Goal: Feedback & Contribution: Leave review/rating

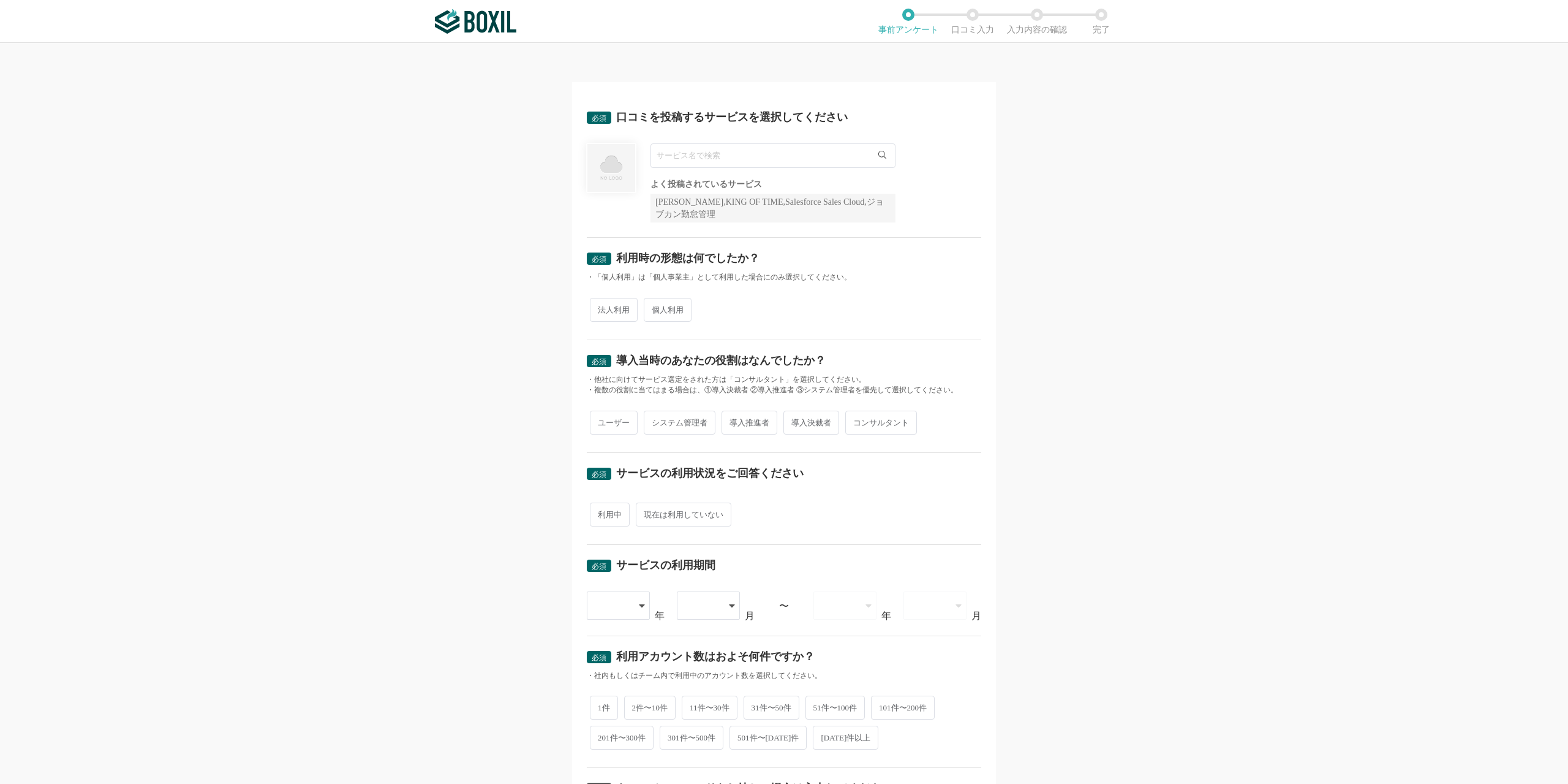
click at [799, 166] on input "text" at bounding box center [772, 156] width 245 height 24
click at [799, 166] on input "text" at bounding box center [772, 156] width 245 height 24
click at [890, 153] on input "text" at bounding box center [772, 156] width 245 height 24
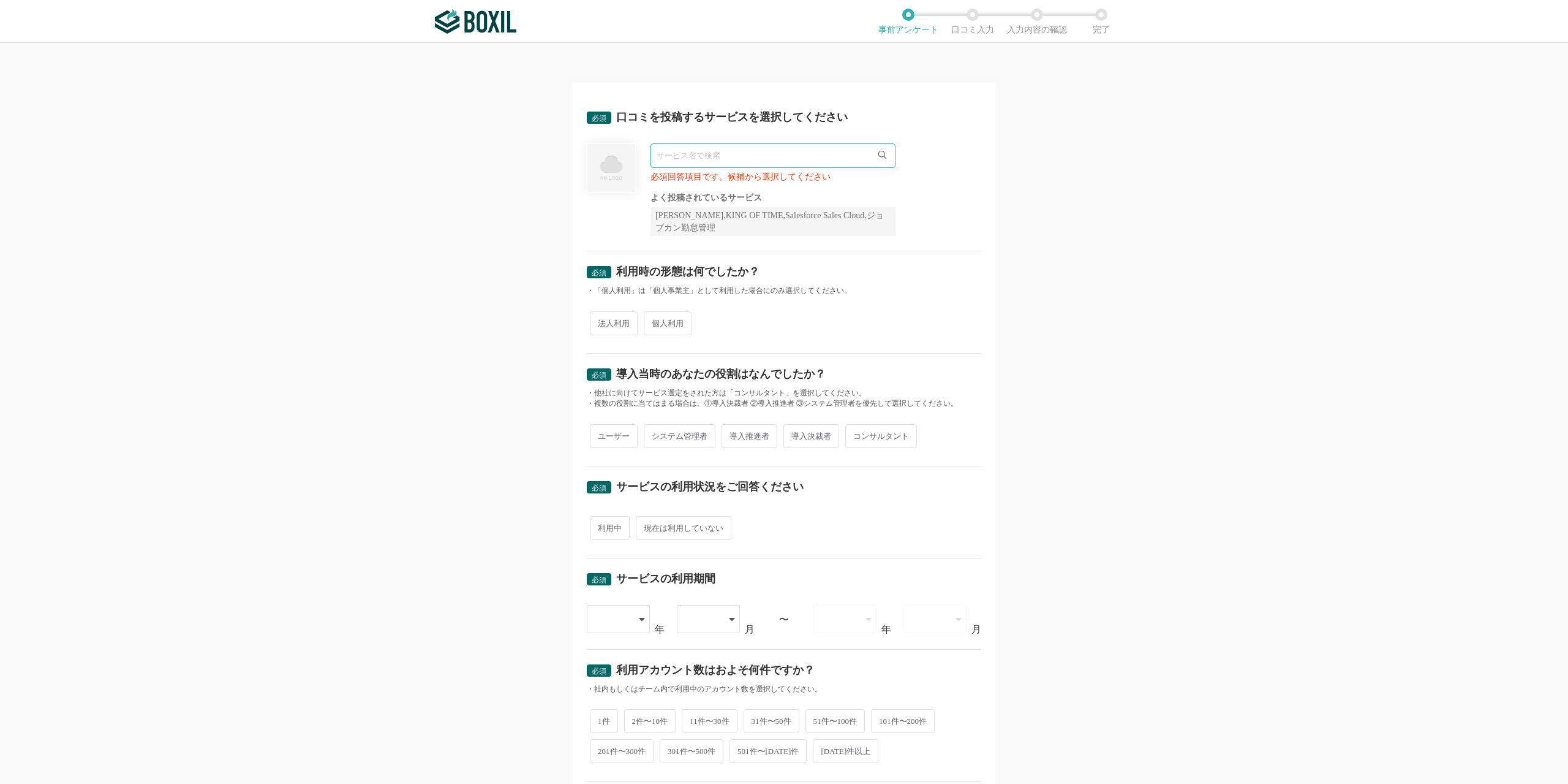
click at [880, 155] on icon at bounding box center [882, 154] width 8 height 8
click at [719, 152] on input "text" at bounding box center [772, 156] width 245 height 24
type input "ご"
click at [713, 183] on li "Google Meet" at bounding box center [772, 181] width 243 height 24
type input "Google Meet"
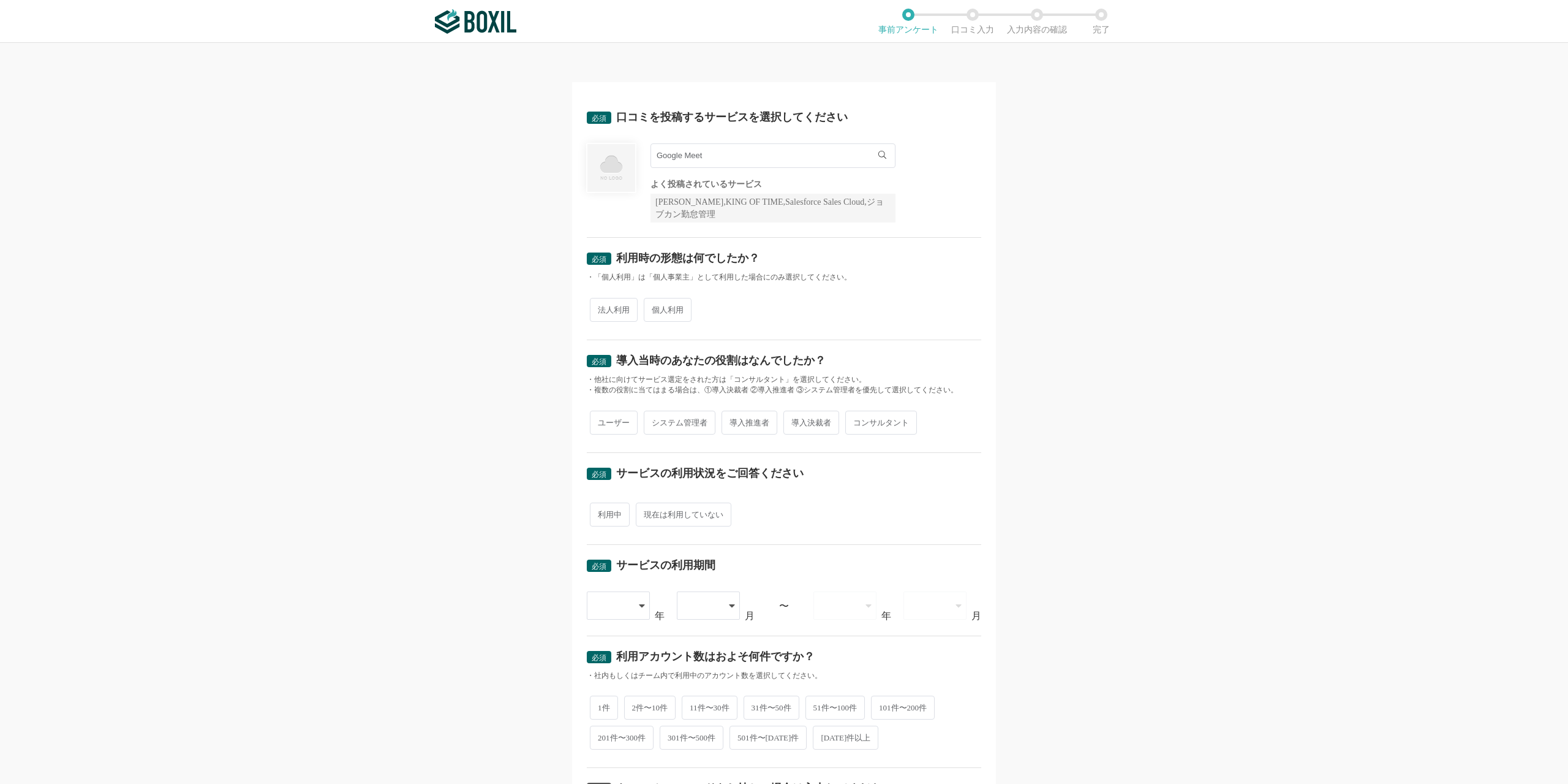
click at [655, 312] on span "個人利用" at bounding box center [668, 309] width 48 height 24
click at [655, 308] on input "個人利用" at bounding box center [651, 303] width 8 height 8
radio input "true"
click at [805, 159] on input "Google Meet" at bounding box center [772, 156] width 245 height 24
drag, startPoint x: 741, startPoint y: 147, endPoint x: 578, endPoint y: 148, distance: 163.0
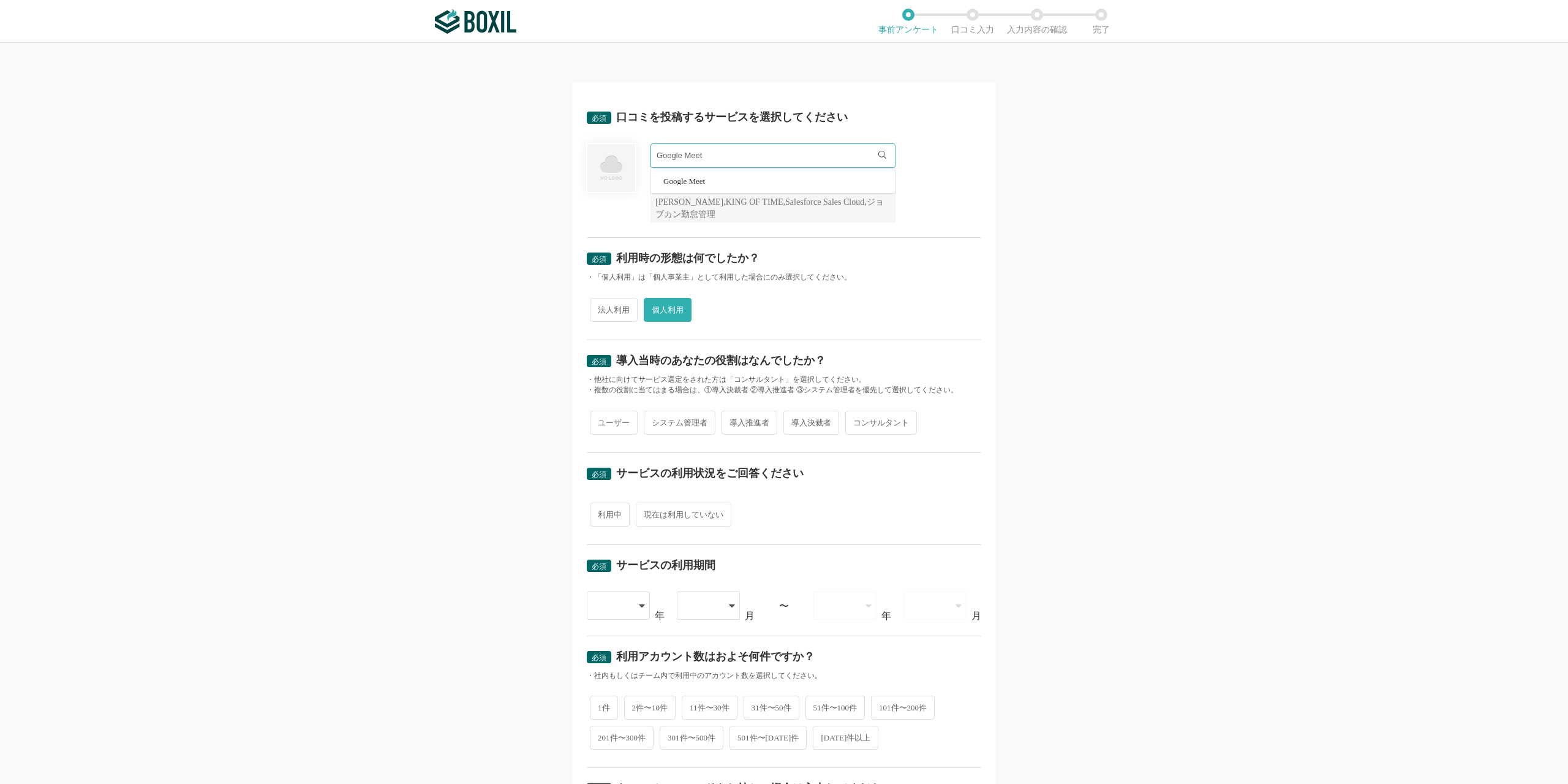
click at [578, 148] on div "必須 口コミを投稿するサービスを選択してください Google Meet Google Meet よく投稿されているサービス Sansan,KING OF T…" at bounding box center [784, 511] width 423 height 857
click at [663, 180] on span "BOXIL" at bounding box center [675, 181] width 24 height 8
type input "BOXIL"
click at [660, 311] on span "個人利用" at bounding box center [668, 309] width 48 height 24
click at [655, 308] on input "個人利用" at bounding box center [651, 303] width 8 height 8
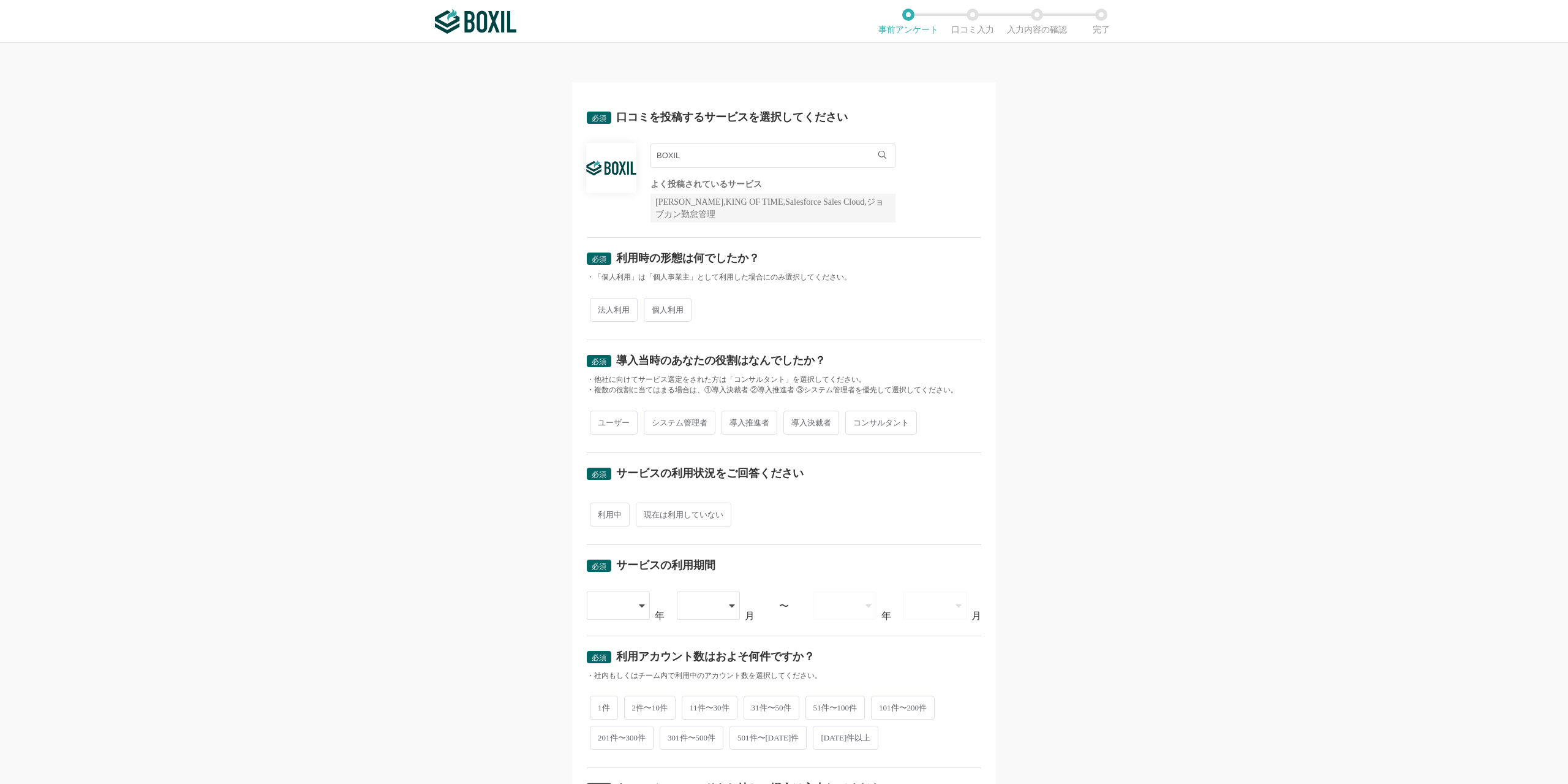
radio input "true"
click at [604, 316] on span "法人利用" at bounding box center [613, 309] width 48 height 24
click at [600, 308] on input "法人利用" at bounding box center [597, 303] width 8 height 8
radio input "true"
radio input "false"
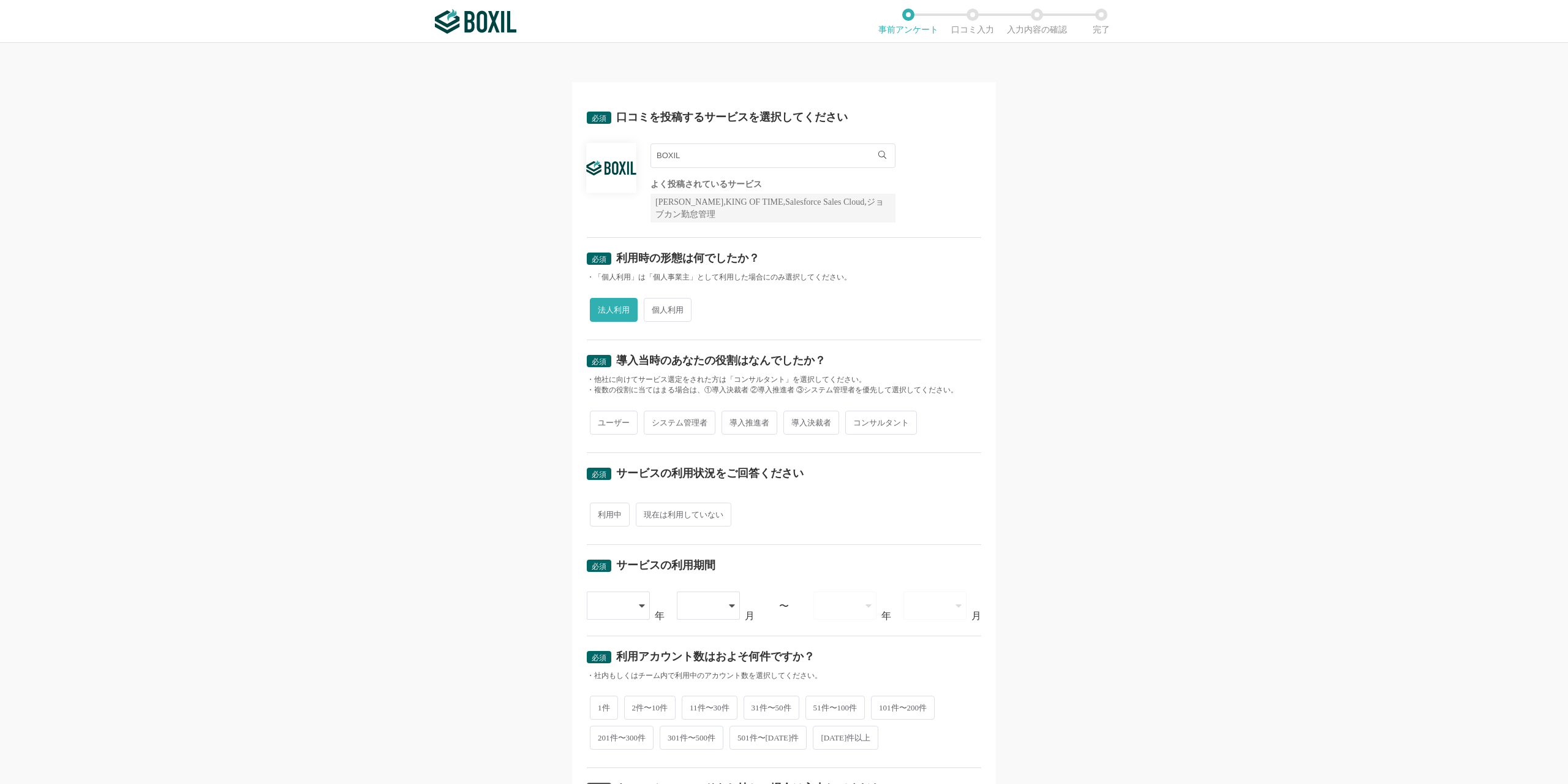
click at [615, 425] on span "ユーザー" at bounding box center [613, 422] width 48 height 24
click at [600, 421] on input "ユーザー" at bounding box center [597, 416] width 8 height 8
radio input "true"
click at [662, 306] on span "個人利用" at bounding box center [668, 309] width 48 height 24
click at [655, 306] on input "個人利用" at bounding box center [651, 303] width 8 height 8
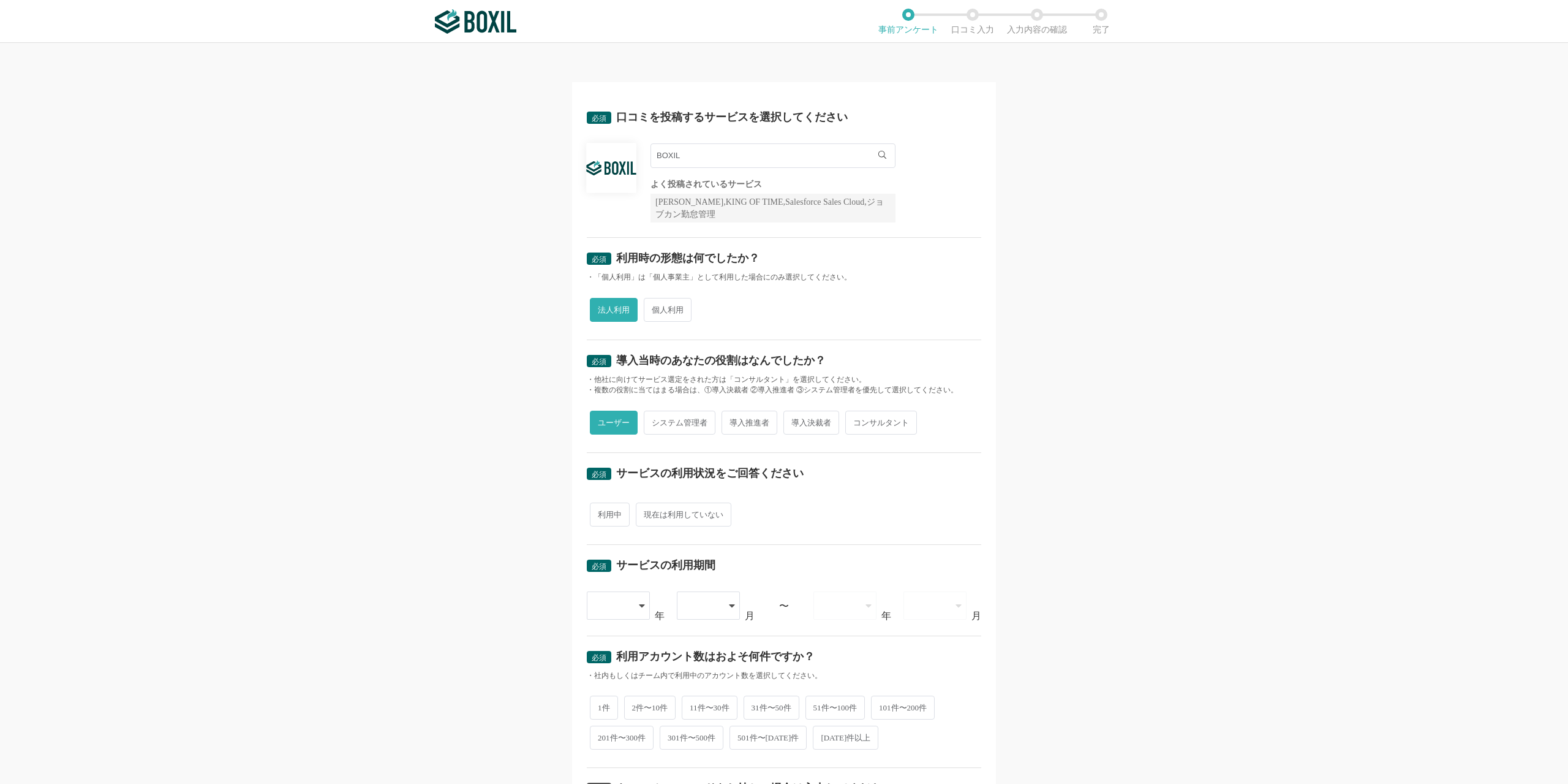
radio input "true"
radio input "false"
click at [668, 514] on span "現在は利用していない" at bounding box center [683, 514] width 95 height 24
click at [647, 512] on input "現在は利用していない" at bounding box center [642, 508] width 8 height 8
radio input "true"
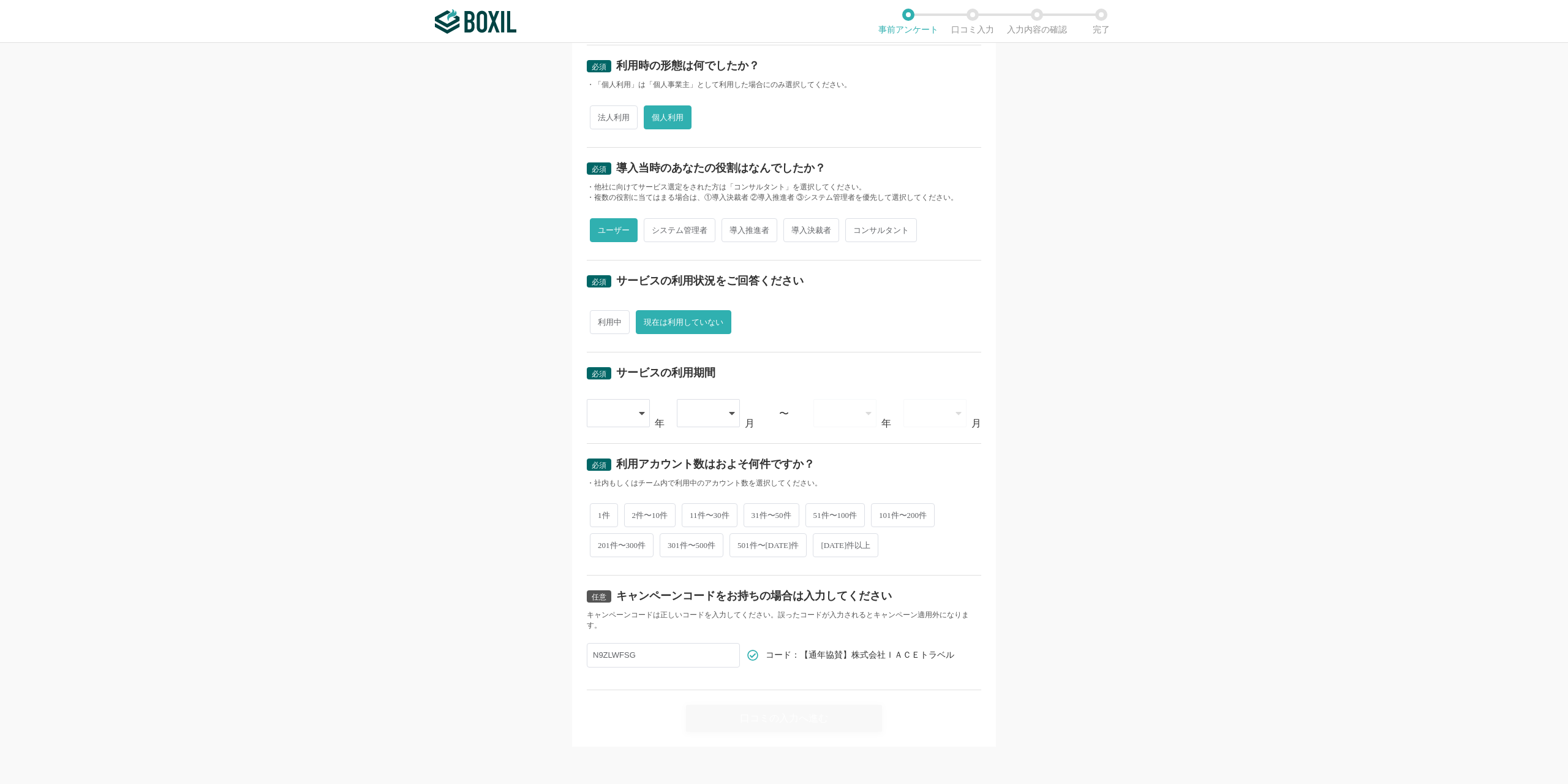
scroll to position [193, 0]
click at [633, 403] on div at bounding box center [618, 412] width 63 height 28
click at [614, 536] on li "[DATE]" at bounding box center [618, 531] width 63 height 30
click at [705, 407] on div at bounding box center [702, 412] width 35 height 27
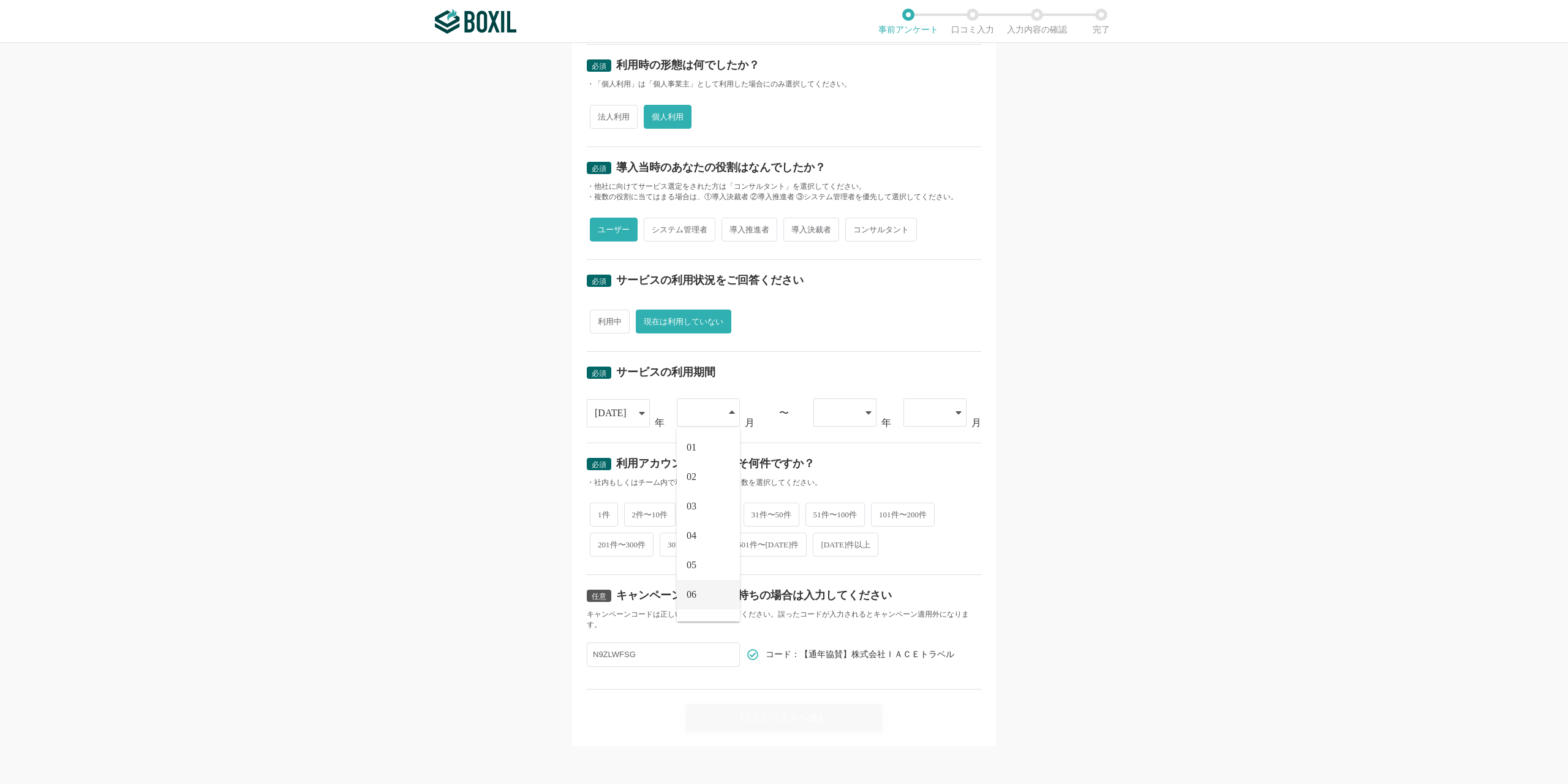
click at [697, 595] on li "06" at bounding box center [708, 594] width 63 height 30
click at [848, 405] on div at bounding box center [839, 412] width 35 height 27
click at [831, 472] on span "[DATE]" at bounding box center [839, 476] width 32 height 10
click at [945, 406] on div at bounding box center [935, 412] width 63 height 28
click at [918, 535] on span "04" at bounding box center [918, 535] width 10 height 10
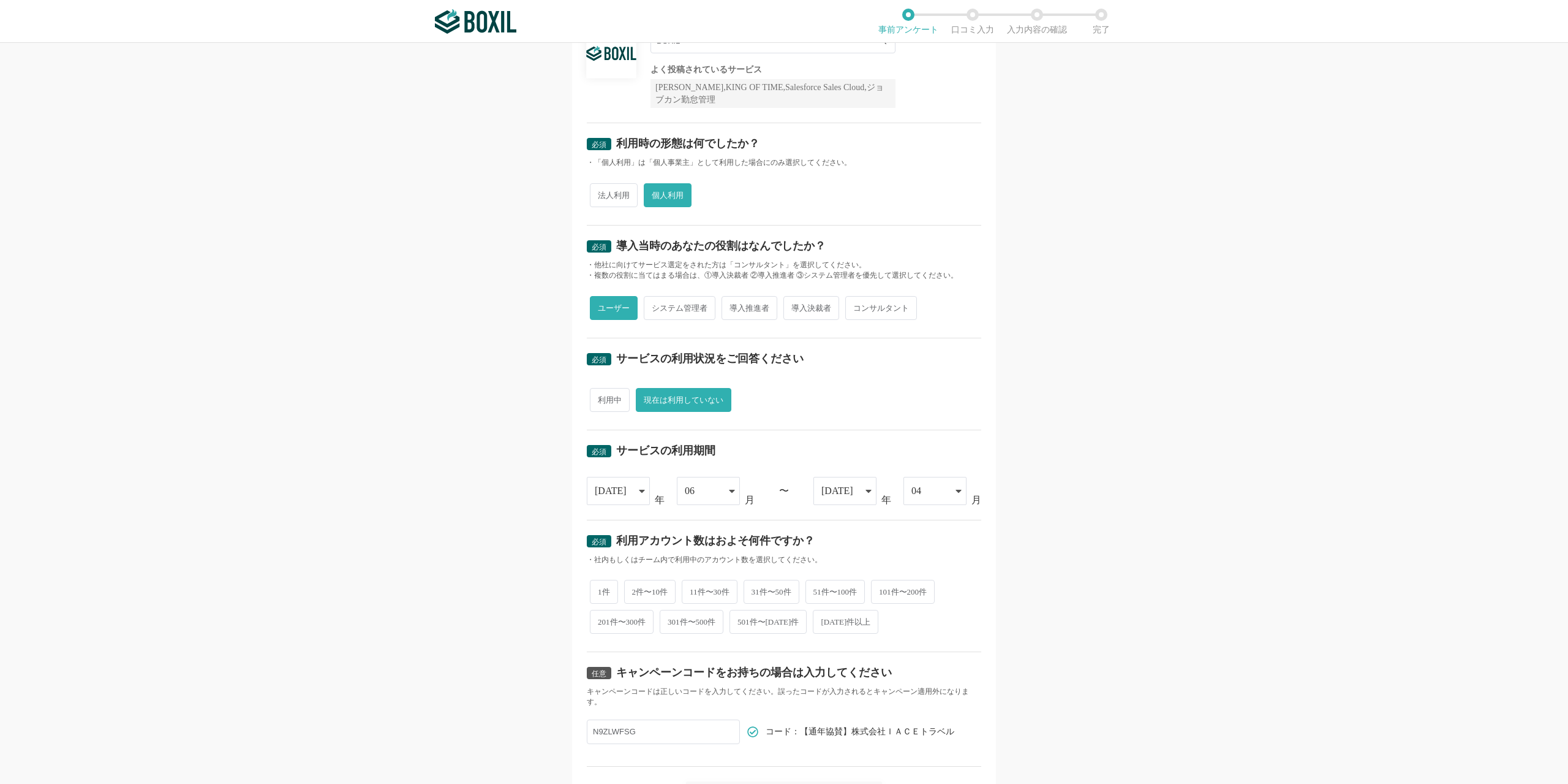
scroll to position [0, 0]
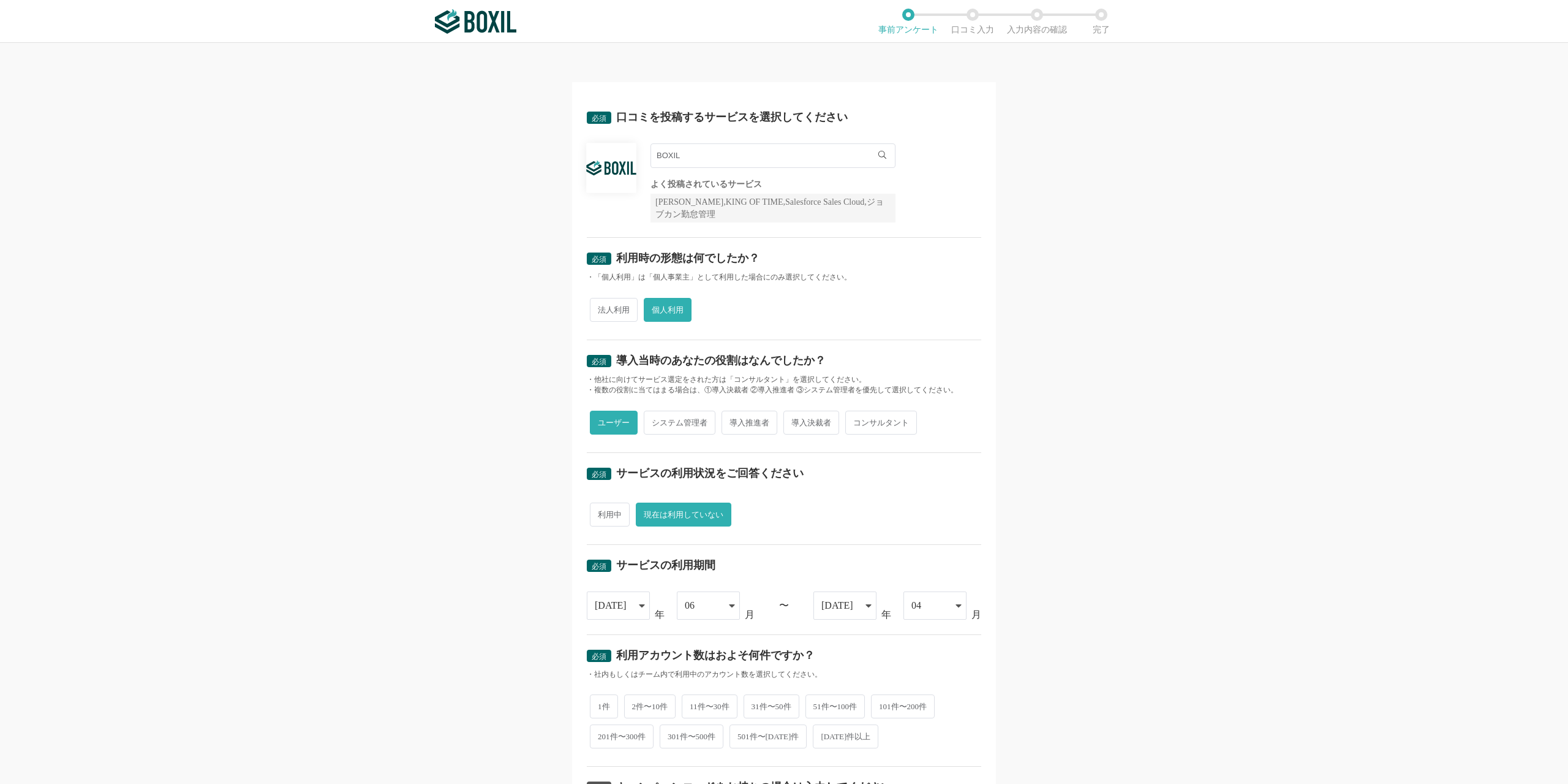
click at [703, 126] on div "必須 口コミを投稿するサービスを選択してください" at bounding box center [784, 121] width 394 height 20
click at [705, 138] on div "必須 口コミを投稿するサービスを選択してください BOXIL BOXIL BOXIL Ads BOXIL EXPO よく投稿されているサービス Sansan,…" at bounding box center [784, 167] width 394 height 141
click at [692, 160] on input "BOXIL" at bounding box center [772, 156] width 245 height 24
type input "B"
click at [692, 190] on li "Google Meet" at bounding box center [772, 181] width 243 height 24
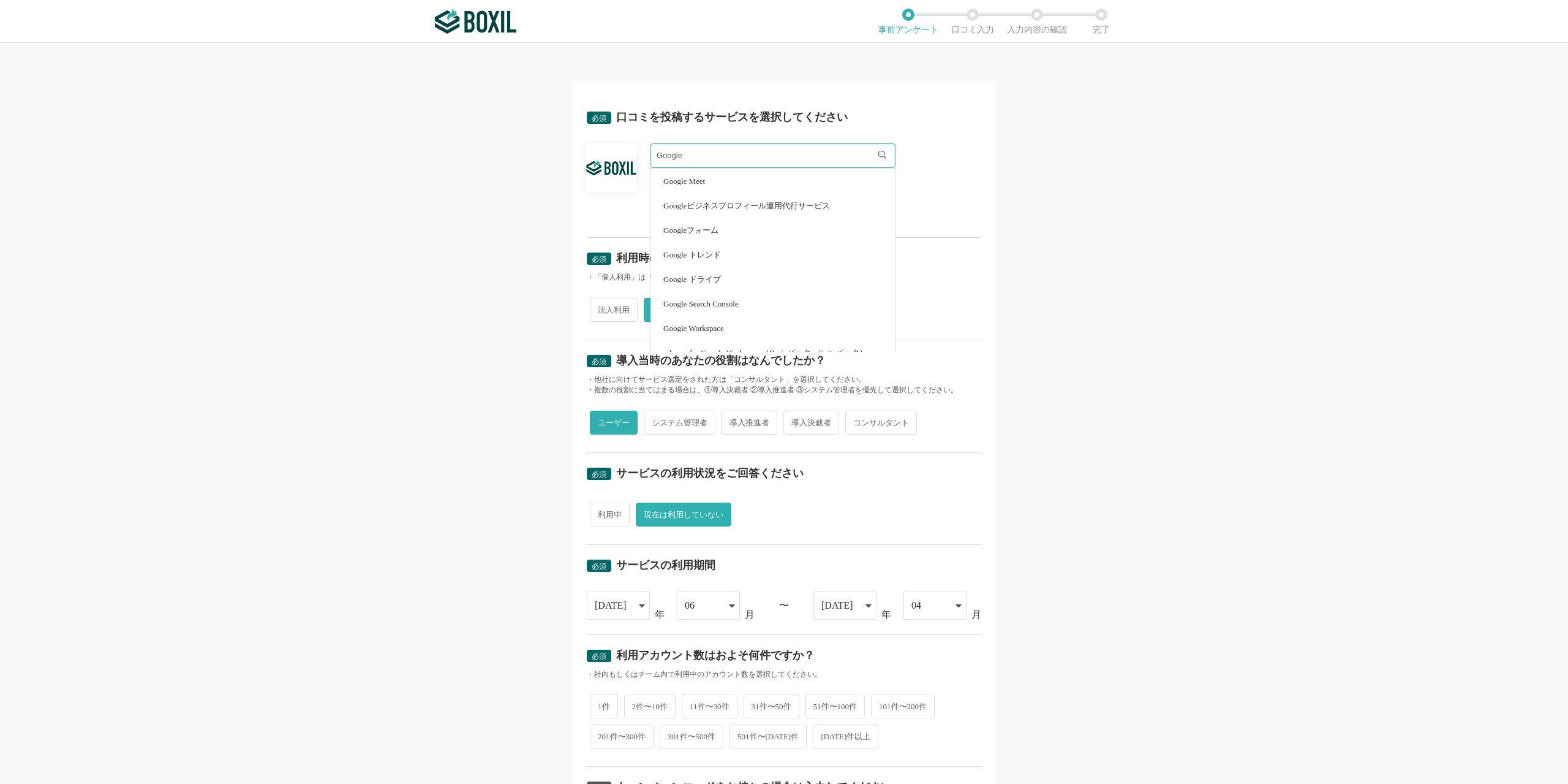
type input "Google Meet"
radio input "false"
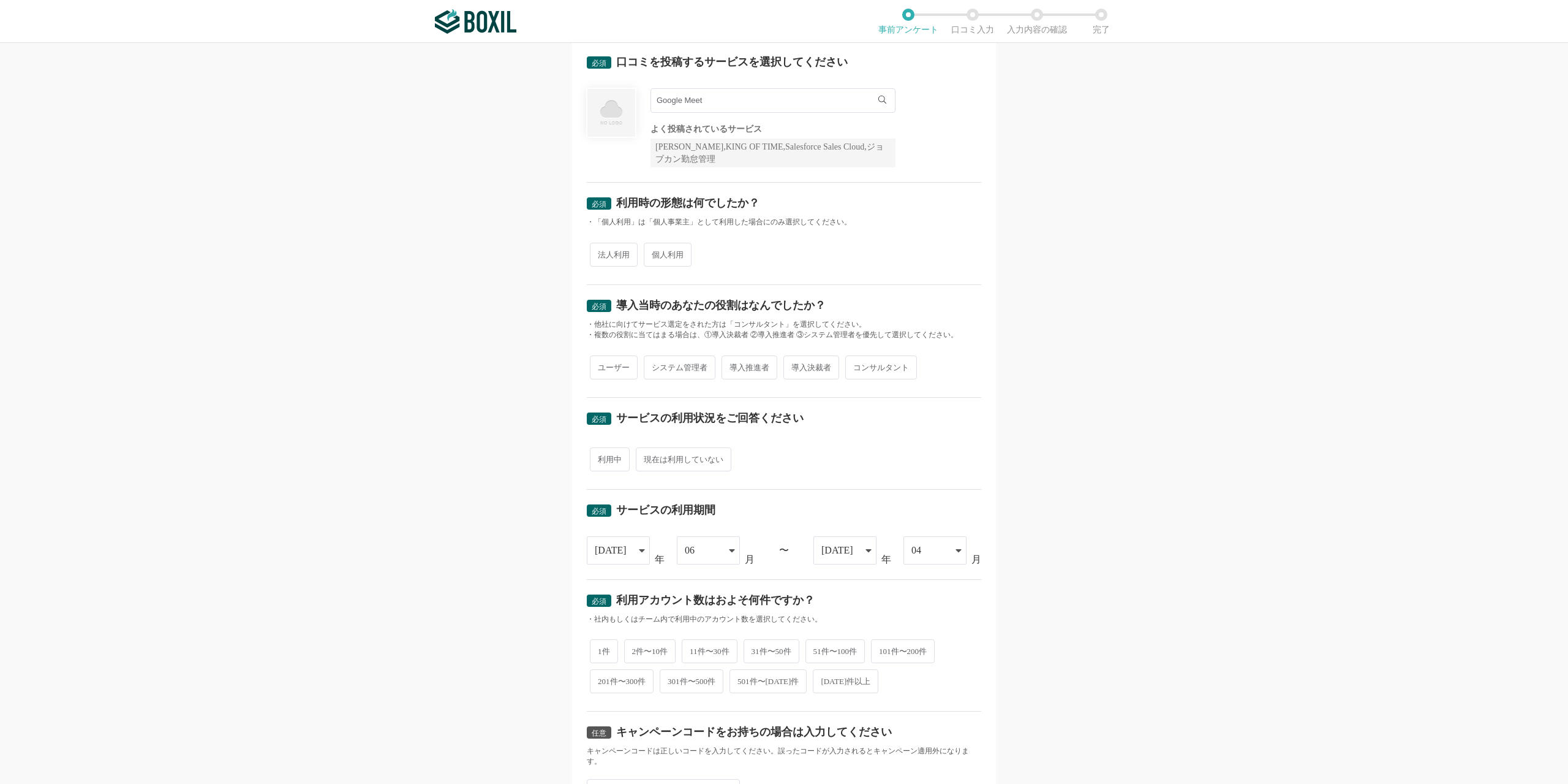
scroll to position [123, 0]
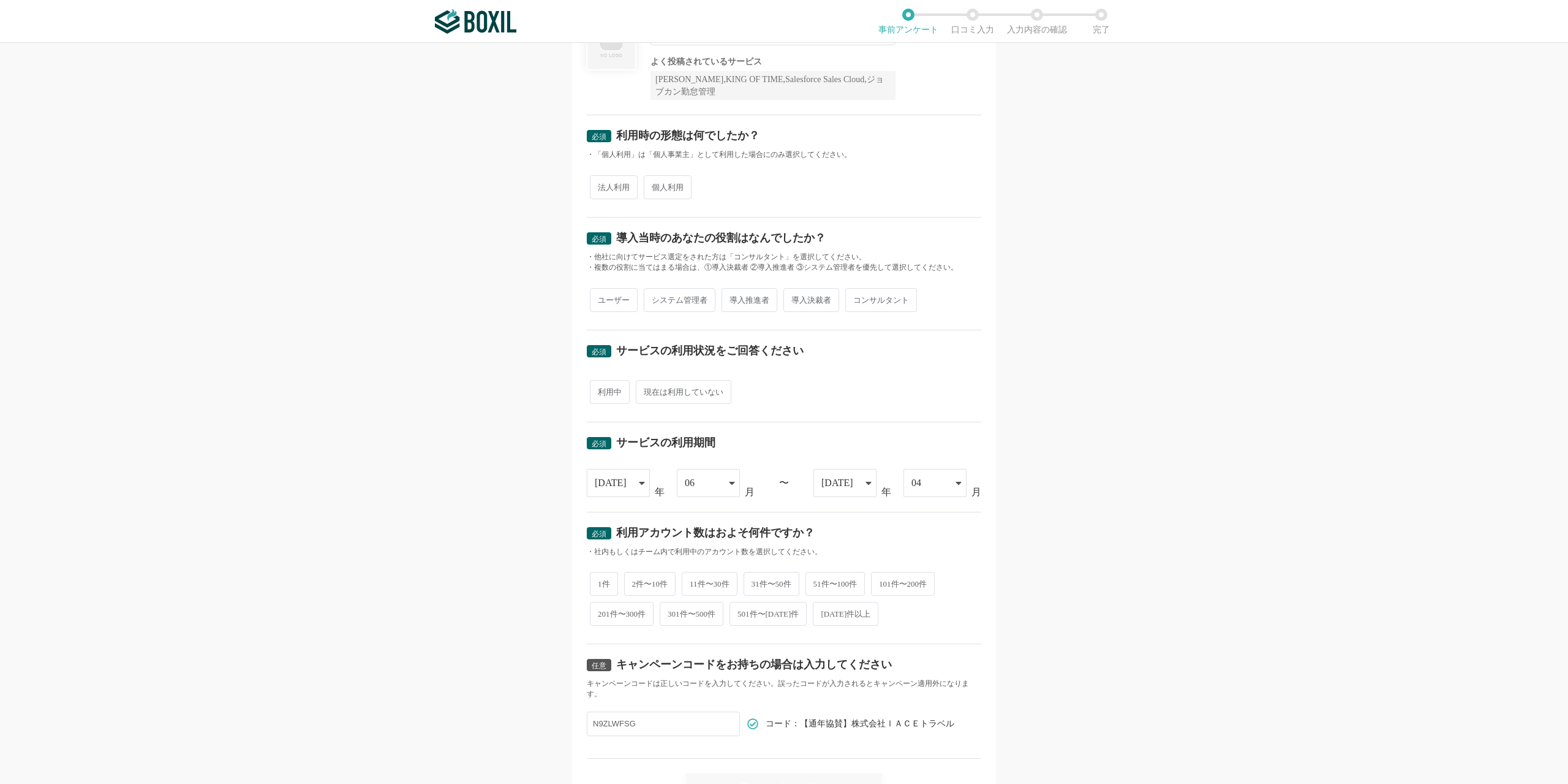
drag, startPoint x: 591, startPoint y: 189, endPoint x: 597, endPoint y: 195, distance: 8.5
click at [597, 194] on span "法人利用" at bounding box center [613, 187] width 48 height 24
click at [597, 185] on input "法人利用" at bounding box center [597, 181] width 8 height 8
radio input "true"
click at [622, 302] on span "ユーザー" at bounding box center [613, 299] width 48 height 24
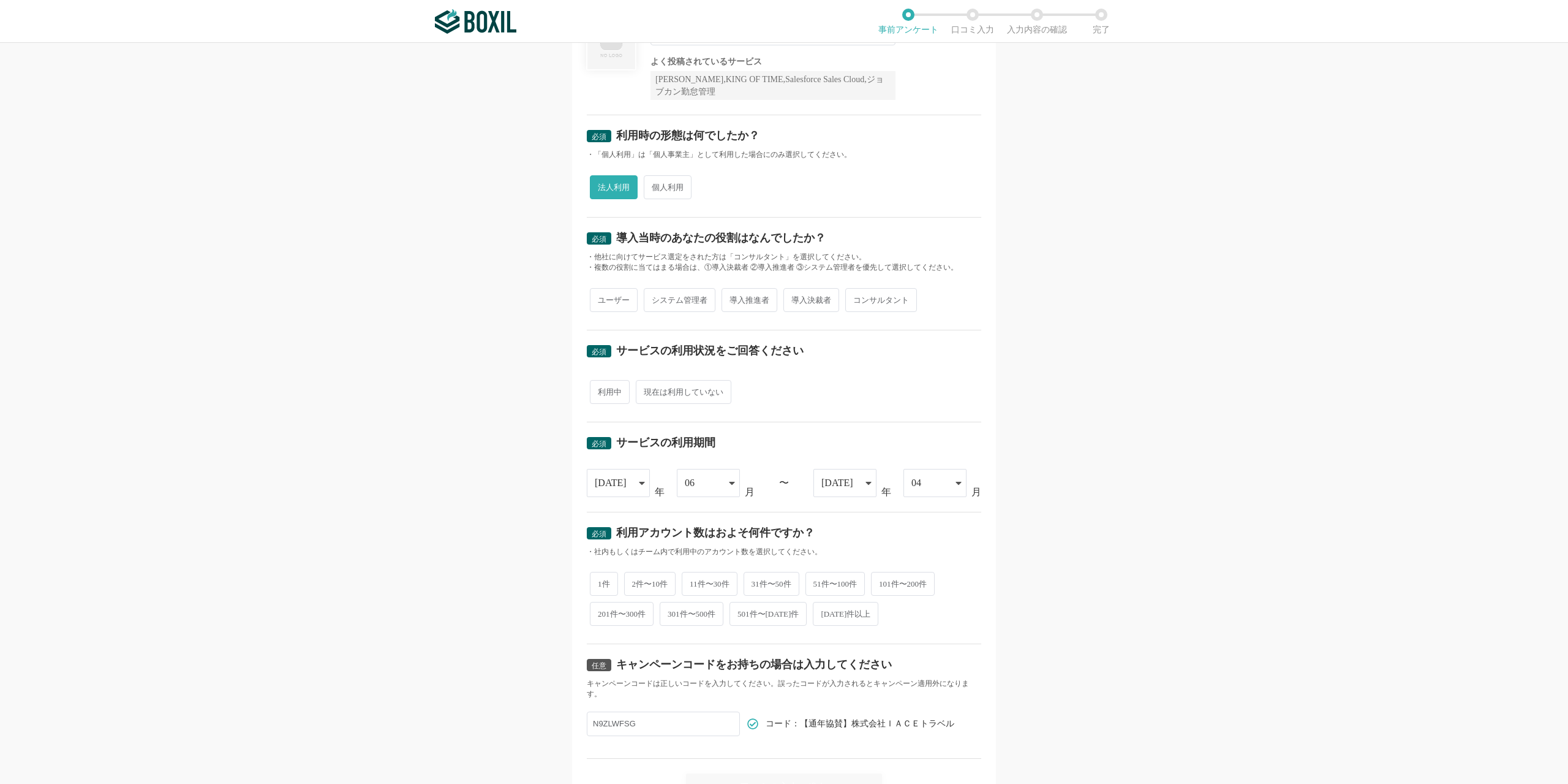
click at [600, 298] on input "ユーザー" at bounding box center [597, 294] width 8 height 8
radio input "true"
click at [665, 398] on span "現在は利用していない" at bounding box center [683, 392] width 95 height 24
click at [647, 389] on input "現在は利用していない" at bounding box center [642, 386] width 8 height 8
radio input "true"
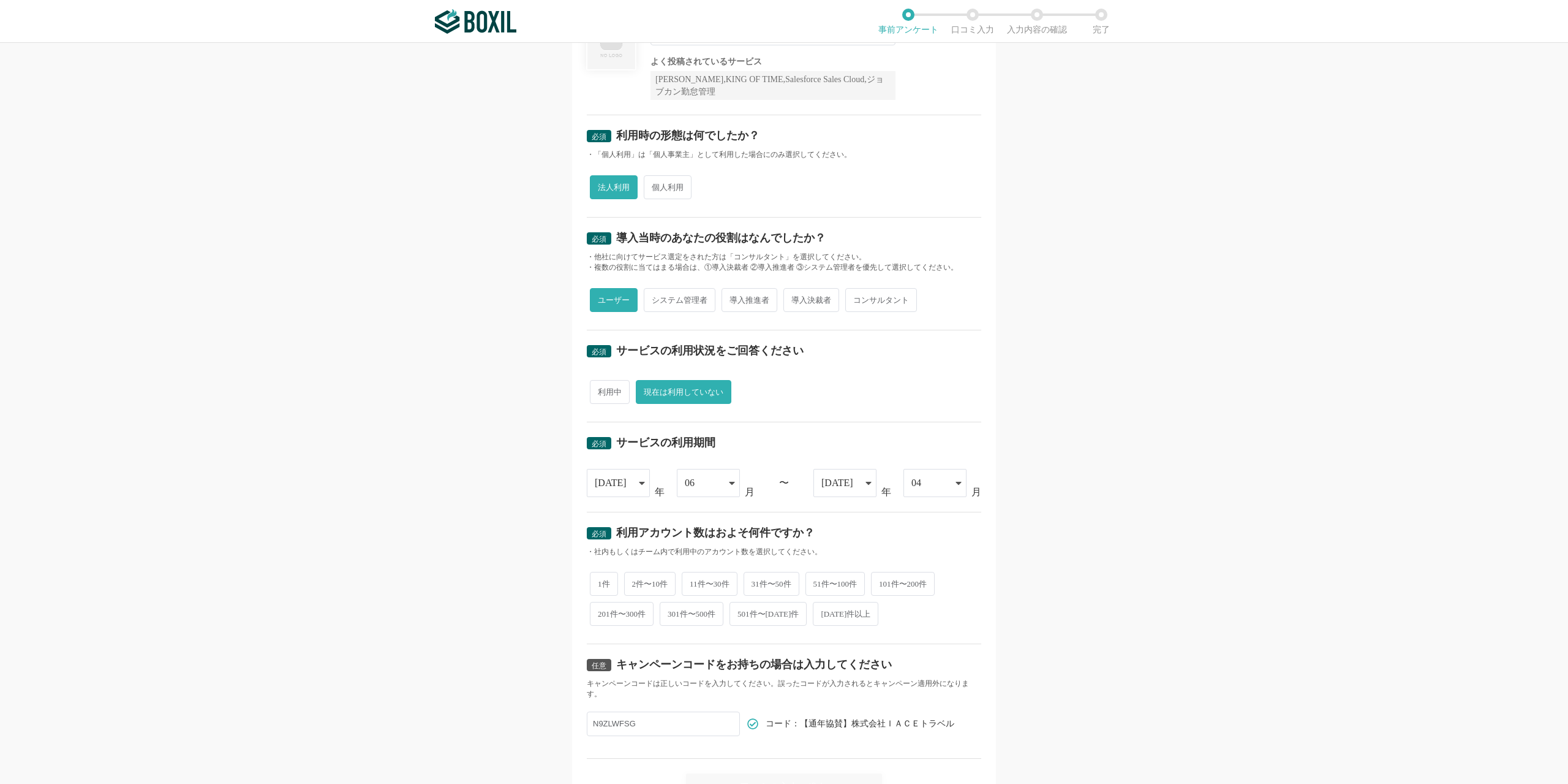
scroll to position [184, 0]
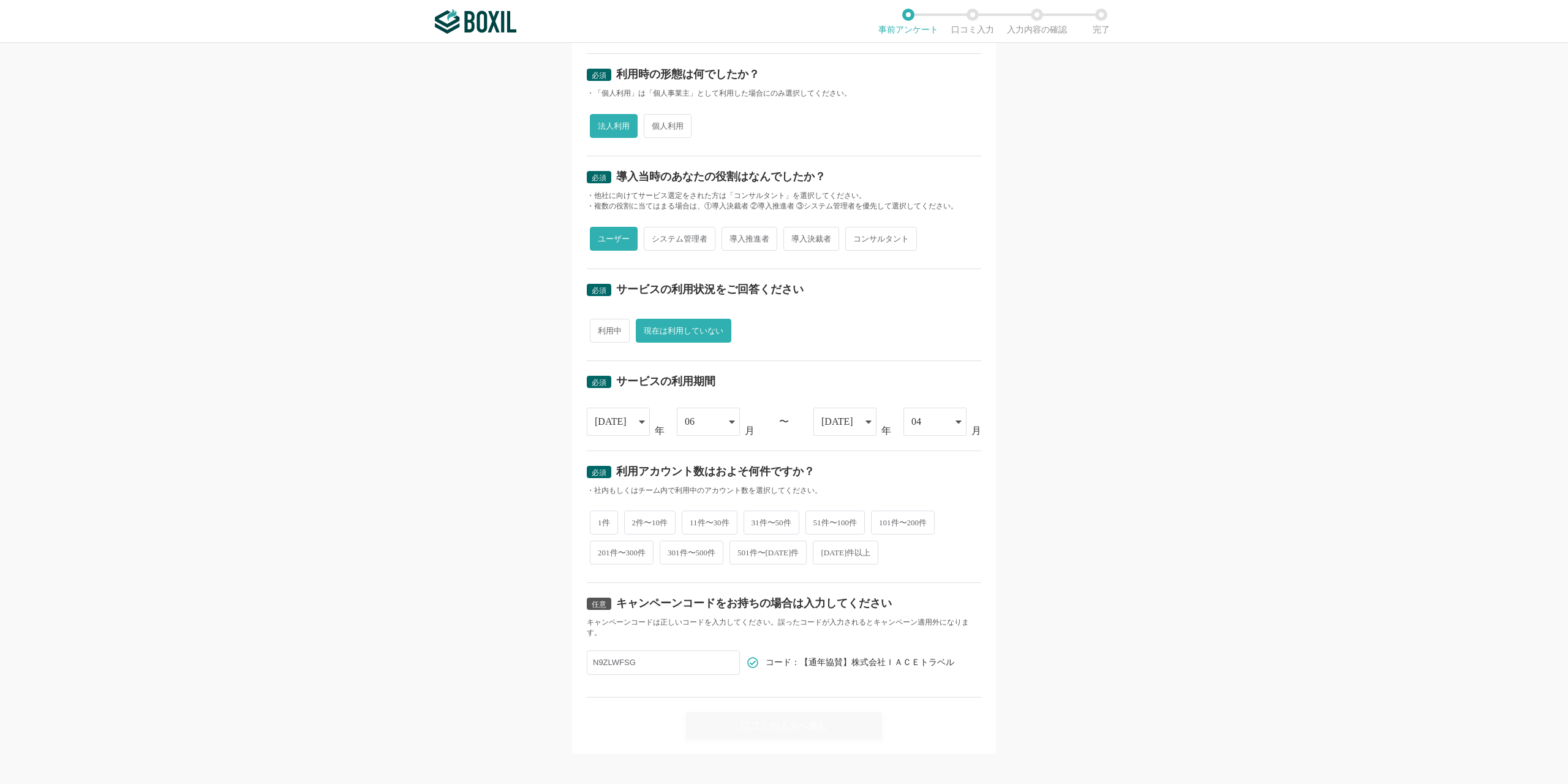
click at [657, 526] on span "2件〜10件" at bounding box center [650, 522] width 52 height 24
click at [635, 520] on input "2件〜10件" at bounding box center [631, 516] width 8 height 8
radio input "true"
click at [774, 732] on div "口コミの入力へ進む" at bounding box center [784, 725] width 196 height 27
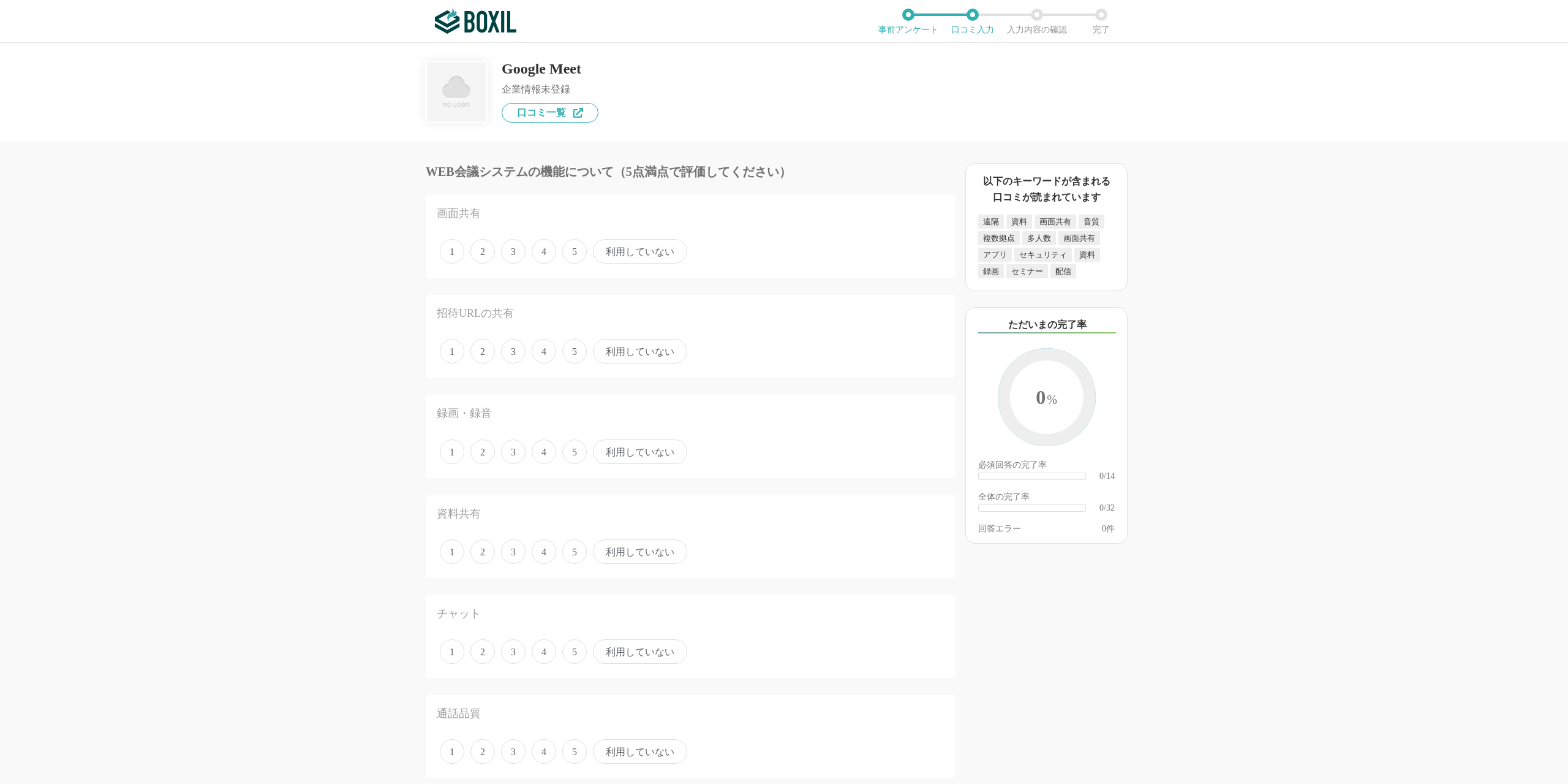
click at [543, 254] on span "4" at bounding box center [544, 251] width 24 height 24
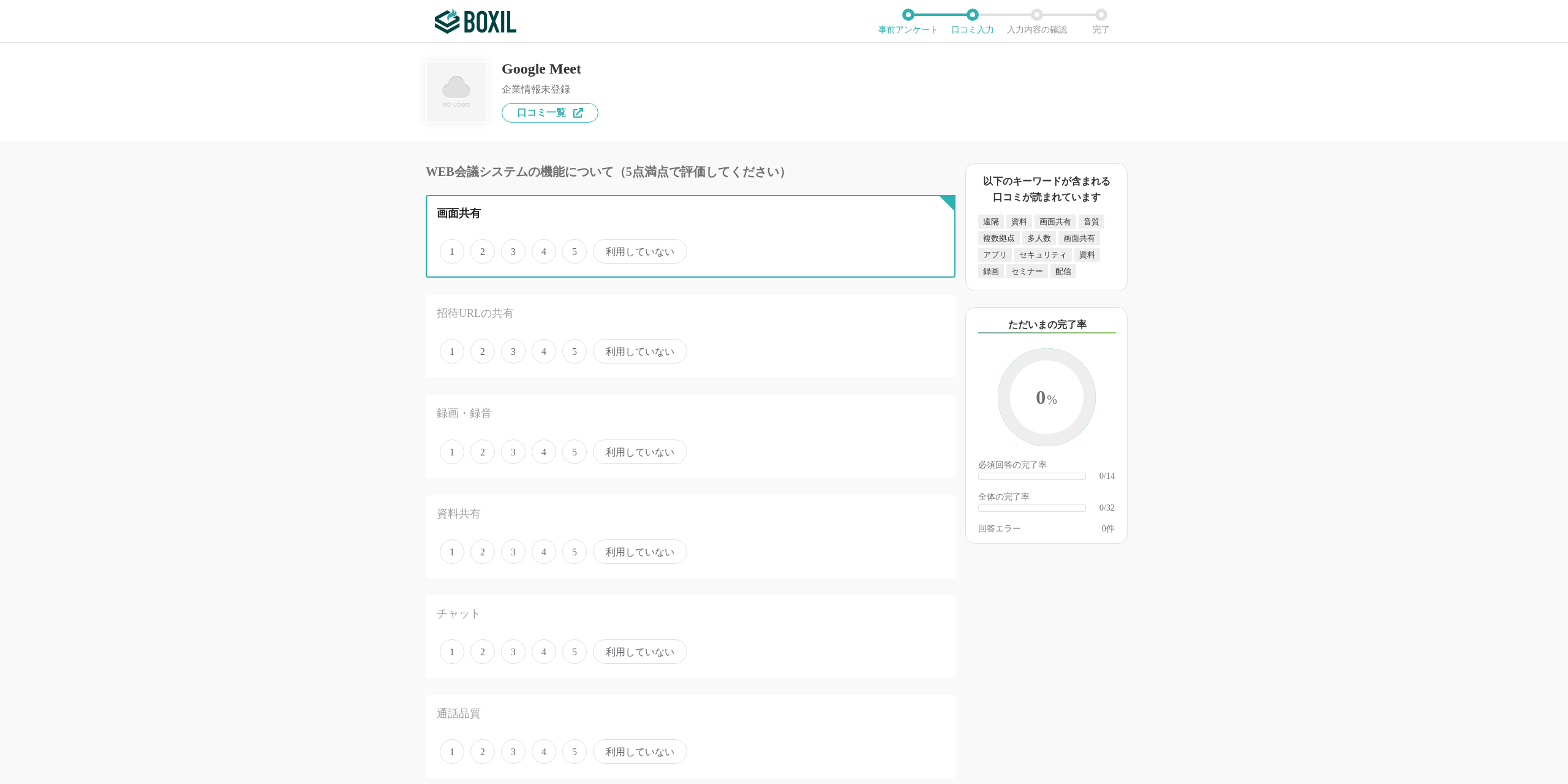
click at [543, 249] on input "4" at bounding box center [539, 244] width 8 height 8
radio input "true"
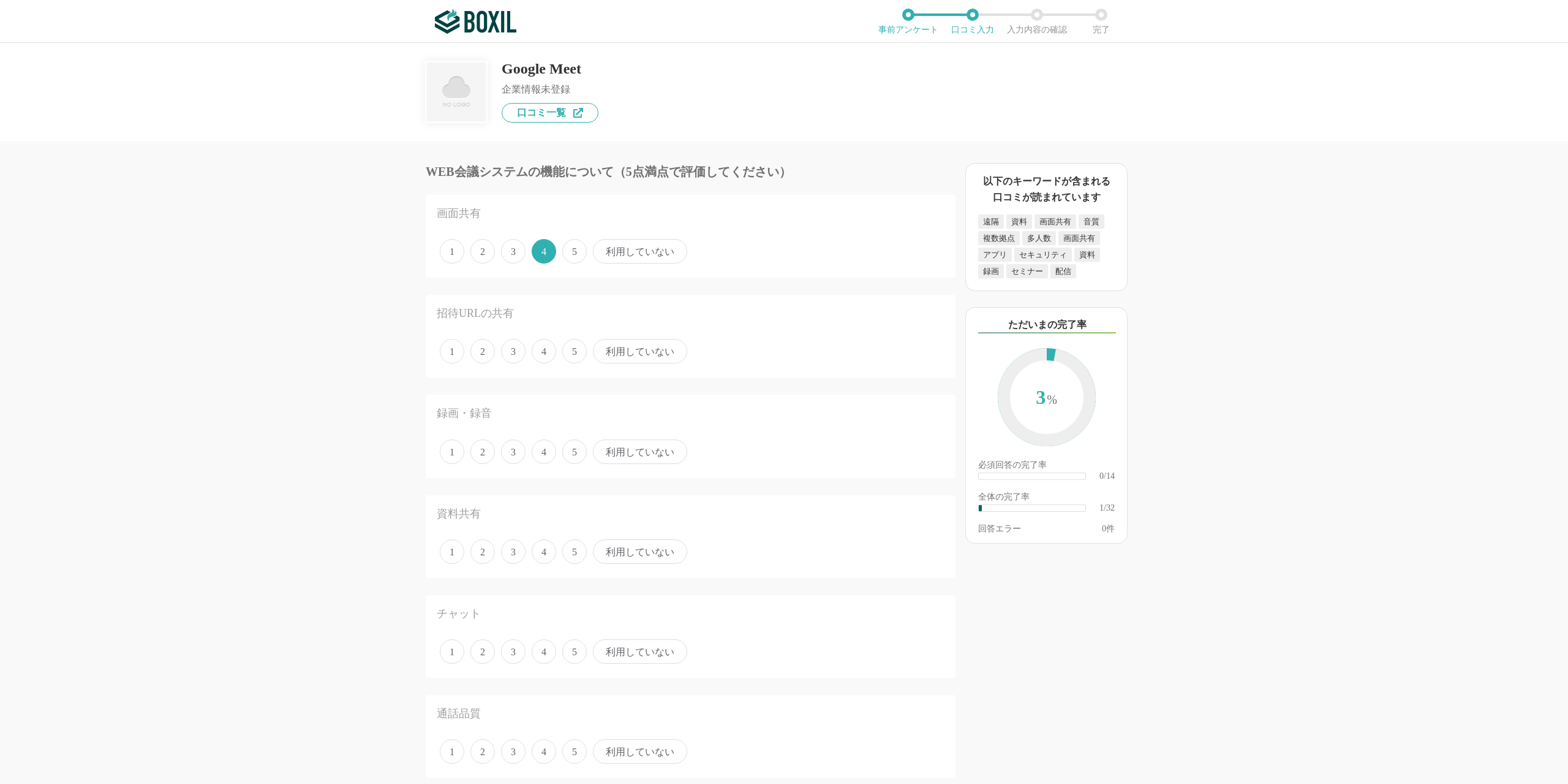
click at [575, 356] on span "5" at bounding box center [575, 351] width 24 height 24
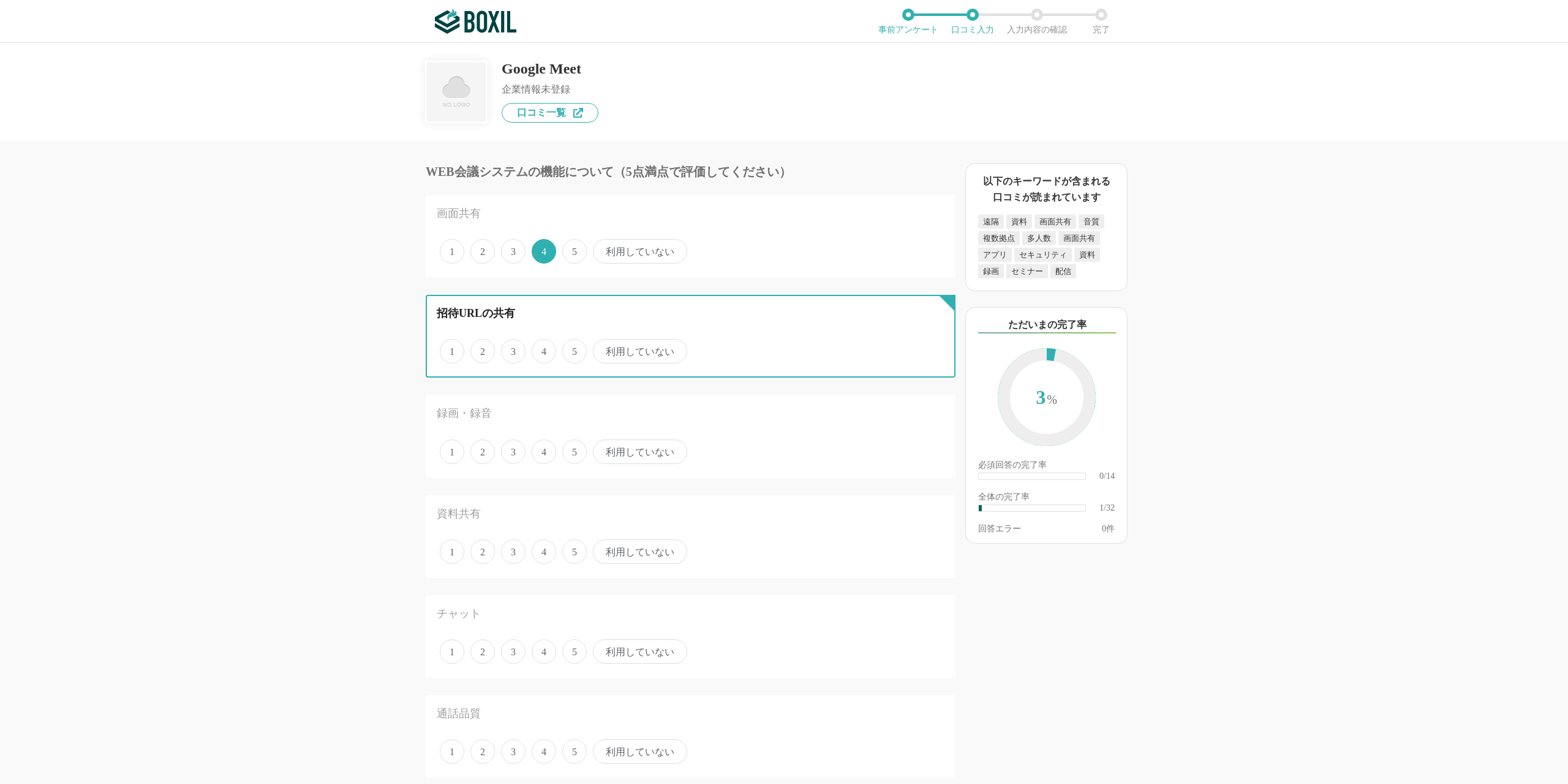
click at [573, 349] on input "5" at bounding box center [569, 344] width 8 height 8
radio input "true"
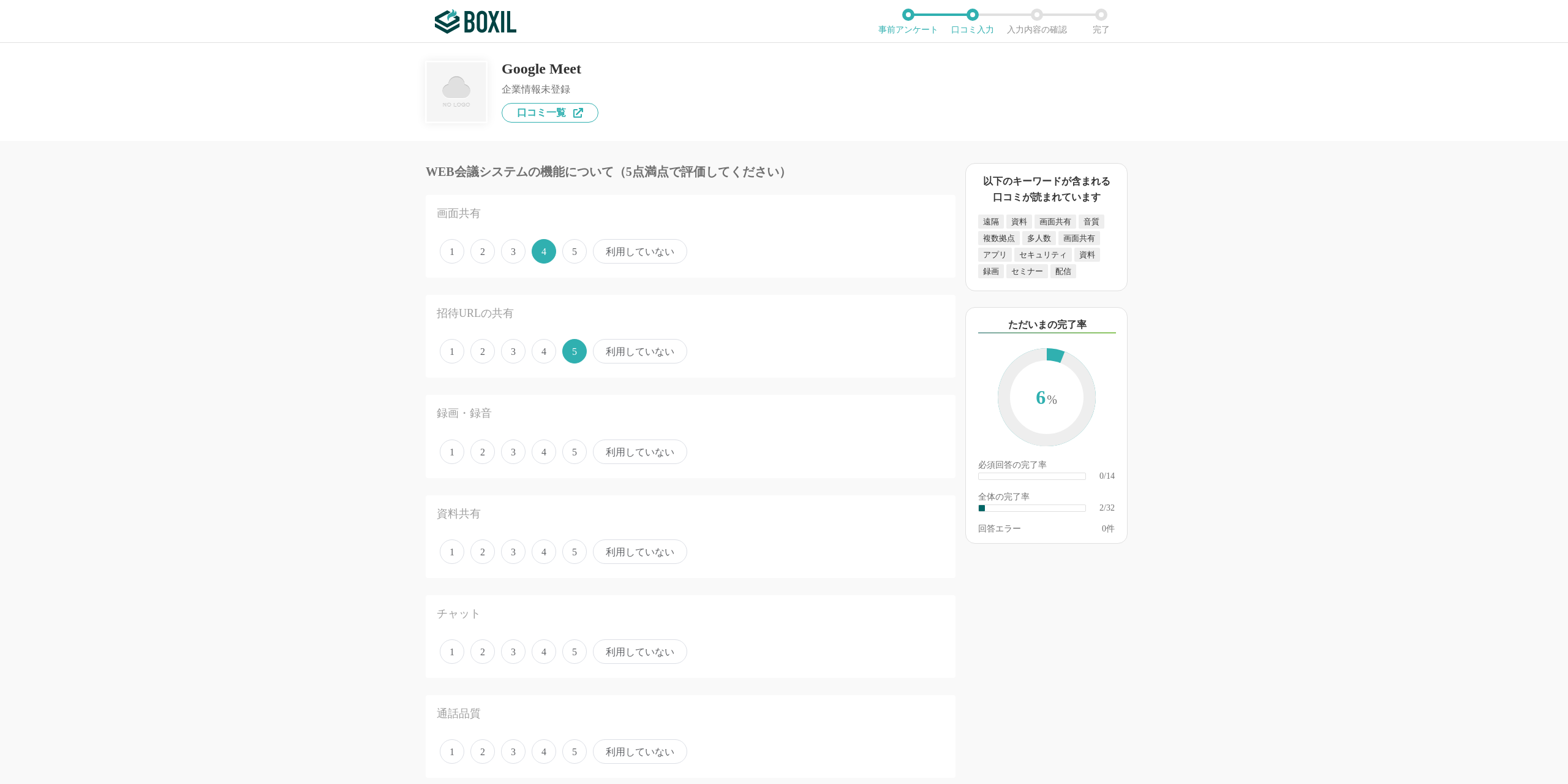
click at [575, 246] on span "5" at bounding box center [575, 251] width 24 height 24
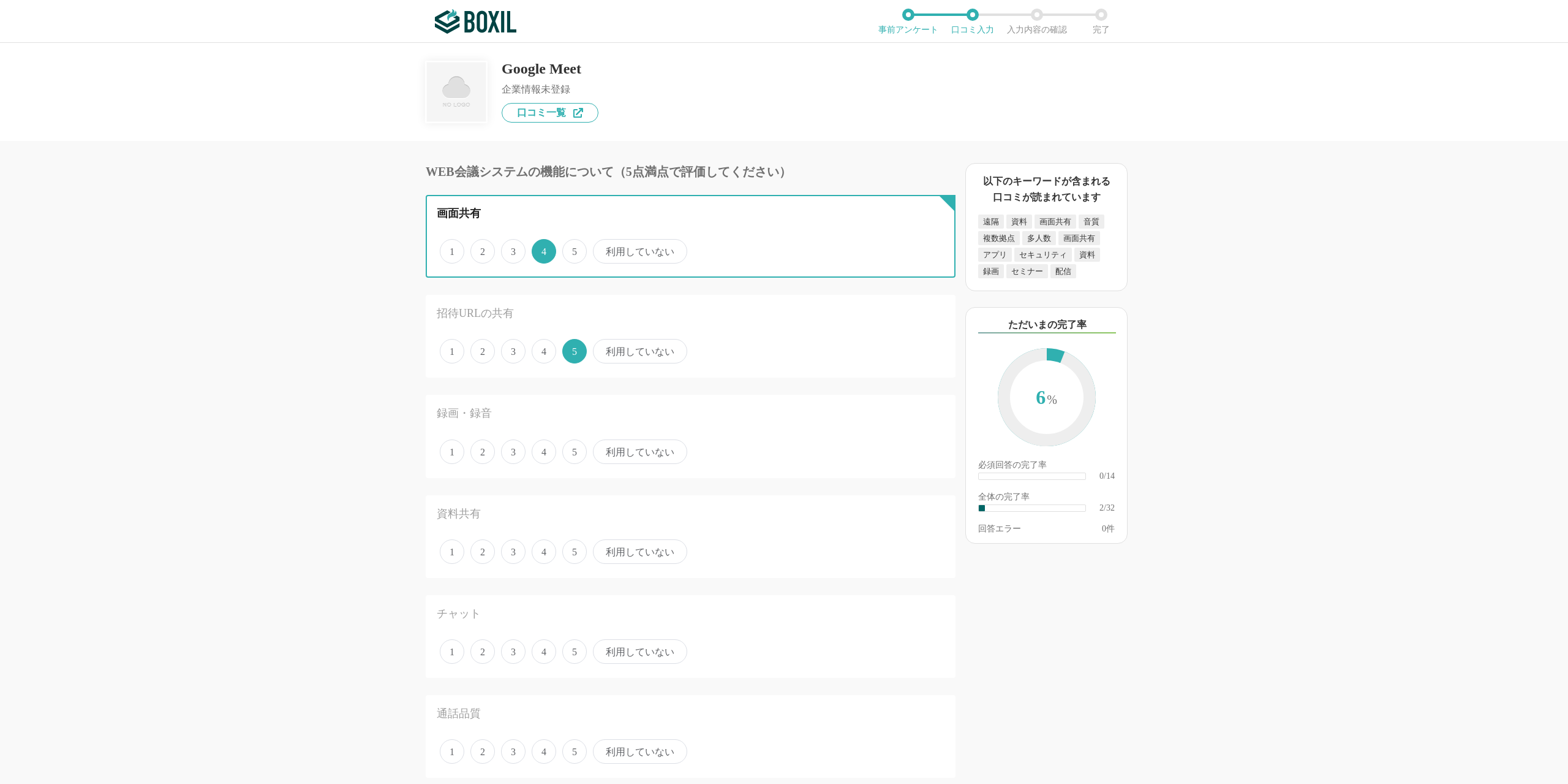
click at [573, 246] on input "5" at bounding box center [569, 244] width 8 height 8
radio input "true"
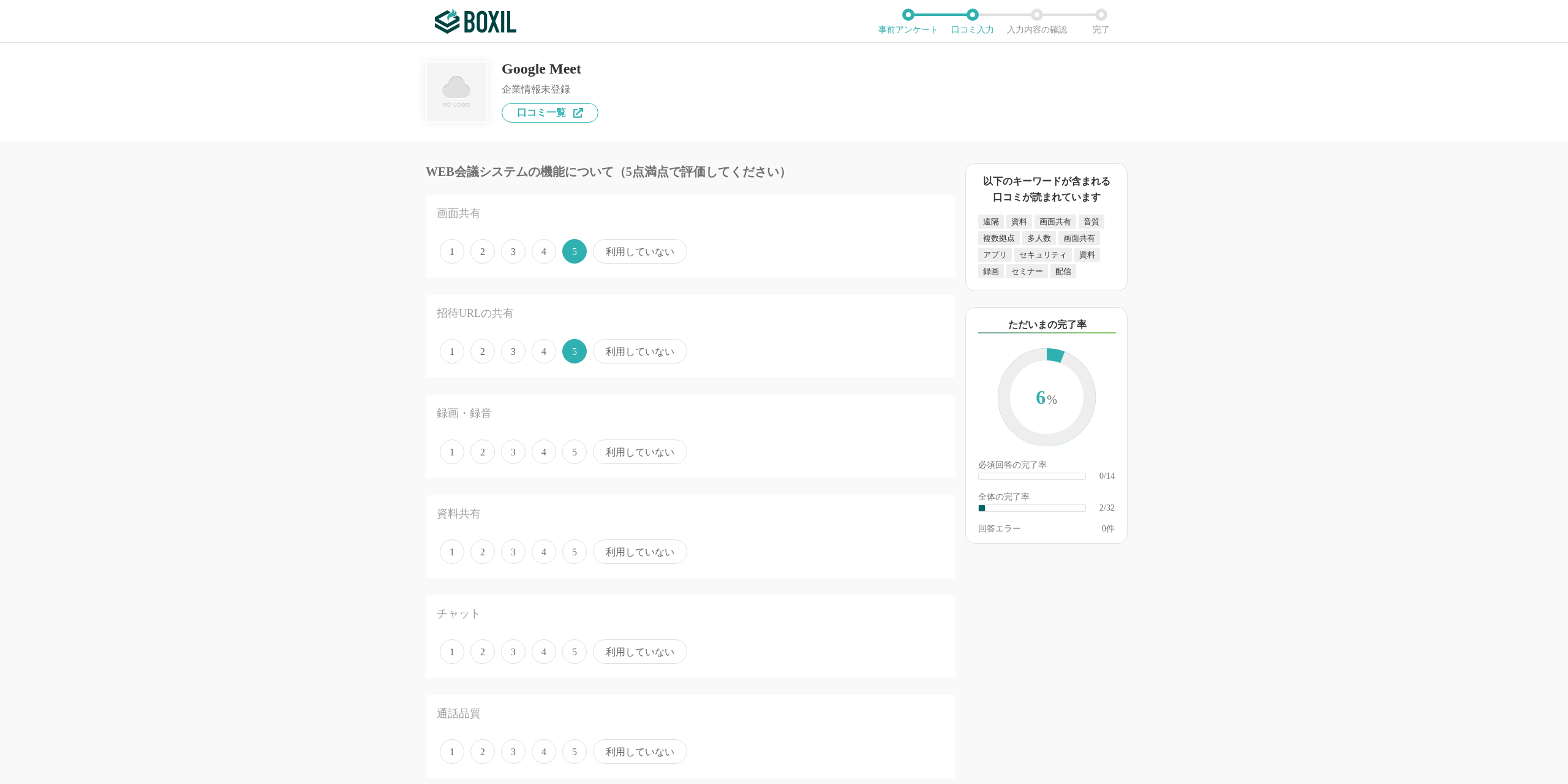
click at [545, 457] on span "4" at bounding box center [544, 451] width 24 height 24
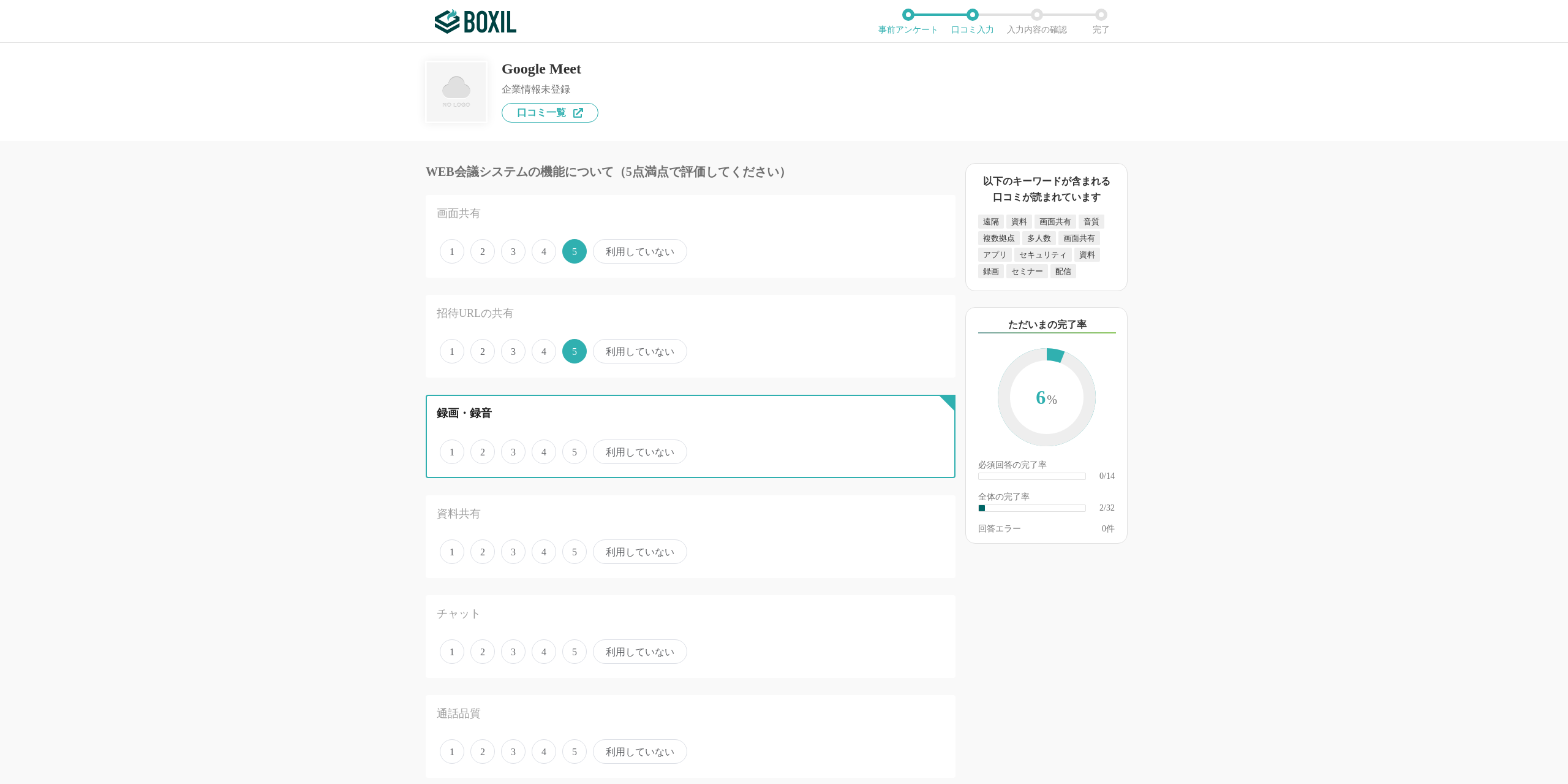
click at [543, 449] on input "4" at bounding box center [539, 445] width 8 height 8
radio input "true"
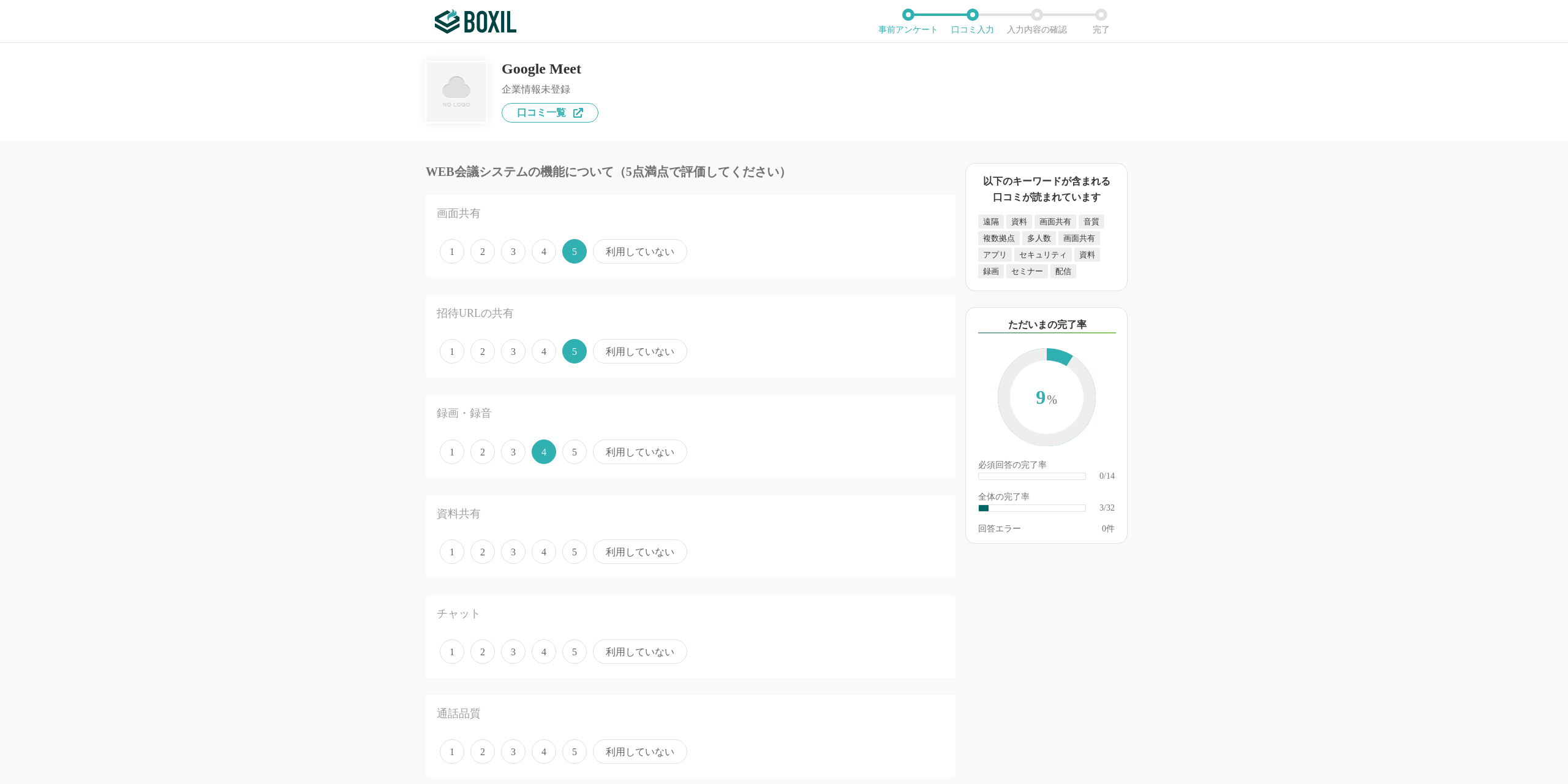
click at [519, 554] on span "3" at bounding box center [514, 551] width 24 height 24
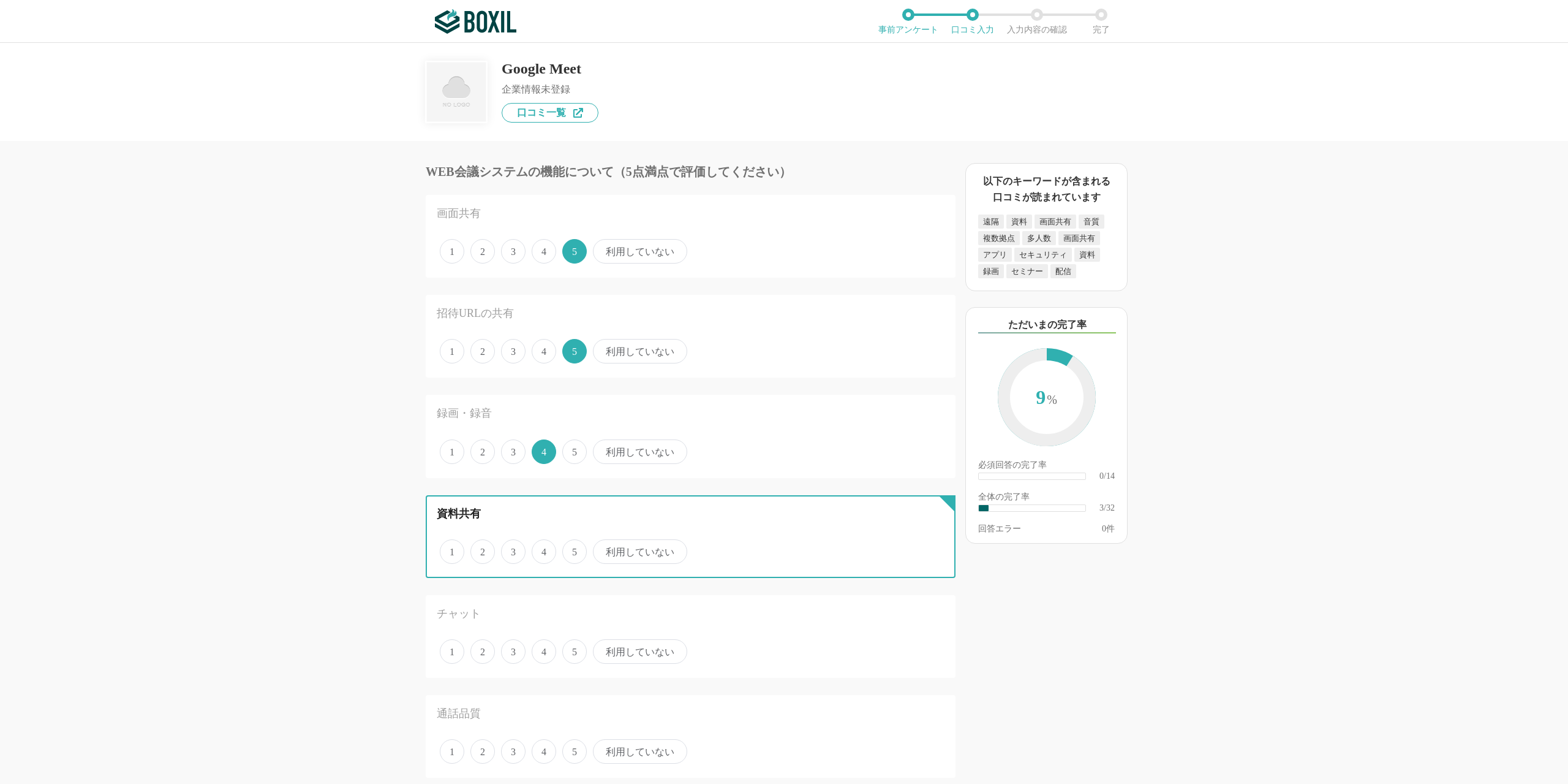
click at [512, 549] on input "3" at bounding box center [508, 545] width 8 height 8
radio input "true"
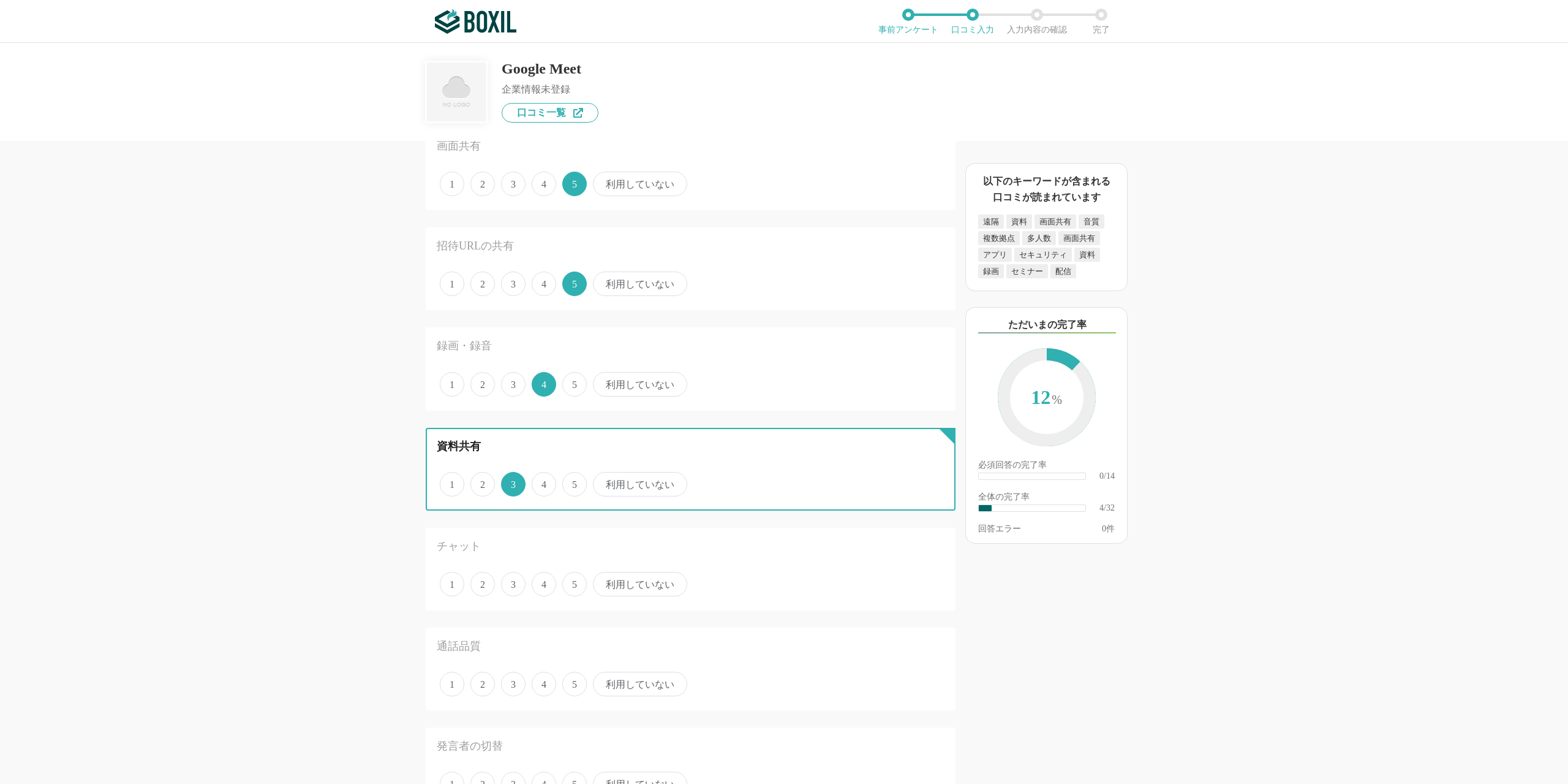
scroll to position [123, 0]
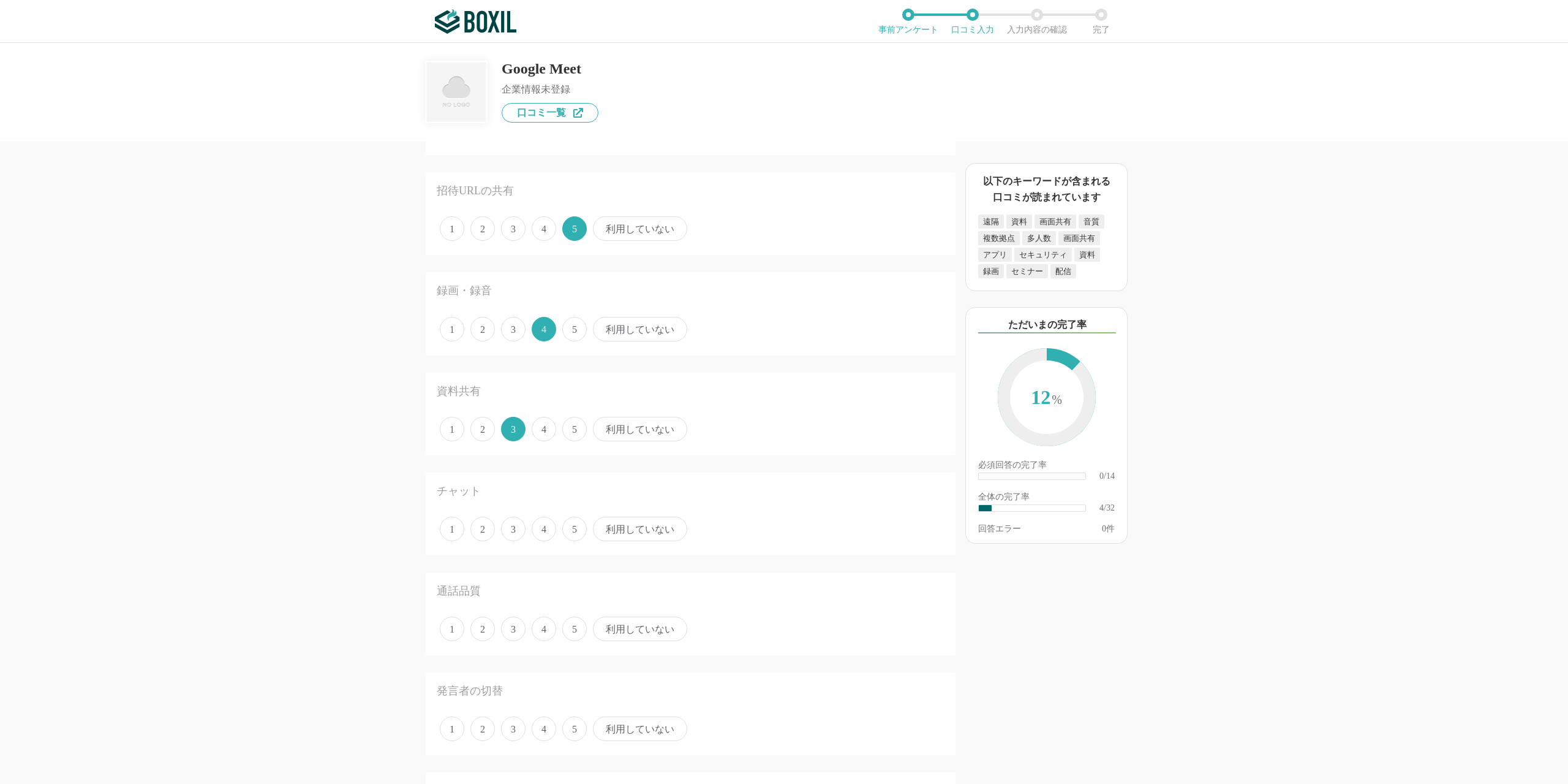
click at [543, 540] on span "4" at bounding box center [544, 529] width 24 height 24
click at [543, 526] on input "4" at bounding box center [539, 522] width 8 height 8
radio input "true"
click at [543, 631] on span "4" at bounding box center [544, 628] width 24 height 24
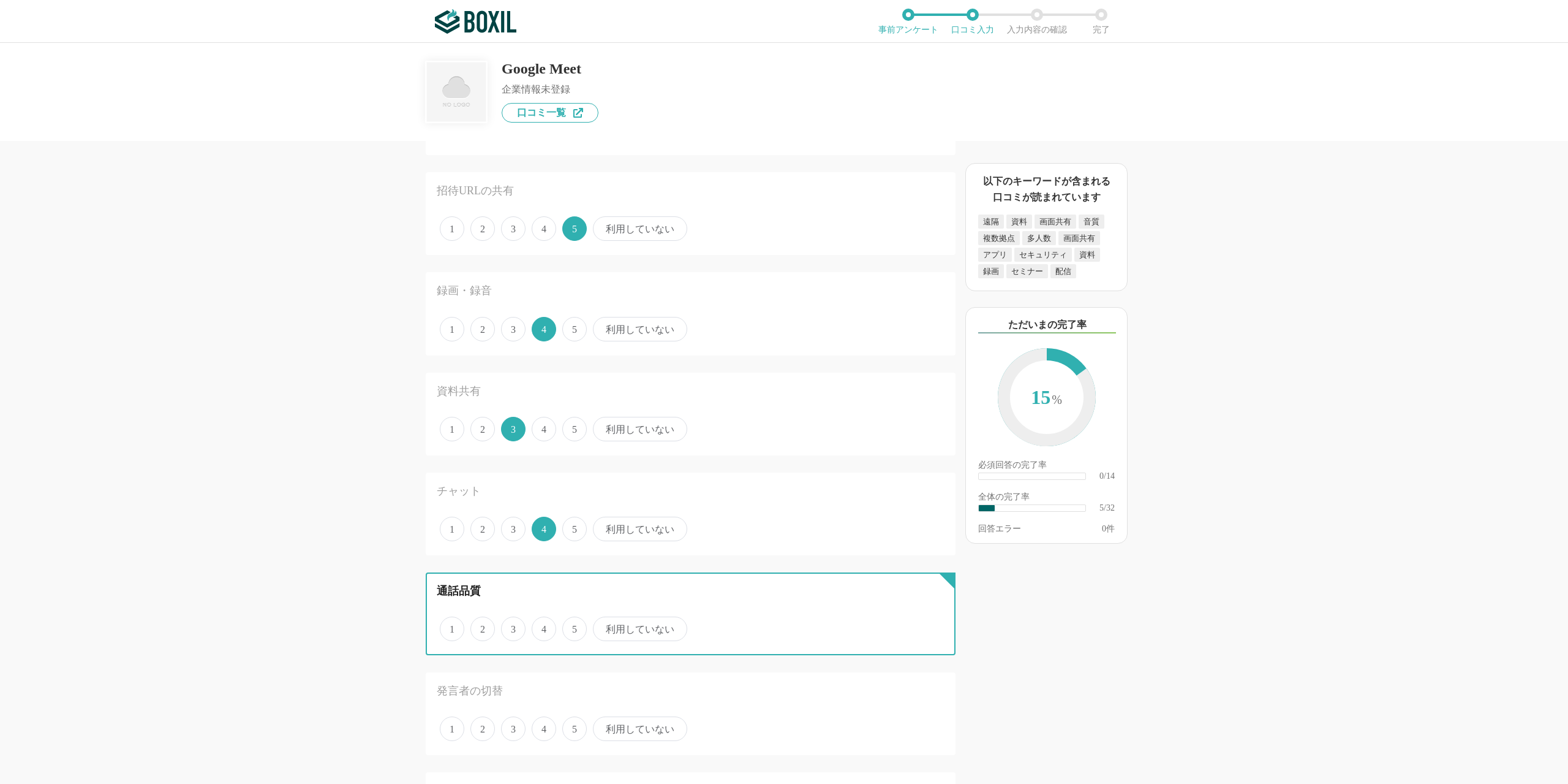
click at [543, 626] on input "4" at bounding box center [539, 622] width 8 height 8
radio input "true"
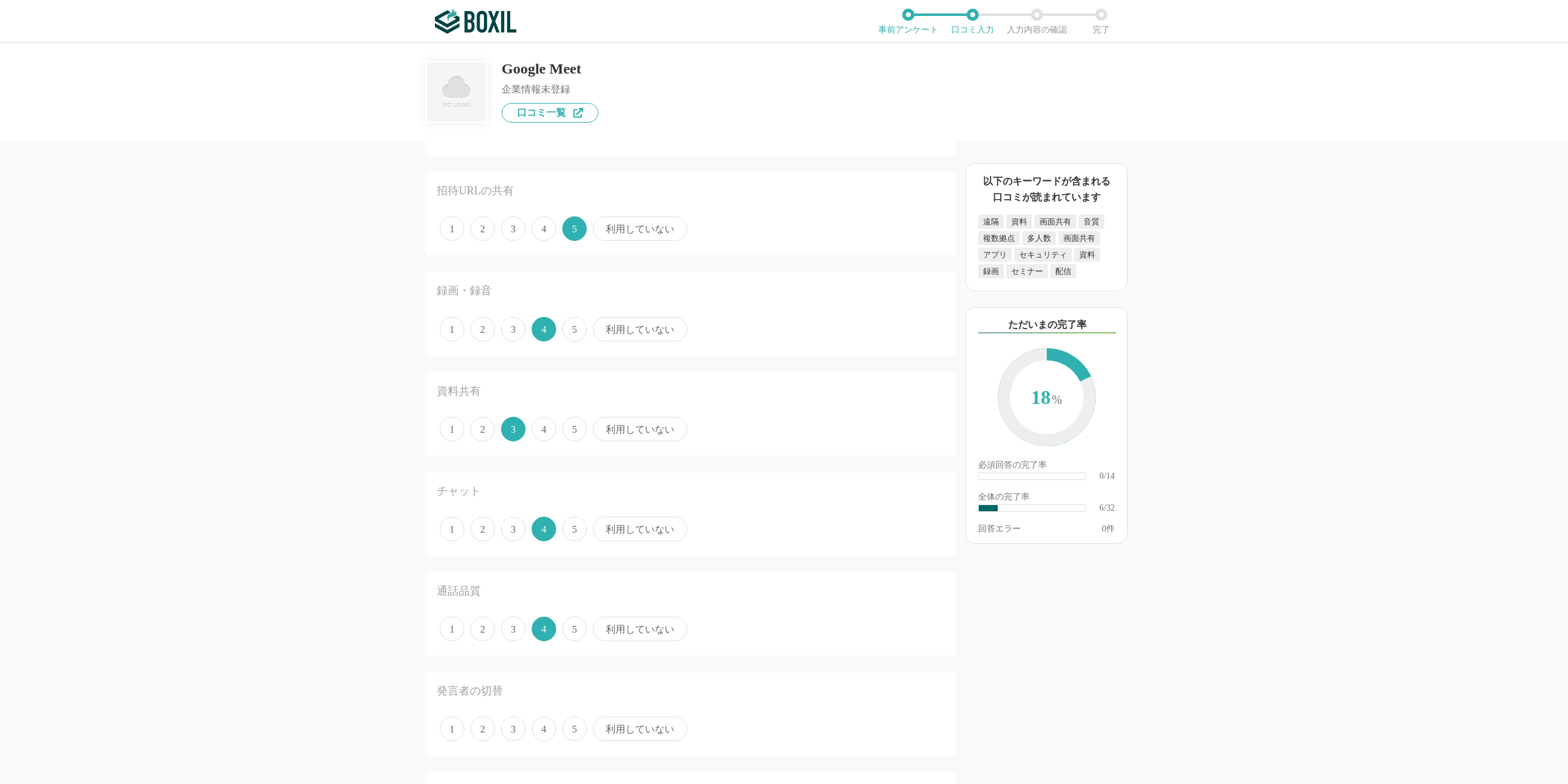
click at [548, 731] on span "4" at bounding box center [544, 728] width 24 height 24
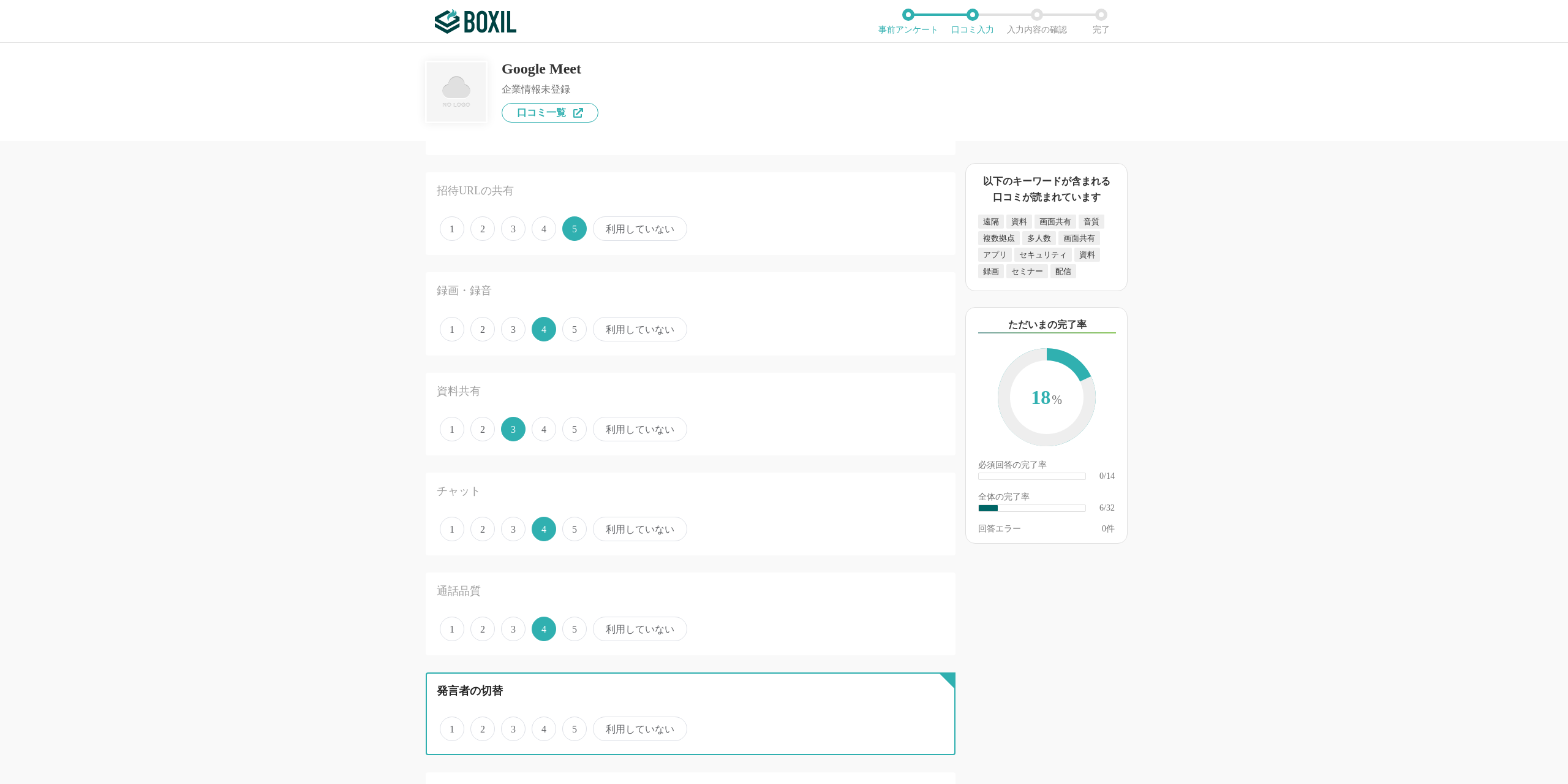
click at [543, 726] on input "4" at bounding box center [539, 722] width 8 height 8
radio input "true"
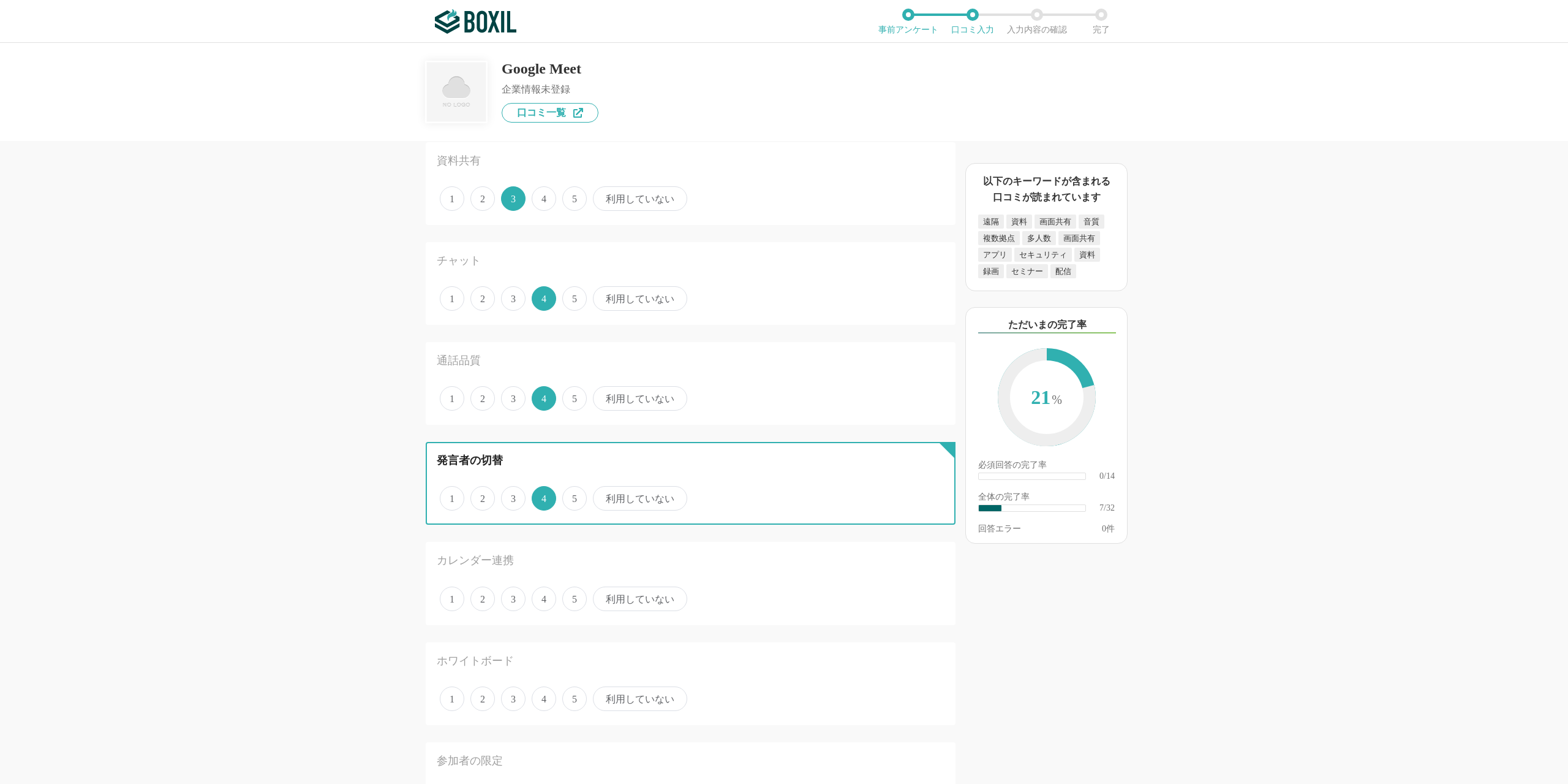
scroll to position [368, 0]
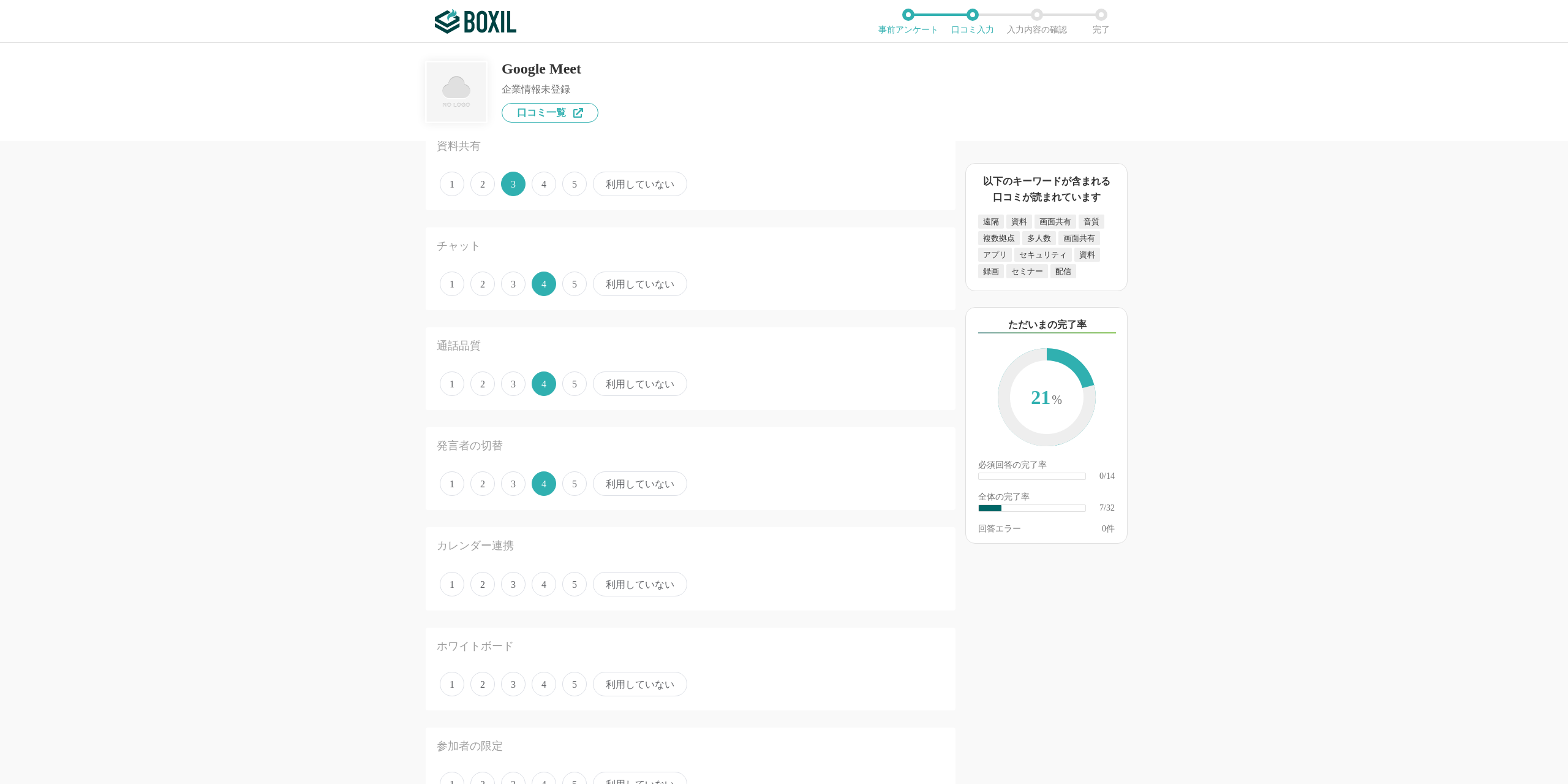
click at [540, 594] on span "4" at bounding box center [544, 584] width 24 height 24
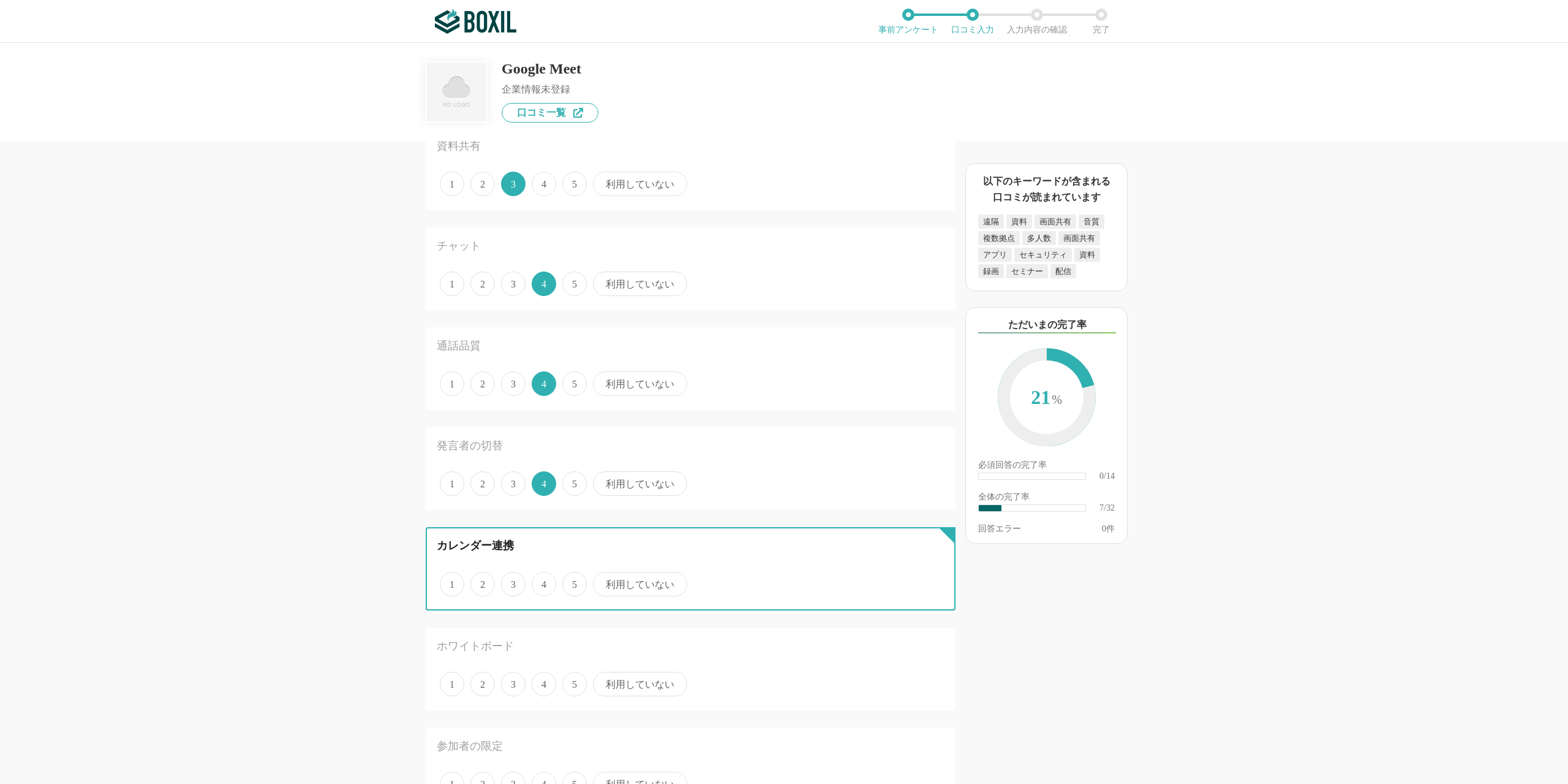
click at [540, 582] on input "4" at bounding box center [539, 577] width 8 height 8
radio input "true"
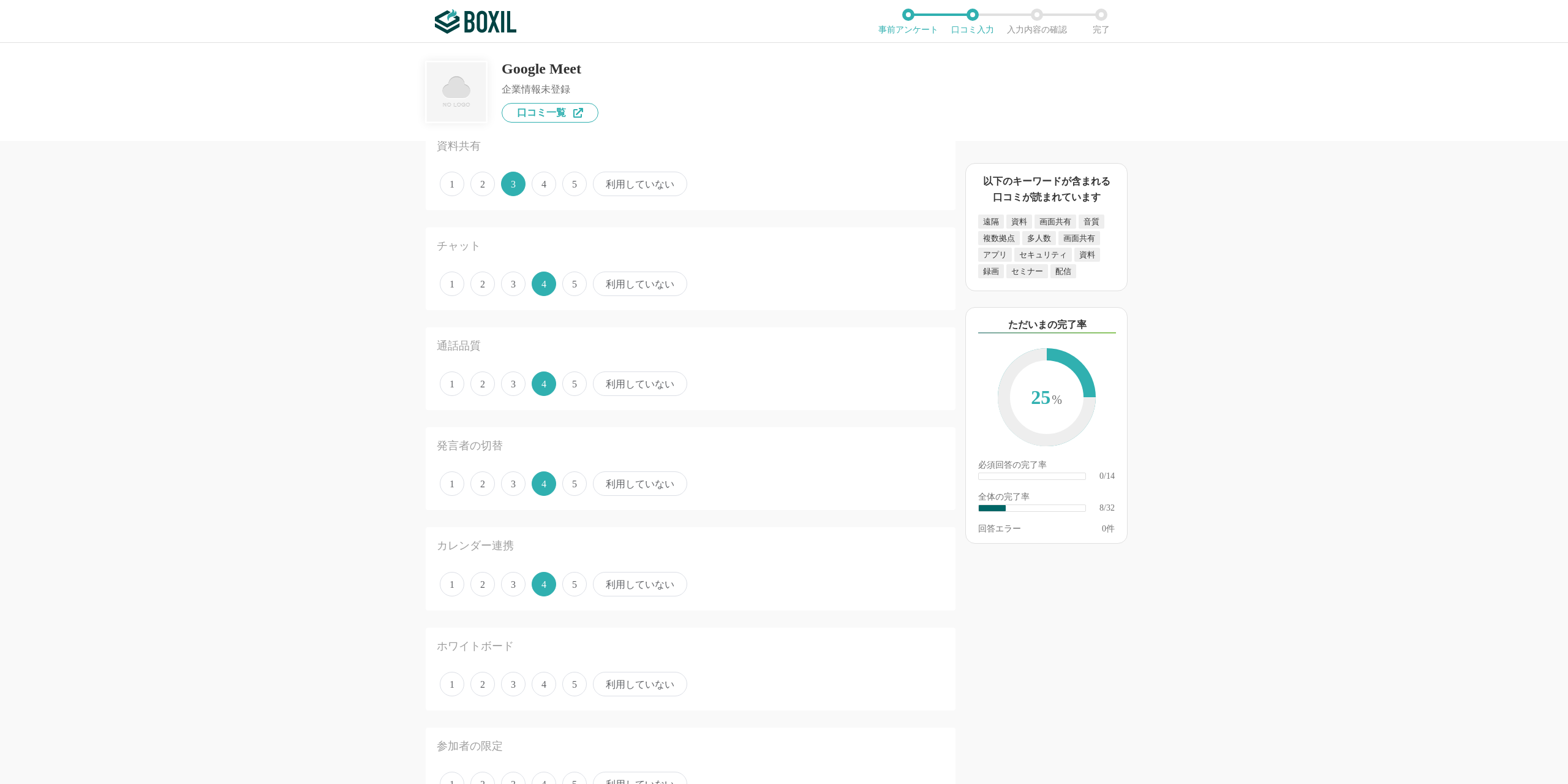
click at [610, 688] on span "利用していない" at bounding box center [640, 684] width 95 height 24
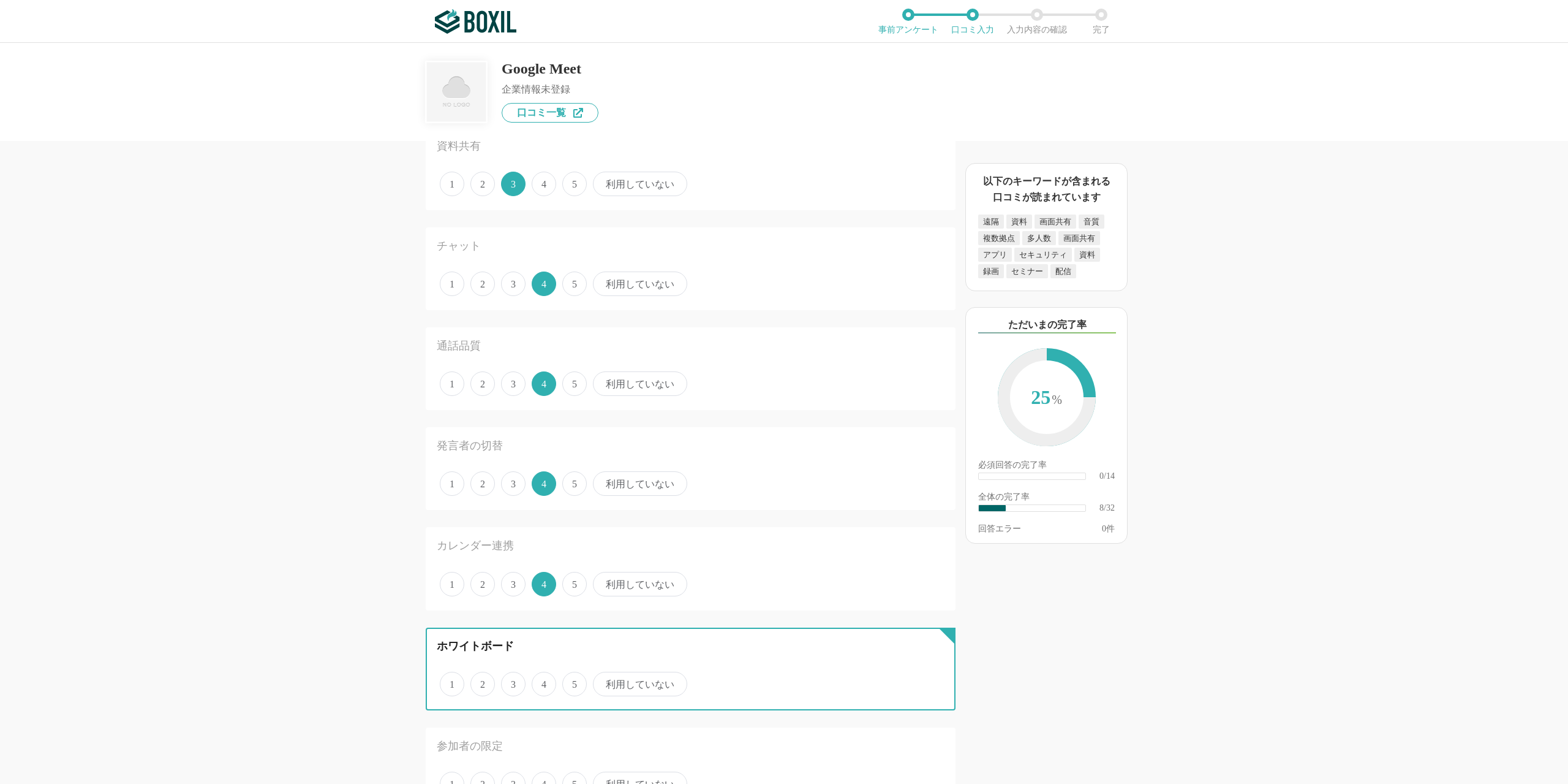
click at [604, 682] on input "利用していない" at bounding box center [600, 677] width 8 height 8
radio input "true"
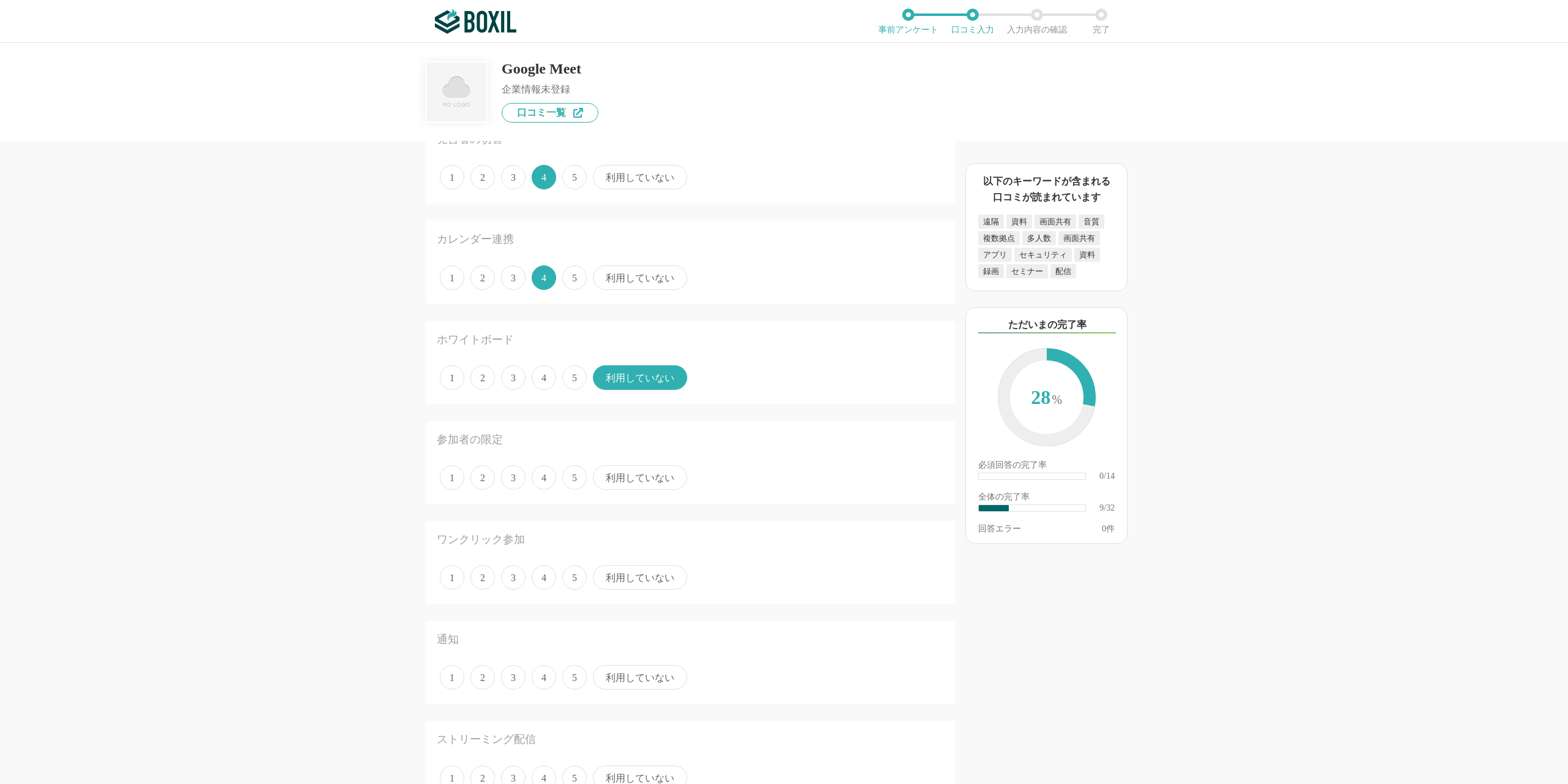
click at [536, 476] on span "4" at bounding box center [544, 477] width 24 height 24
click at [536, 475] on input "4" at bounding box center [539, 471] width 8 height 8
radio input "true"
click at [617, 576] on span "利用していない" at bounding box center [640, 577] width 95 height 24
click at [604, 575] on input "利用していない" at bounding box center [600, 570] width 8 height 8
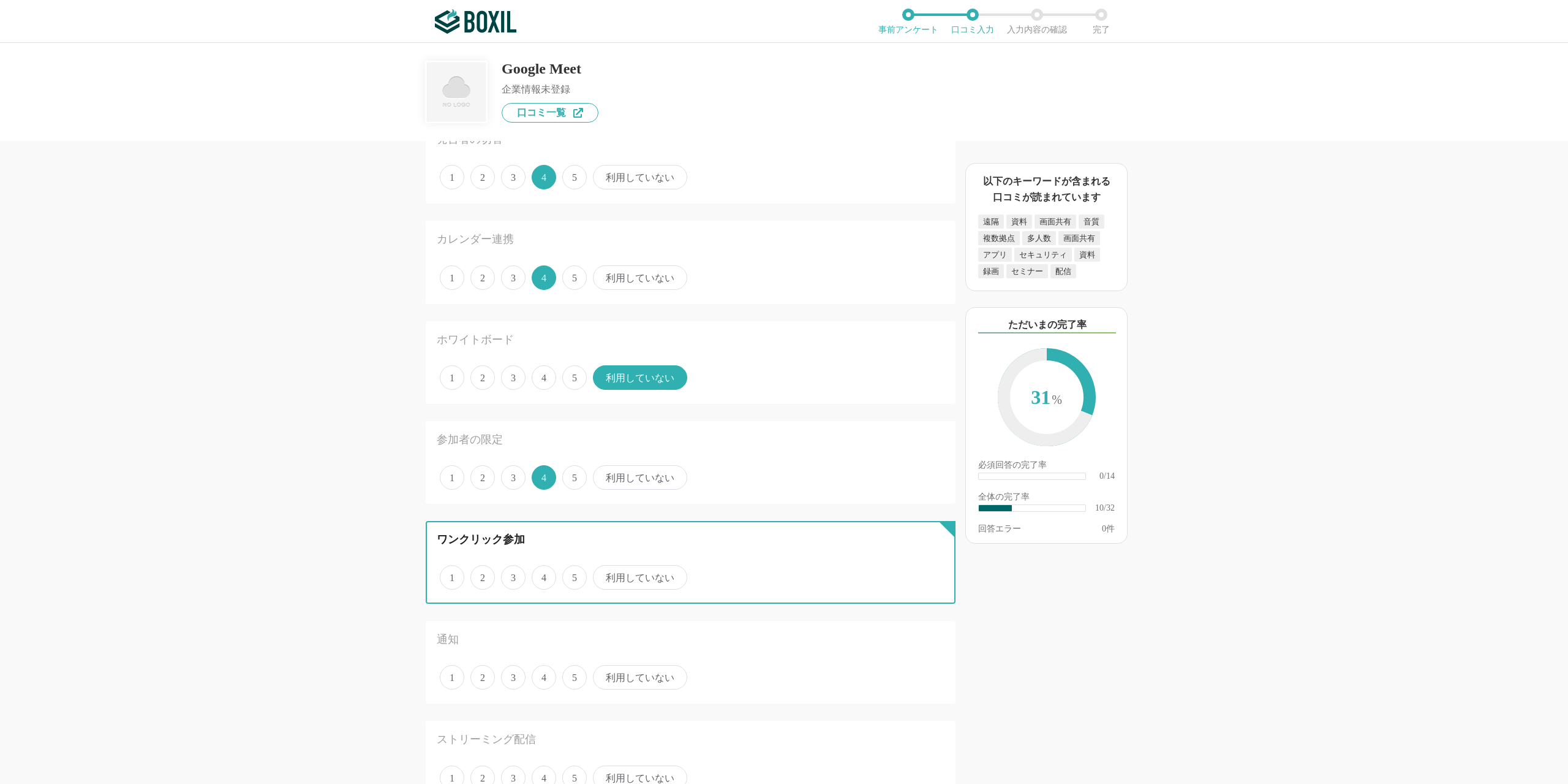
radio input "true"
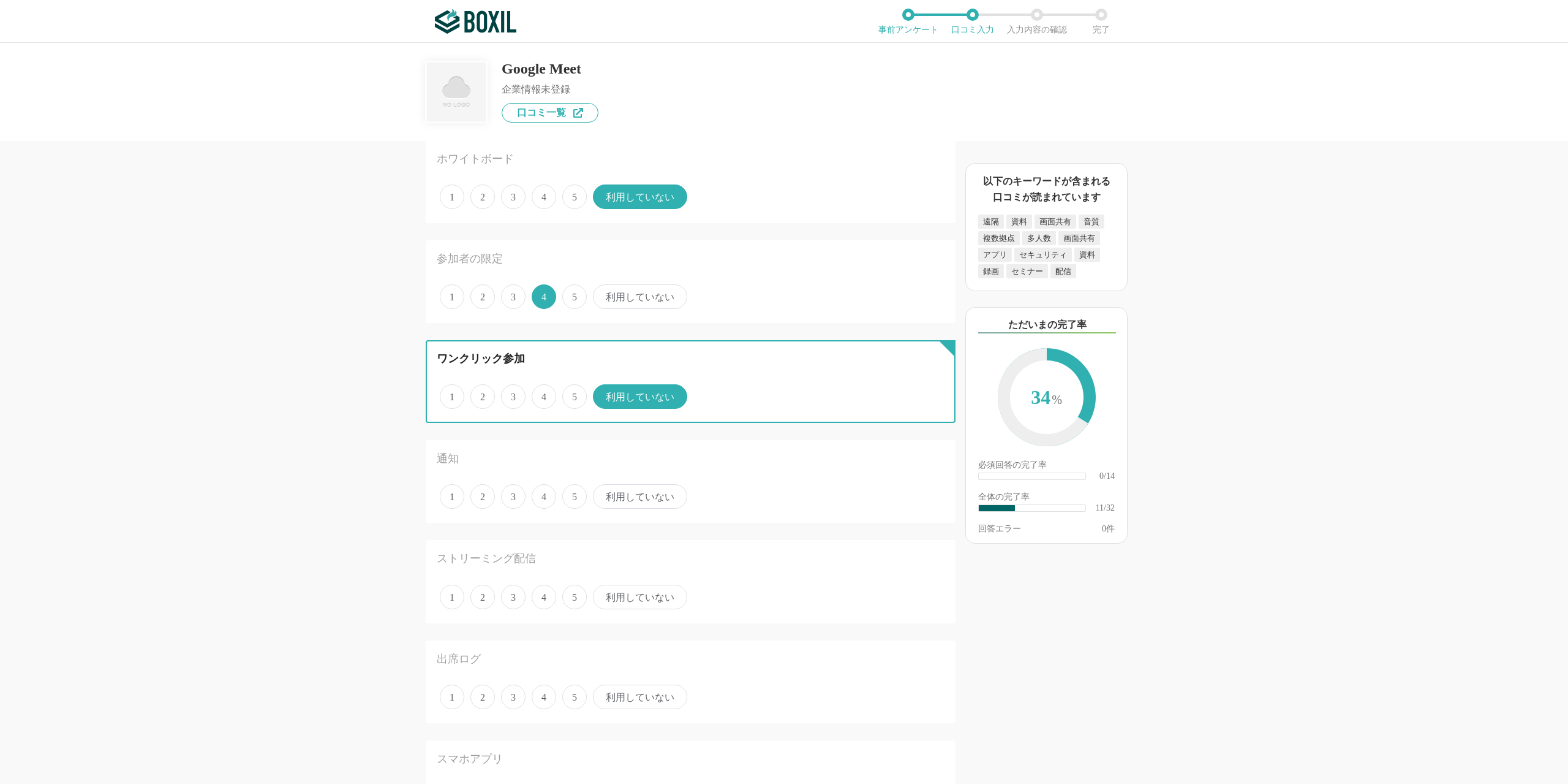
scroll to position [858, 0]
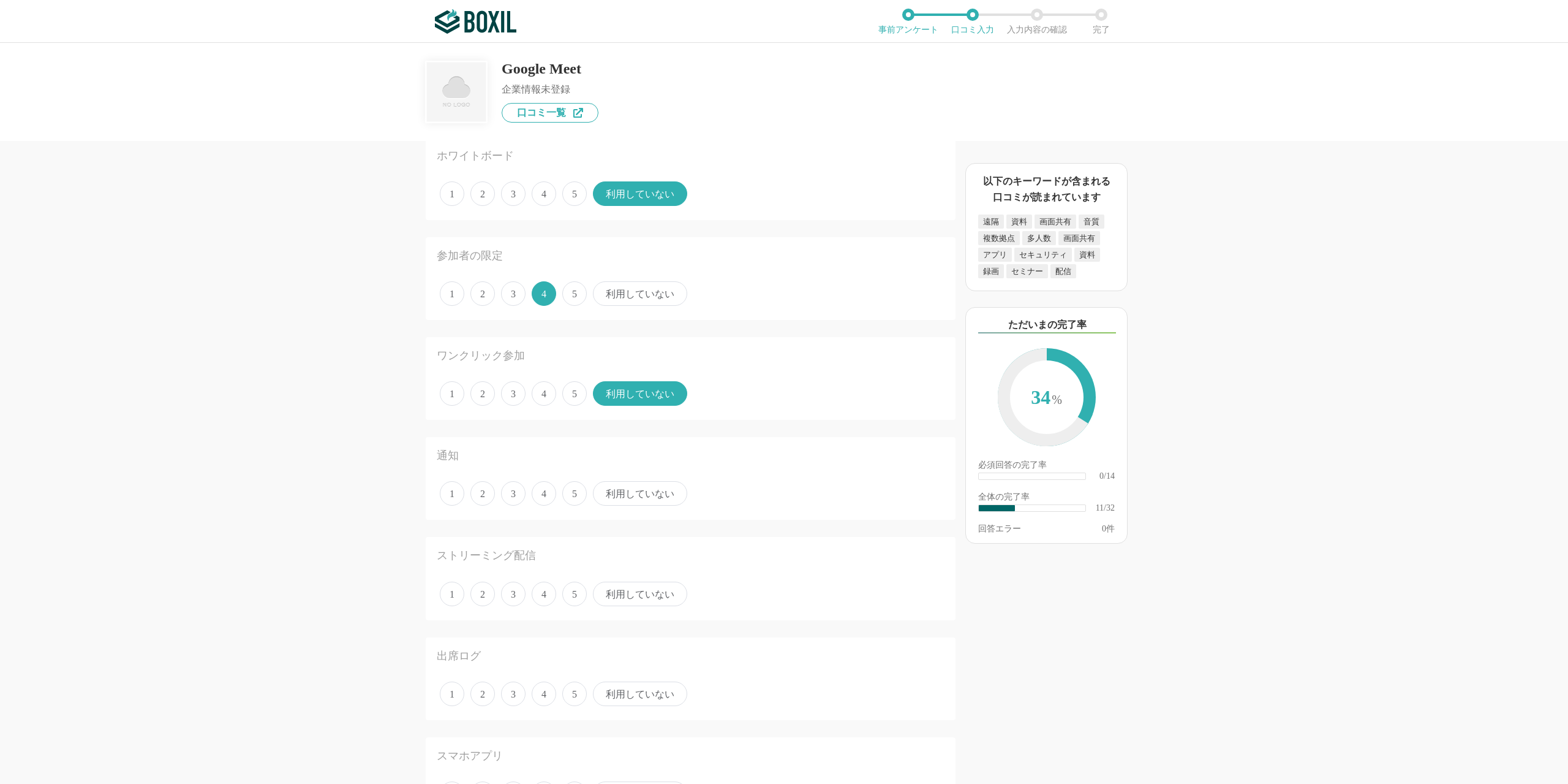
click at [520, 492] on span "3" at bounding box center [514, 493] width 24 height 24
click at [512, 491] on input "3" at bounding box center [508, 486] width 8 height 8
radio input "true"
click at [521, 593] on span "3" at bounding box center [514, 594] width 24 height 24
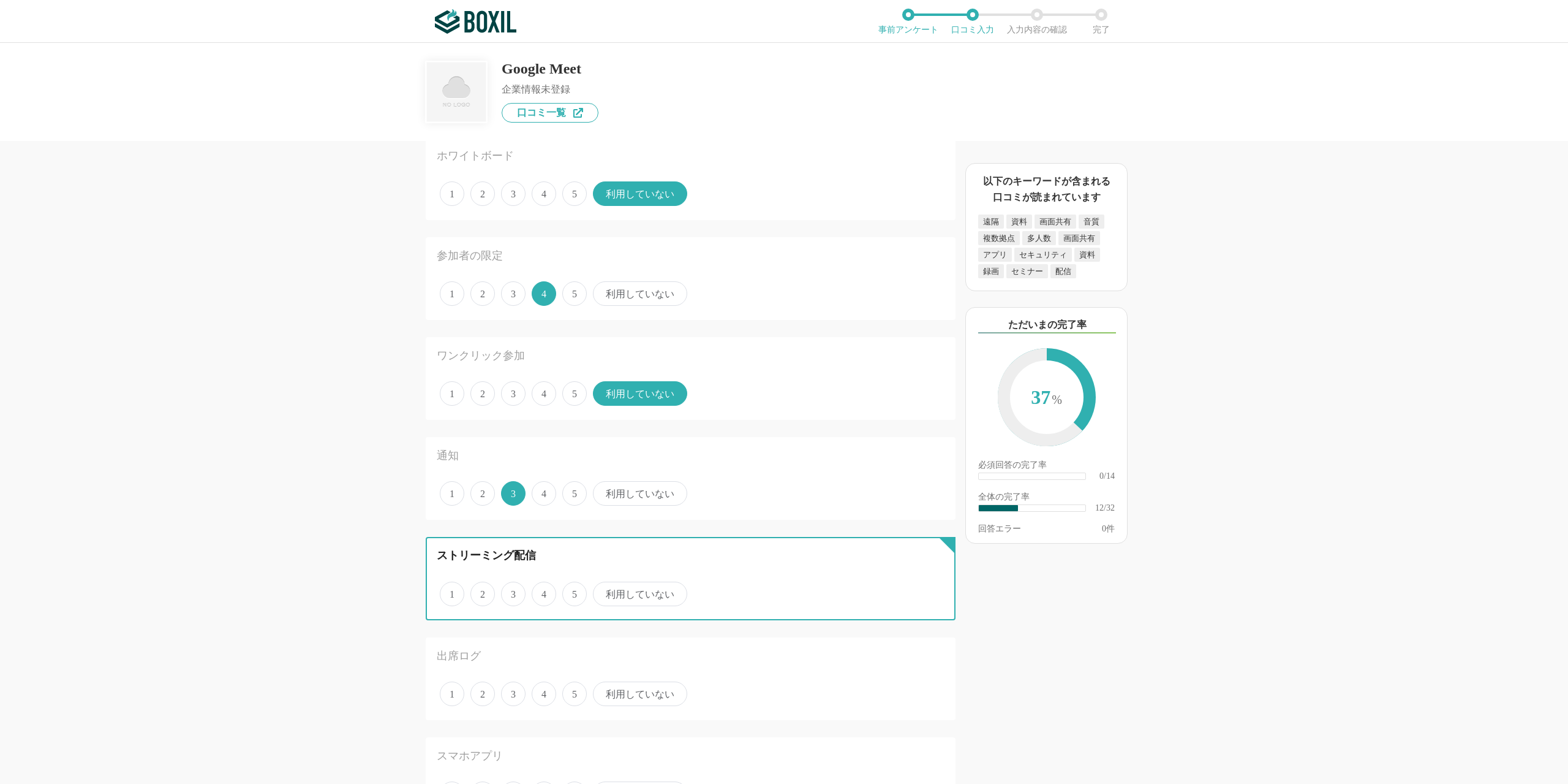
click at [512, 592] on input "3" at bounding box center [508, 587] width 8 height 8
radio input "true"
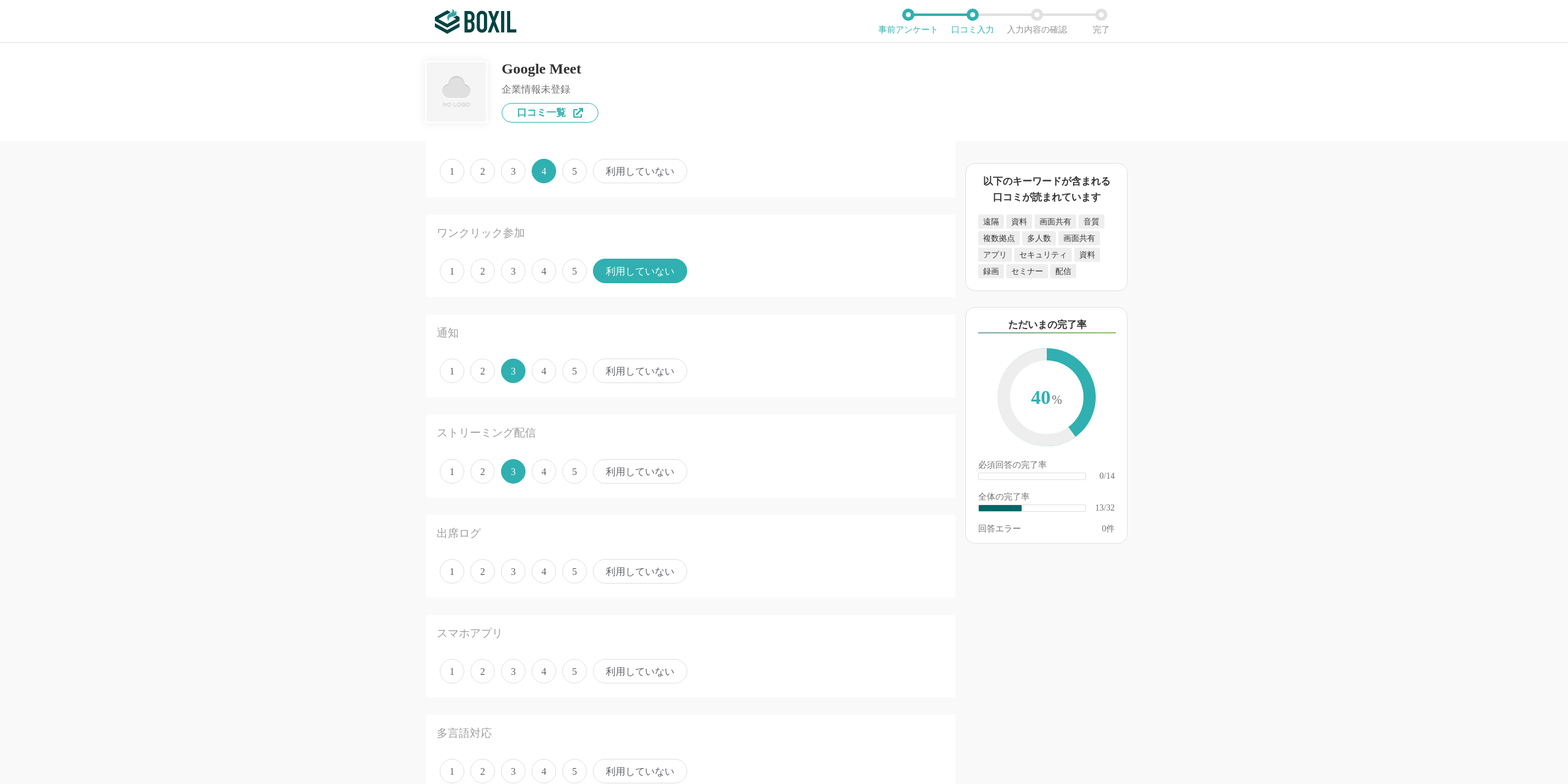
click at [652, 573] on span "利用していない" at bounding box center [640, 571] width 95 height 24
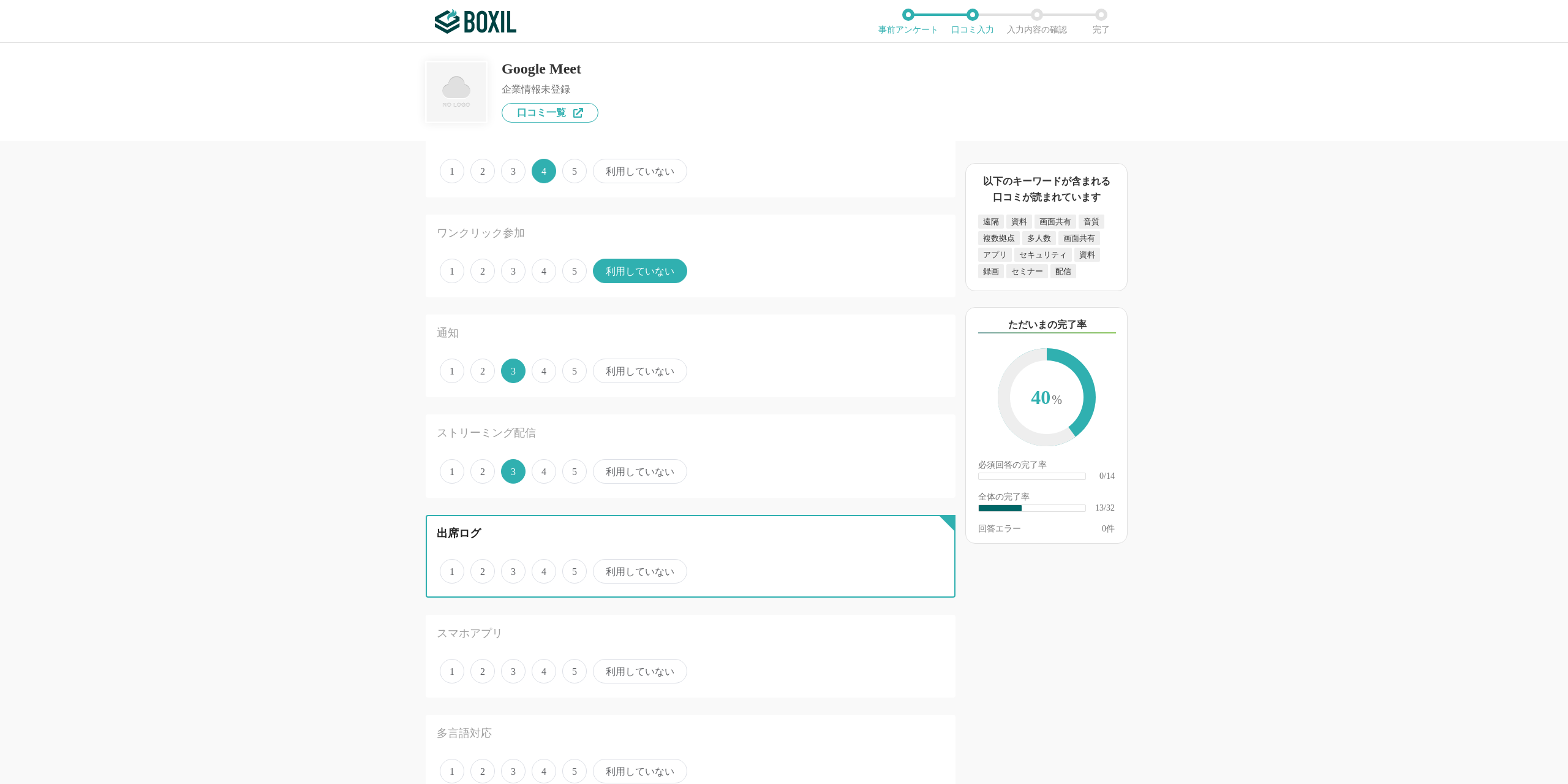
click at [604, 569] on input "利用していない" at bounding box center [600, 564] width 8 height 8
radio input "true"
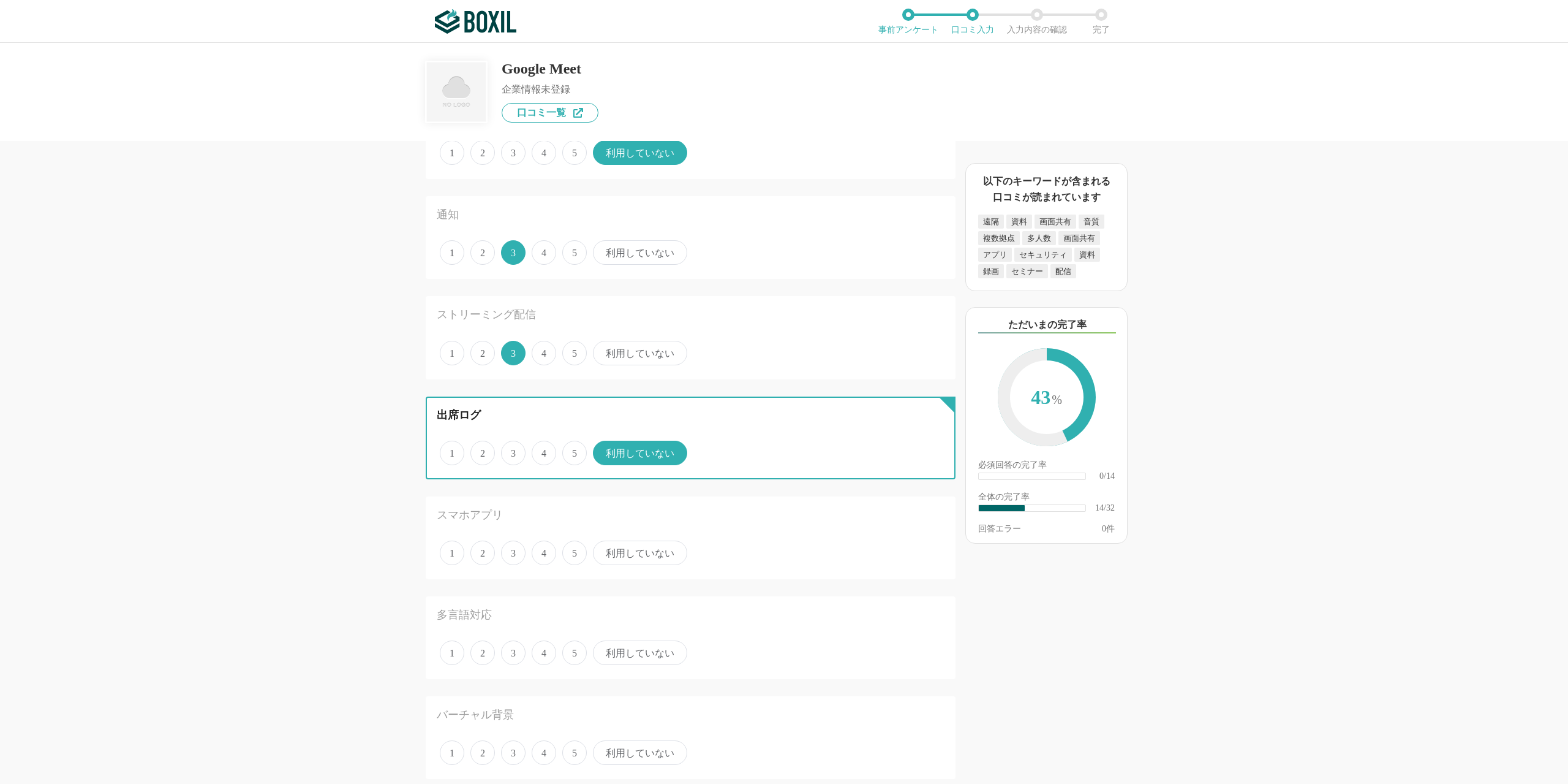
scroll to position [1103, 0]
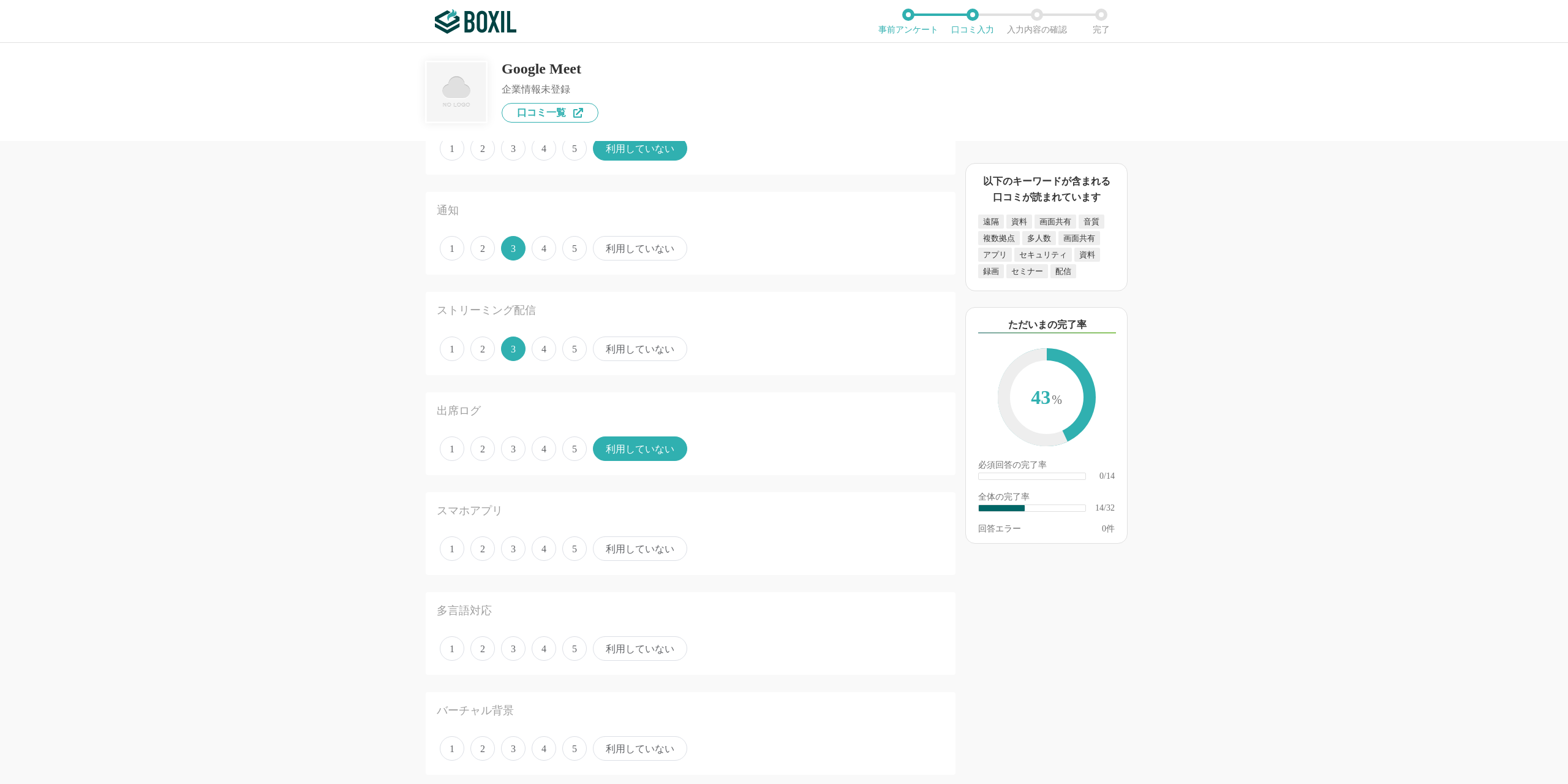
click at [638, 557] on span "利用していない" at bounding box center [640, 548] width 95 height 24
click at [604, 546] on input "利用していない" at bounding box center [600, 542] width 8 height 8
radio input "true"
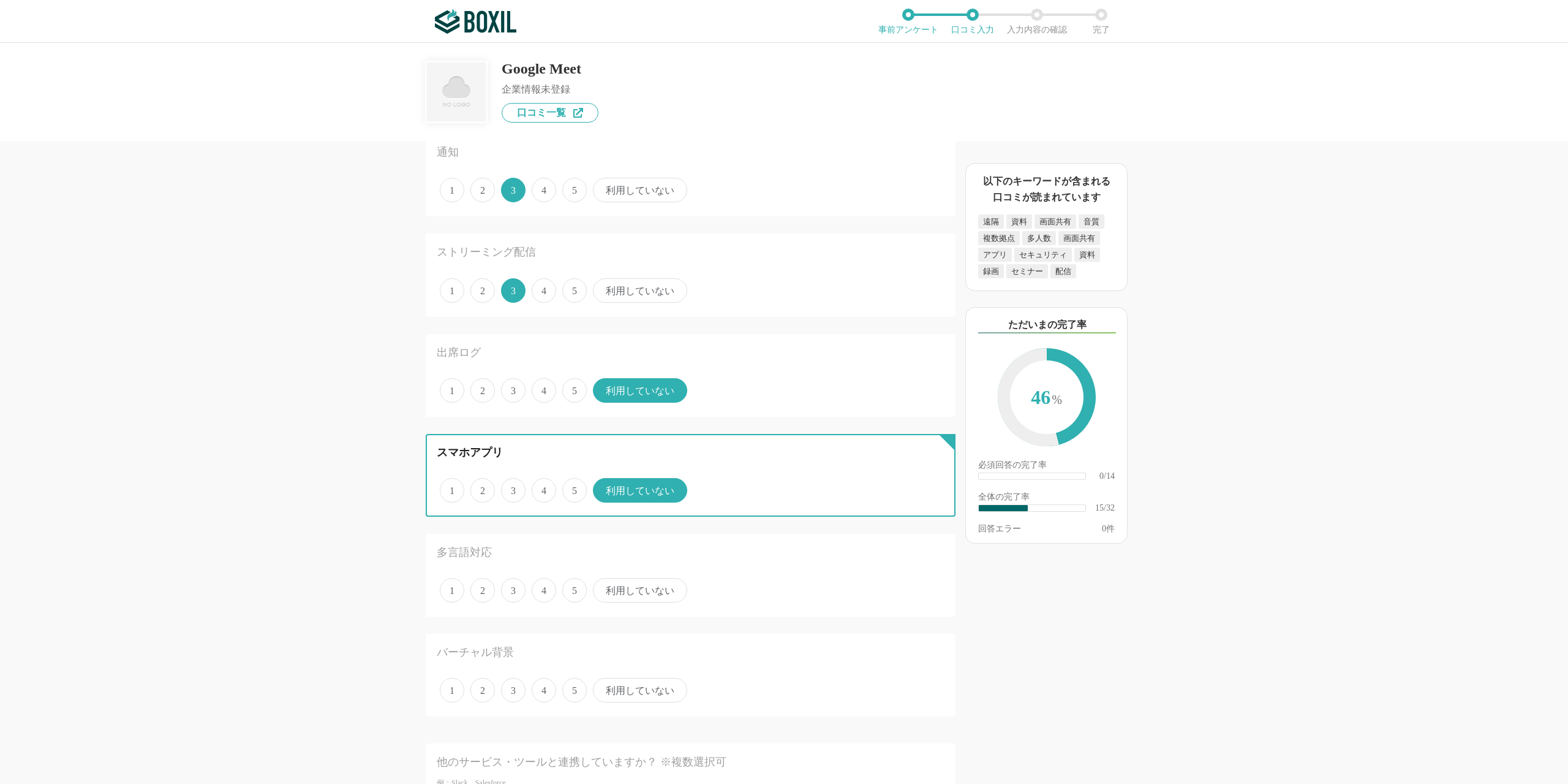
scroll to position [1225, 0]
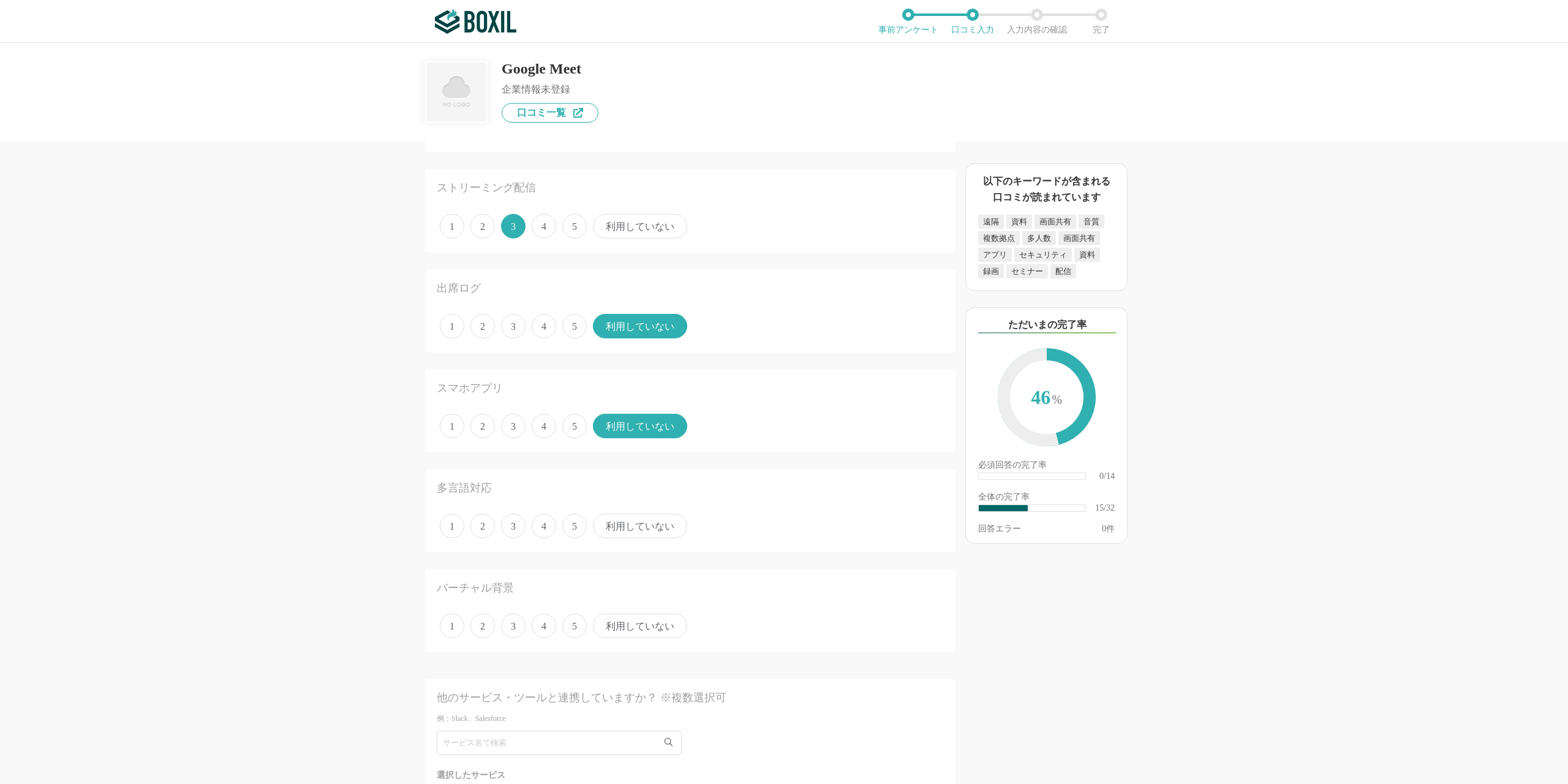
click at [639, 518] on span "利用していない" at bounding box center [640, 526] width 95 height 24
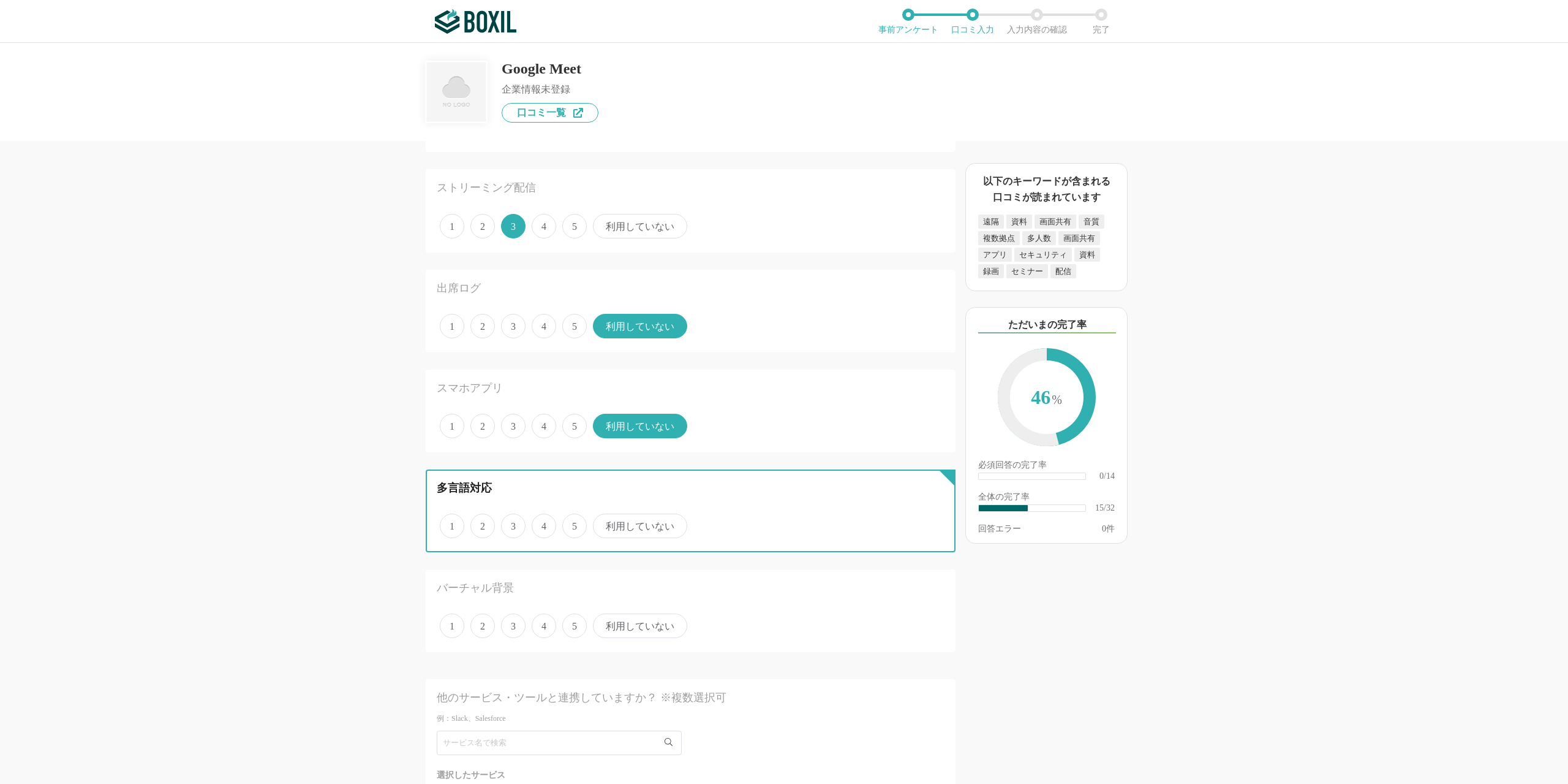
click at [604, 518] on input "利用していない" at bounding box center [600, 519] width 8 height 8
radio input "true"
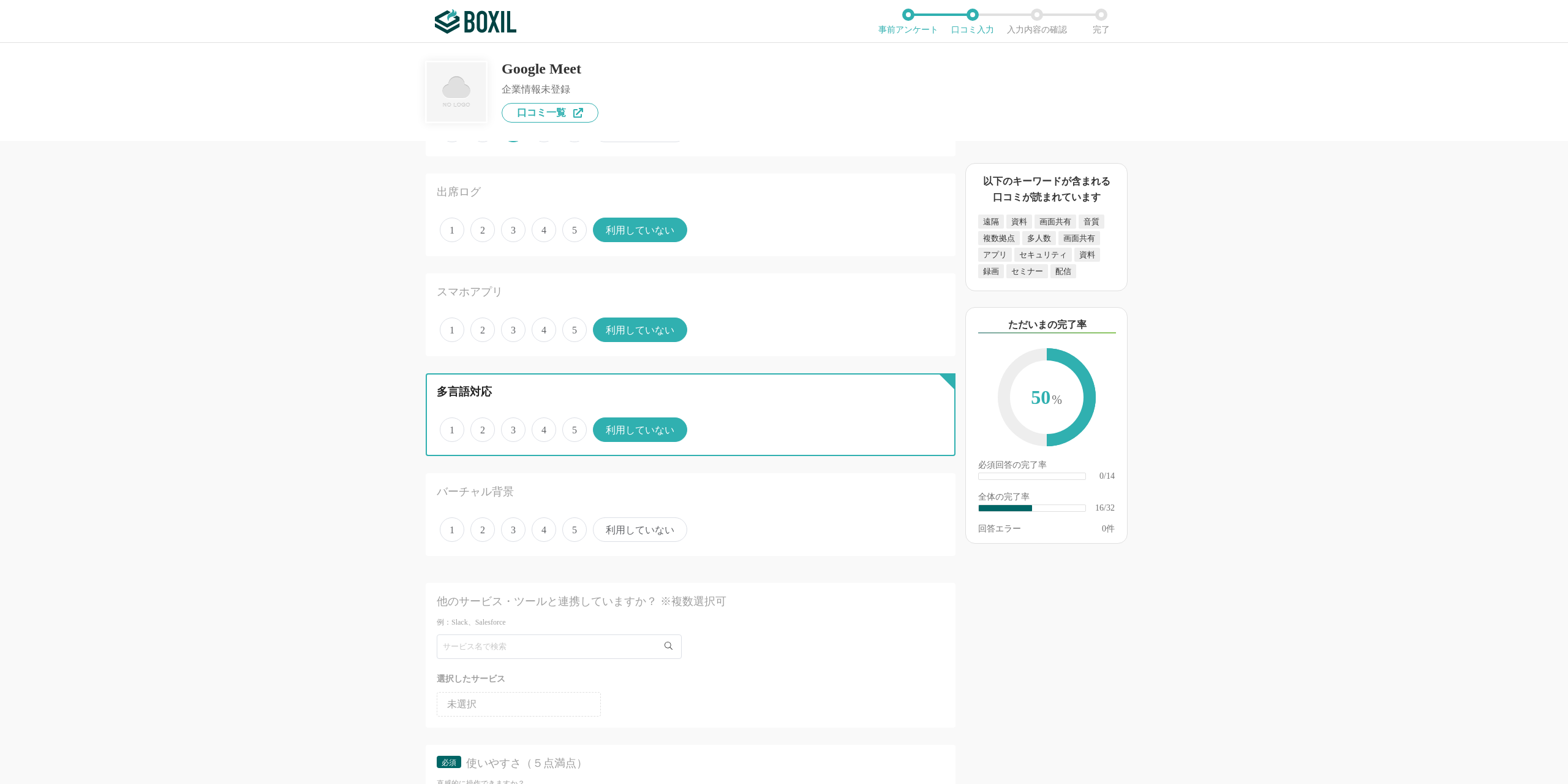
scroll to position [1409, 0]
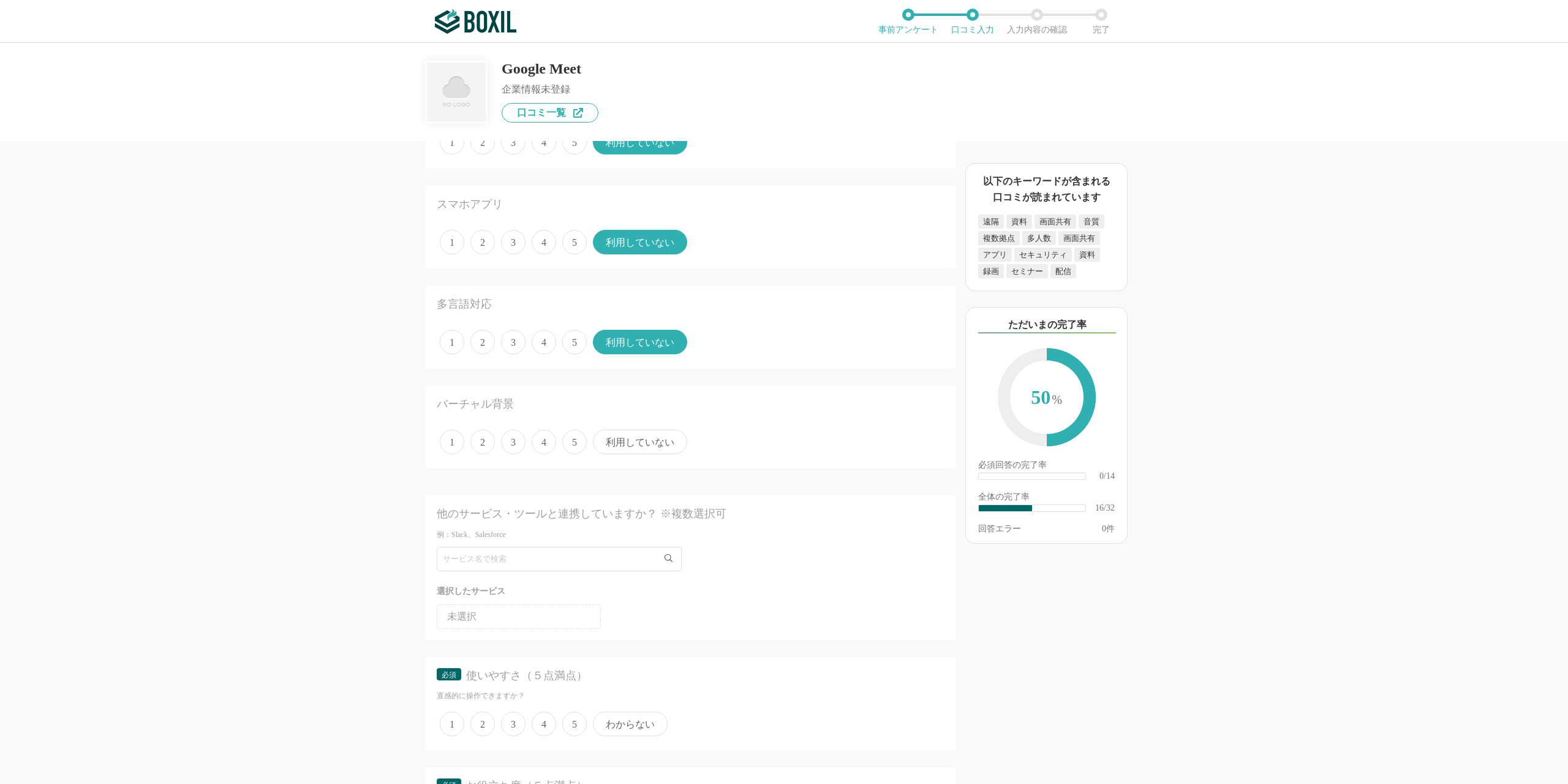
click at [644, 460] on div "バーチャル背景 1 2 3 4 5 利用していない" at bounding box center [691, 427] width 530 height 82
click at [645, 455] on div "1 2 3 4 5 利用していない" at bounding box center [690, 442] width 507 height 31
click at [645, 453] on span "利用していない" at bounding box center [640, 442] width 95 height 24
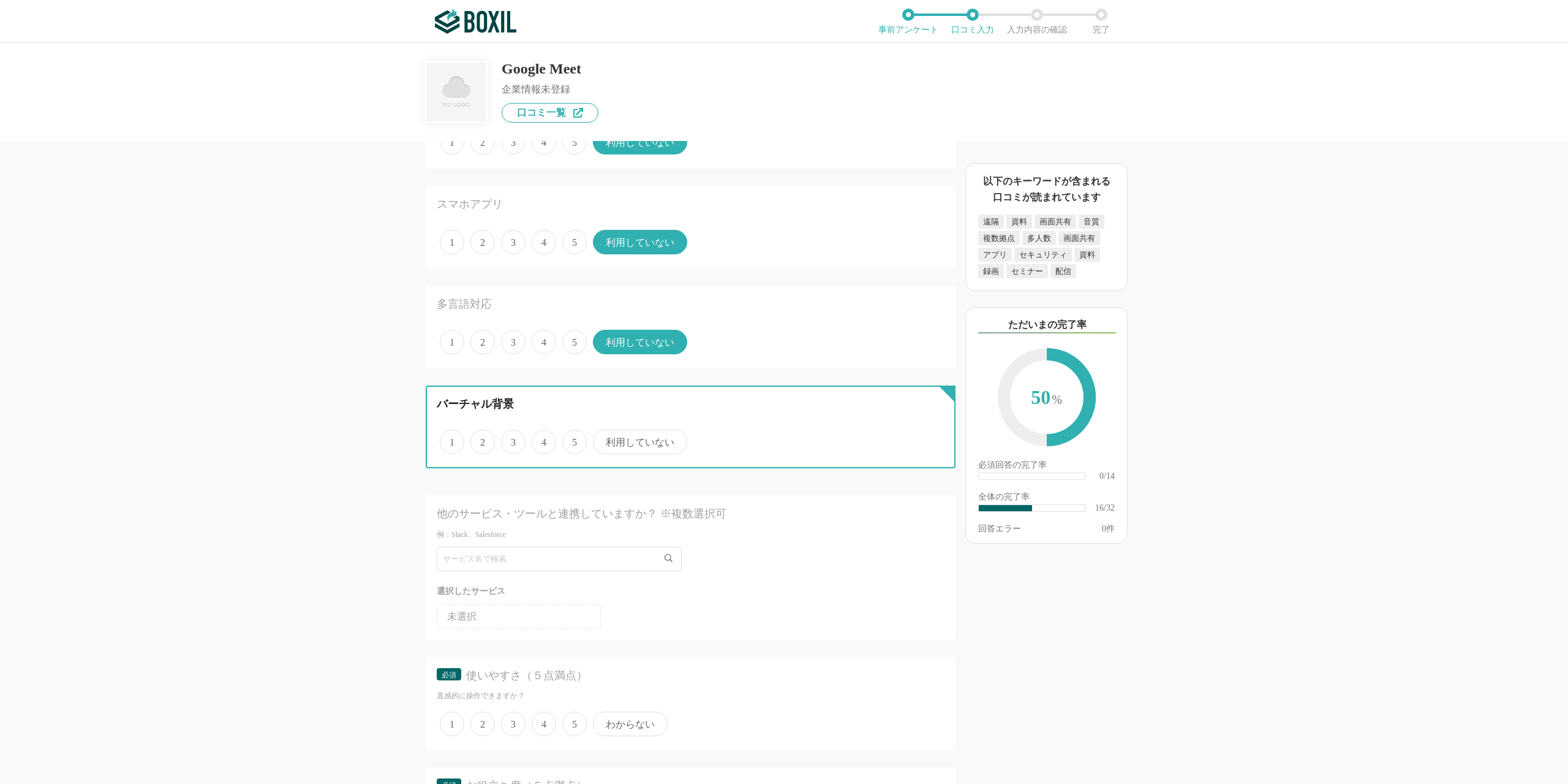
click at [604, 439] on input "利用していない" at bounding box center [600, 435] width 8 height 8
radio input "true"
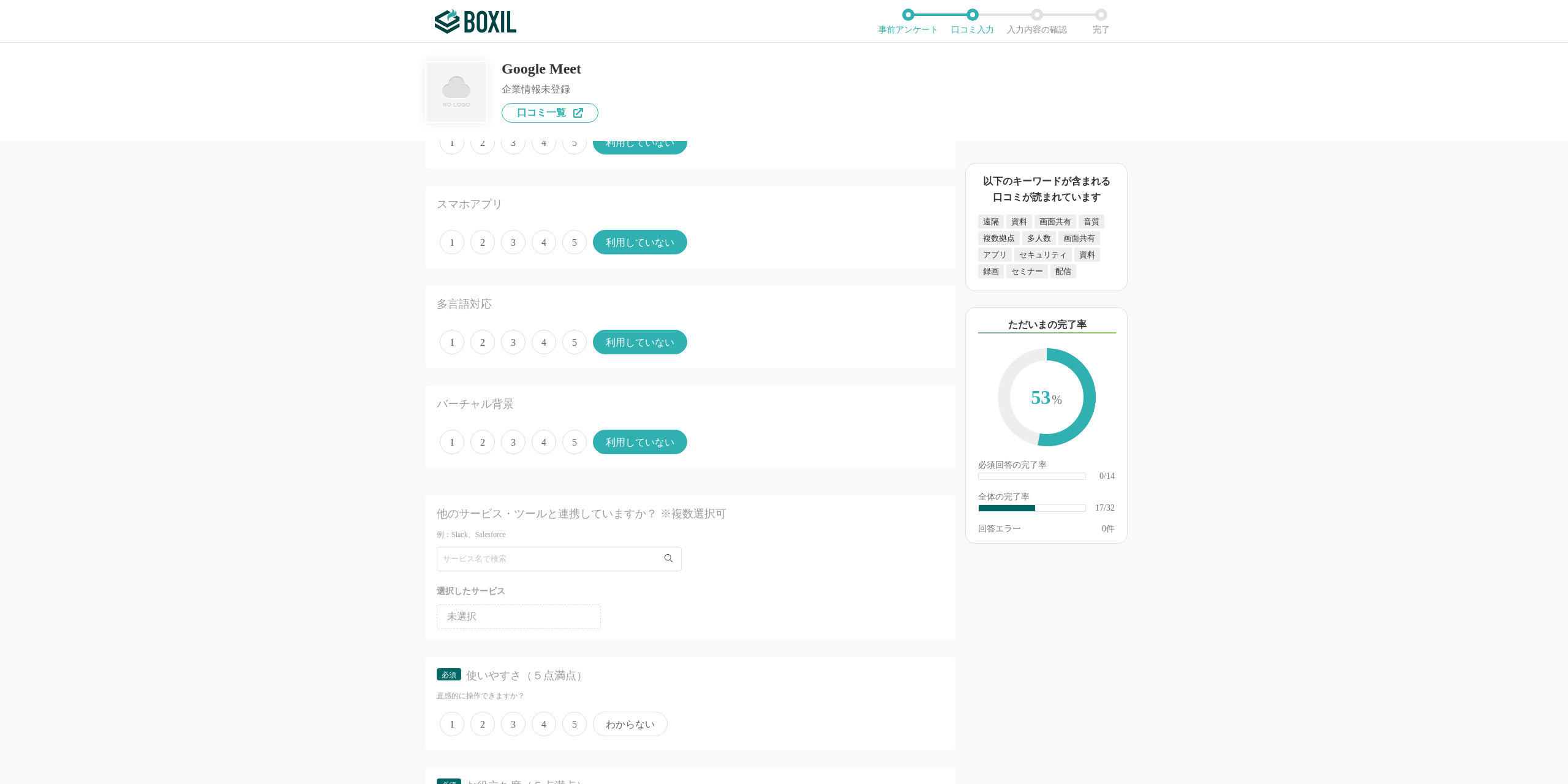
click at [645, 448] on span "利用していない" at bounding box center [640, 442] width 95 height 24
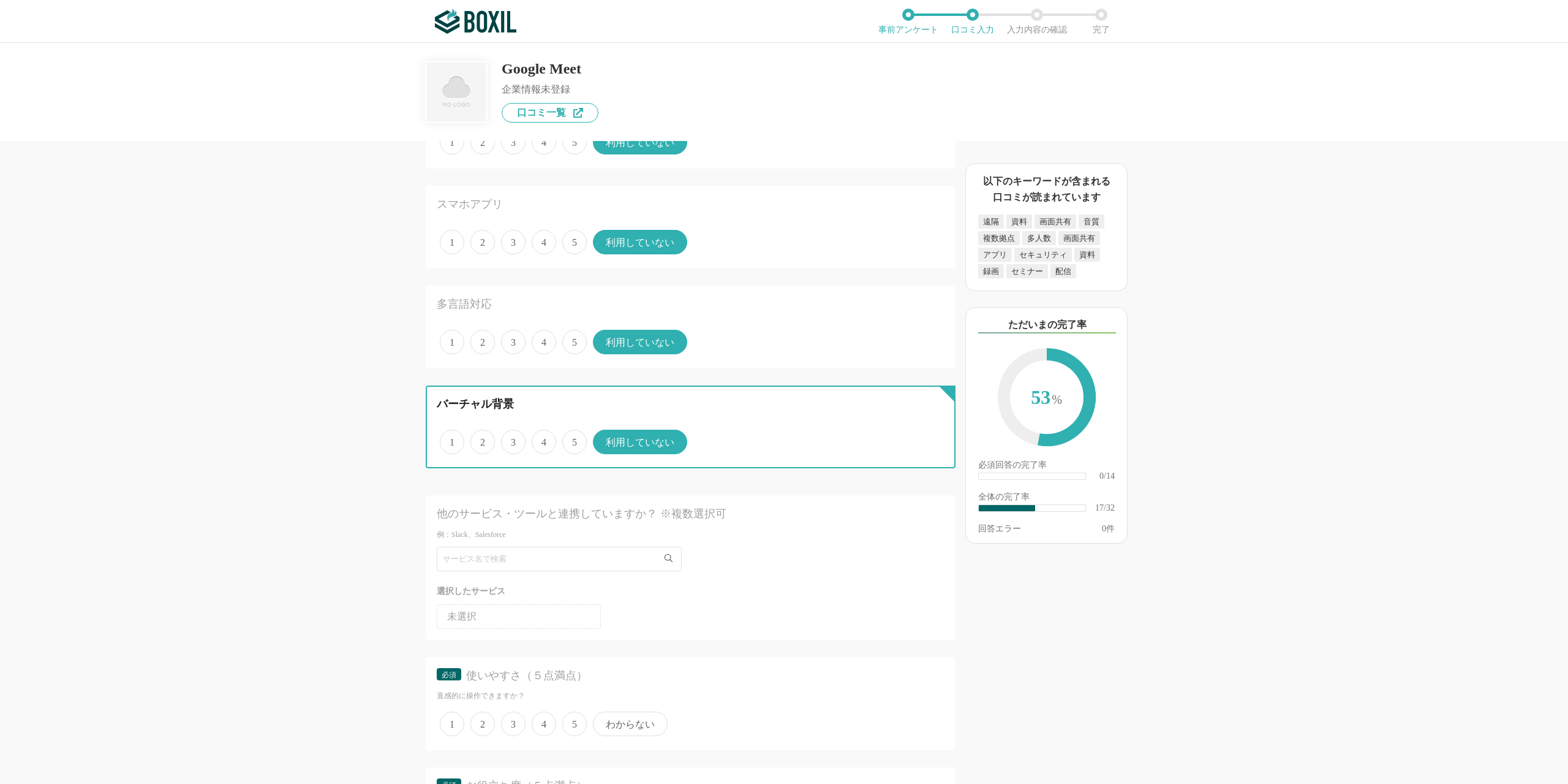
click at [604, 439] on input "利用していない" at bounding box center [600, 435] width 8 height 8
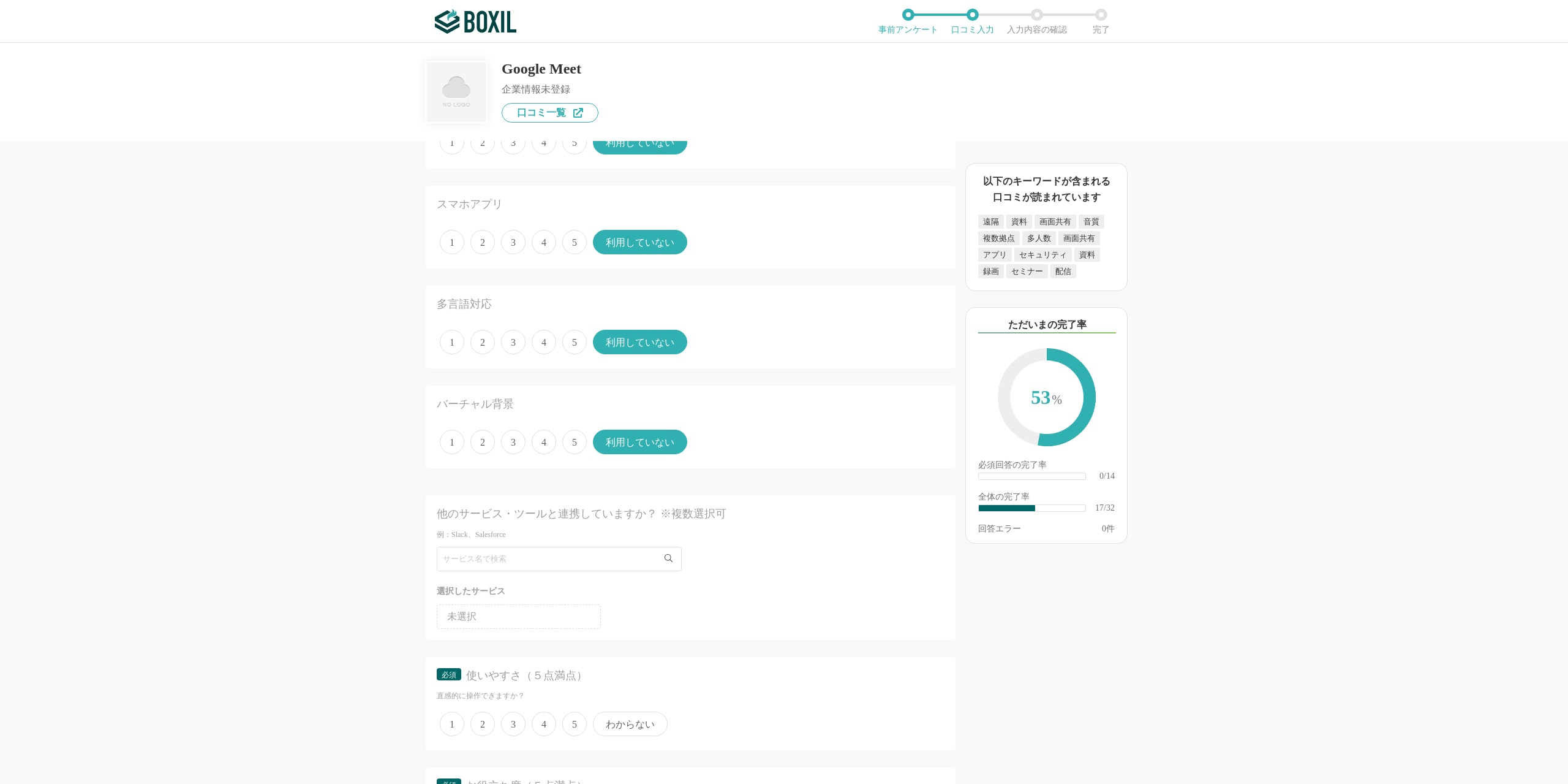
click at [549, 621] on li "未選択" at bounding box center [518, 616] width 164 height 24
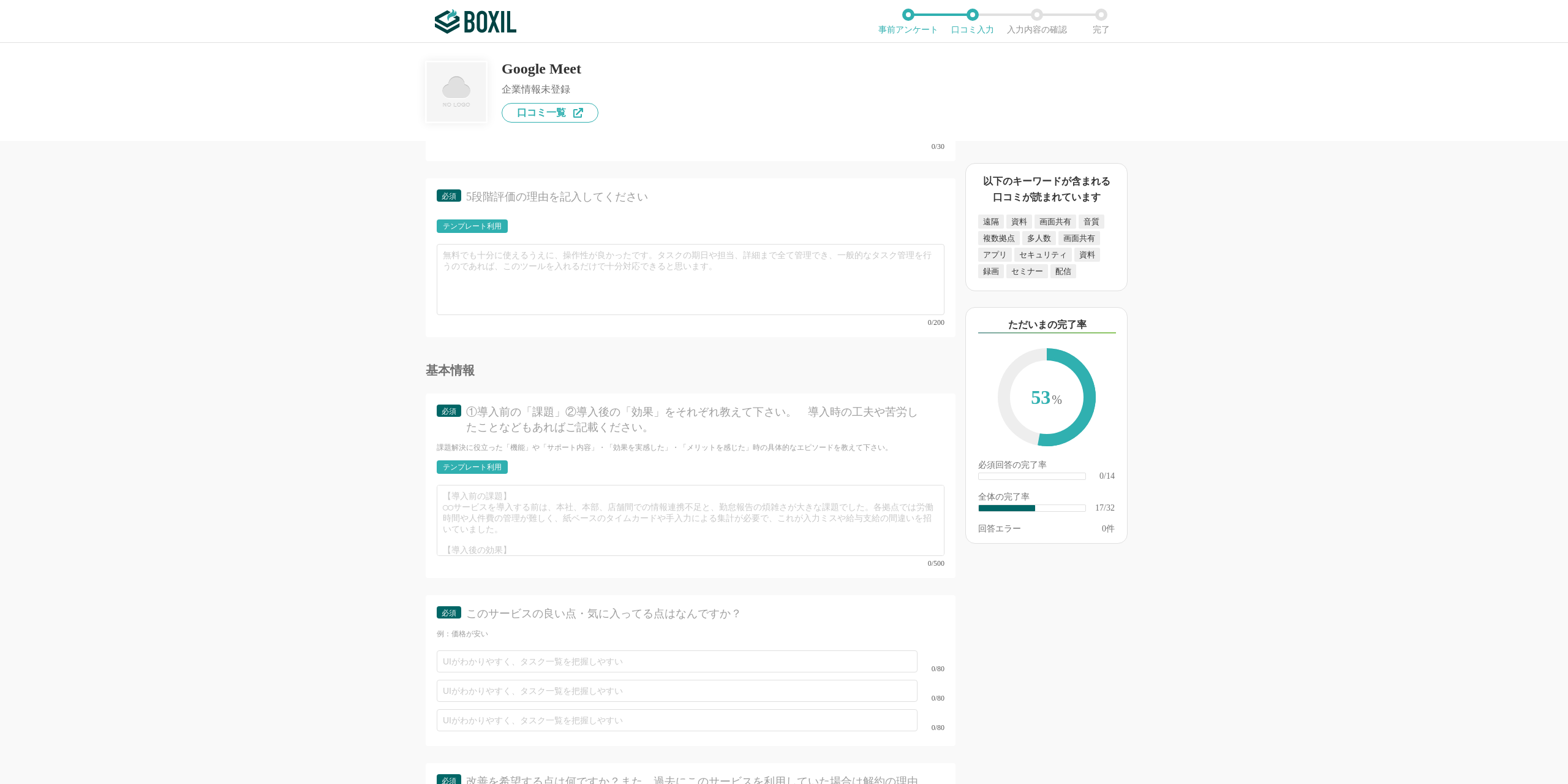
scroll to position [3063, 0]
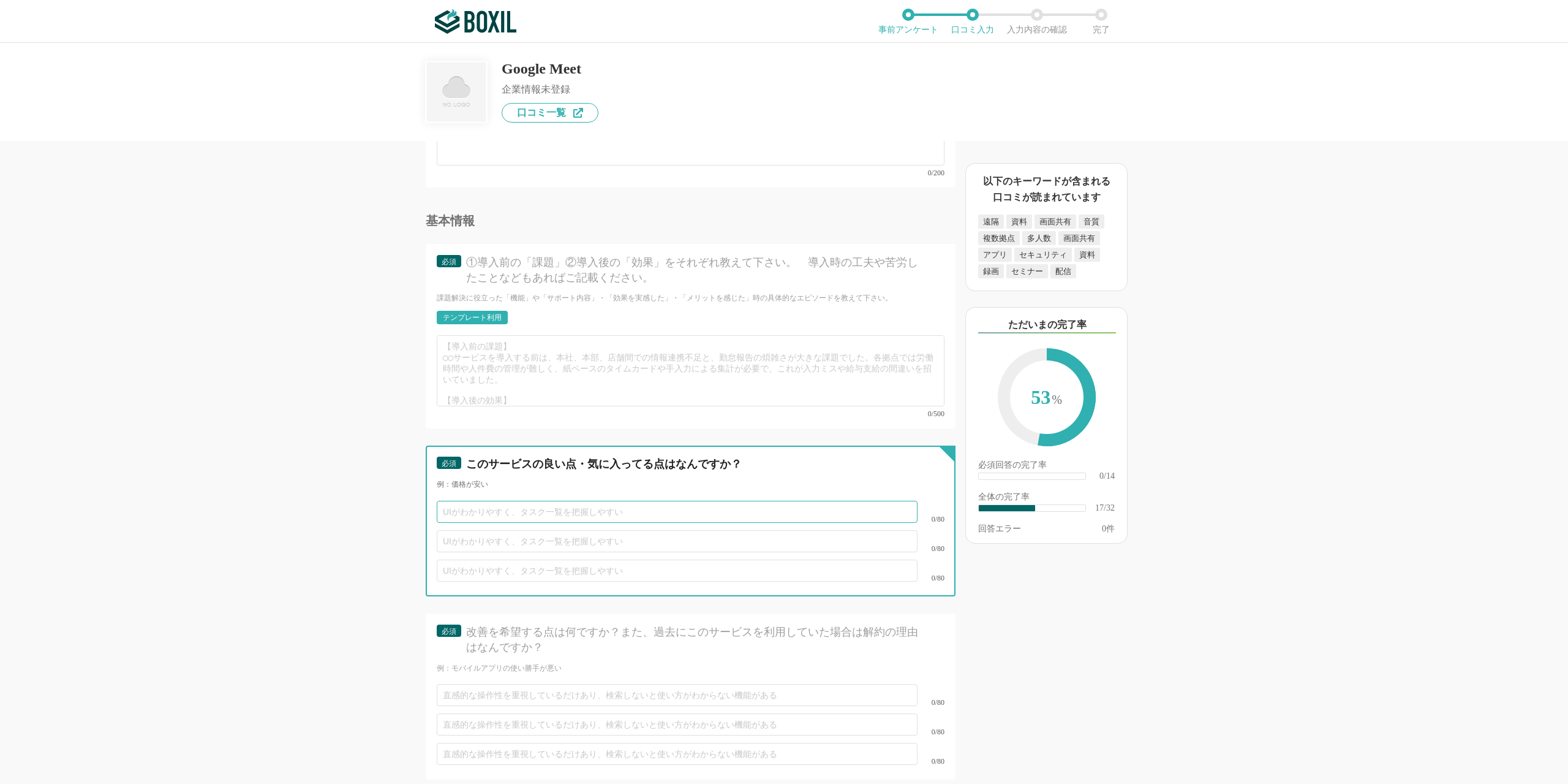
click at [545, 501] on input "text" at bounding box center [677, 511] width 481 height 22
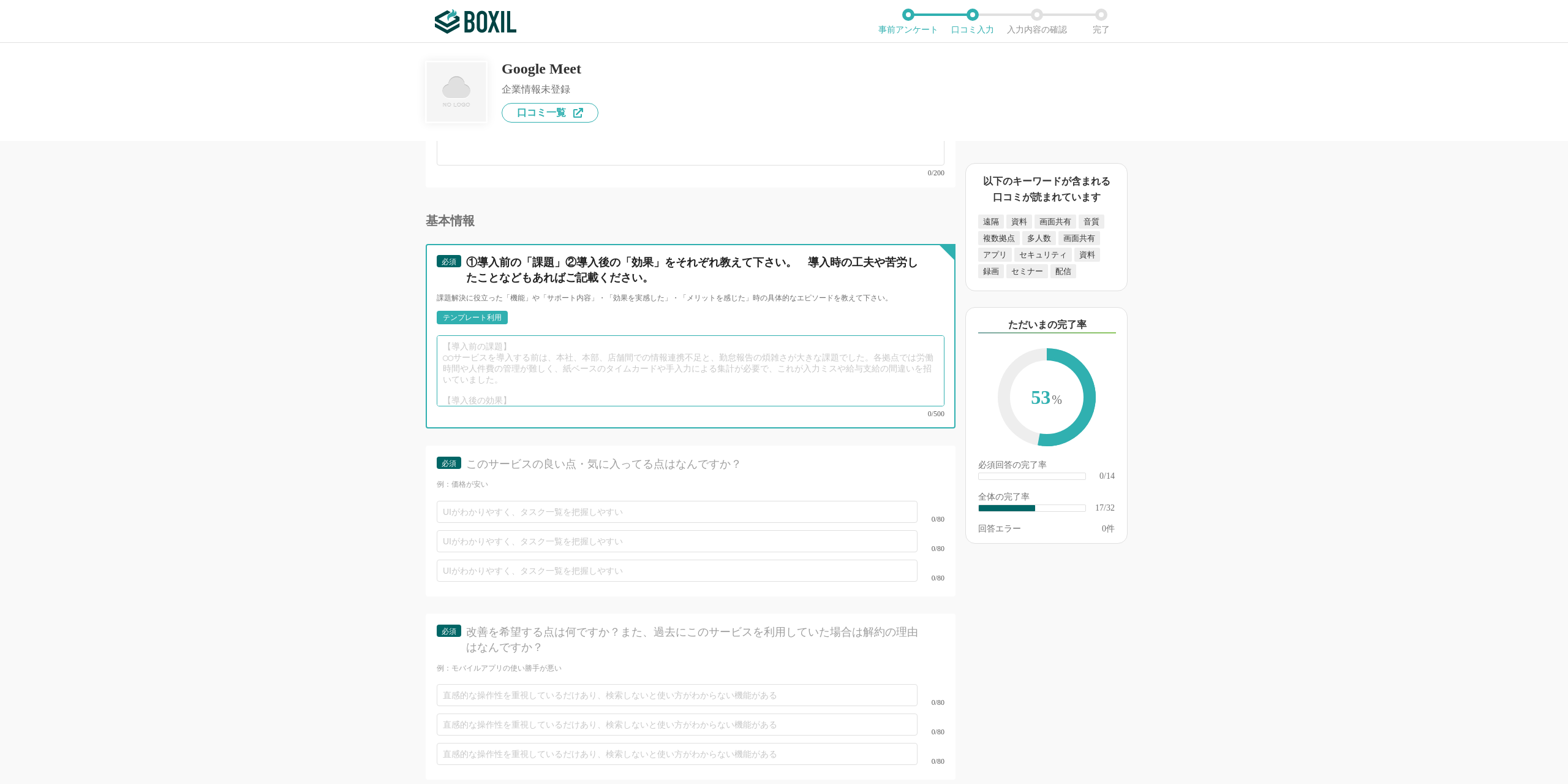
click at [530, 358] on textarea at bounding box center [690, 370] width 507 height 71
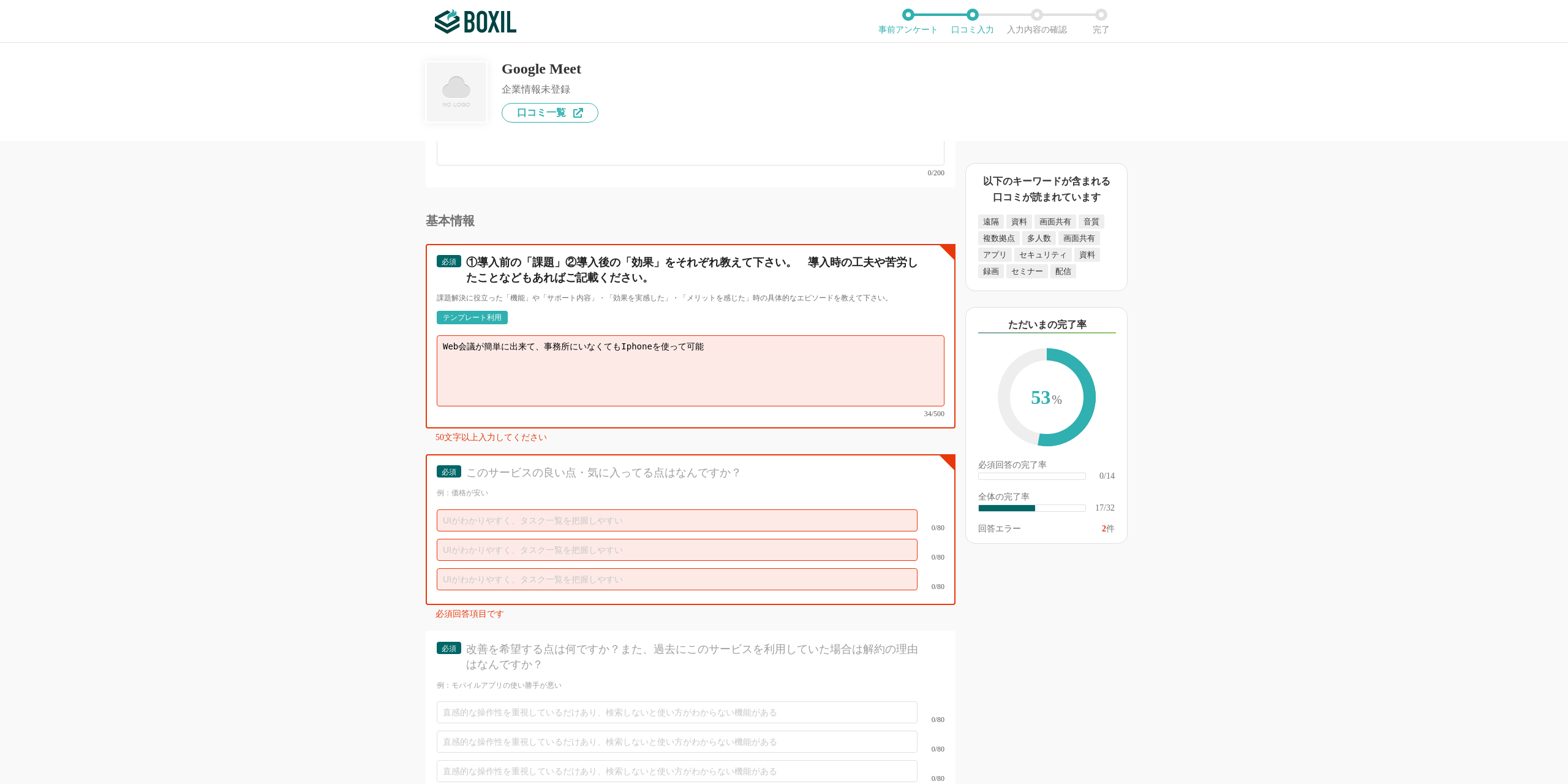
type textarea "Web会議が簡単に出来て、事務所にいなくてもIphoneを使って可能"
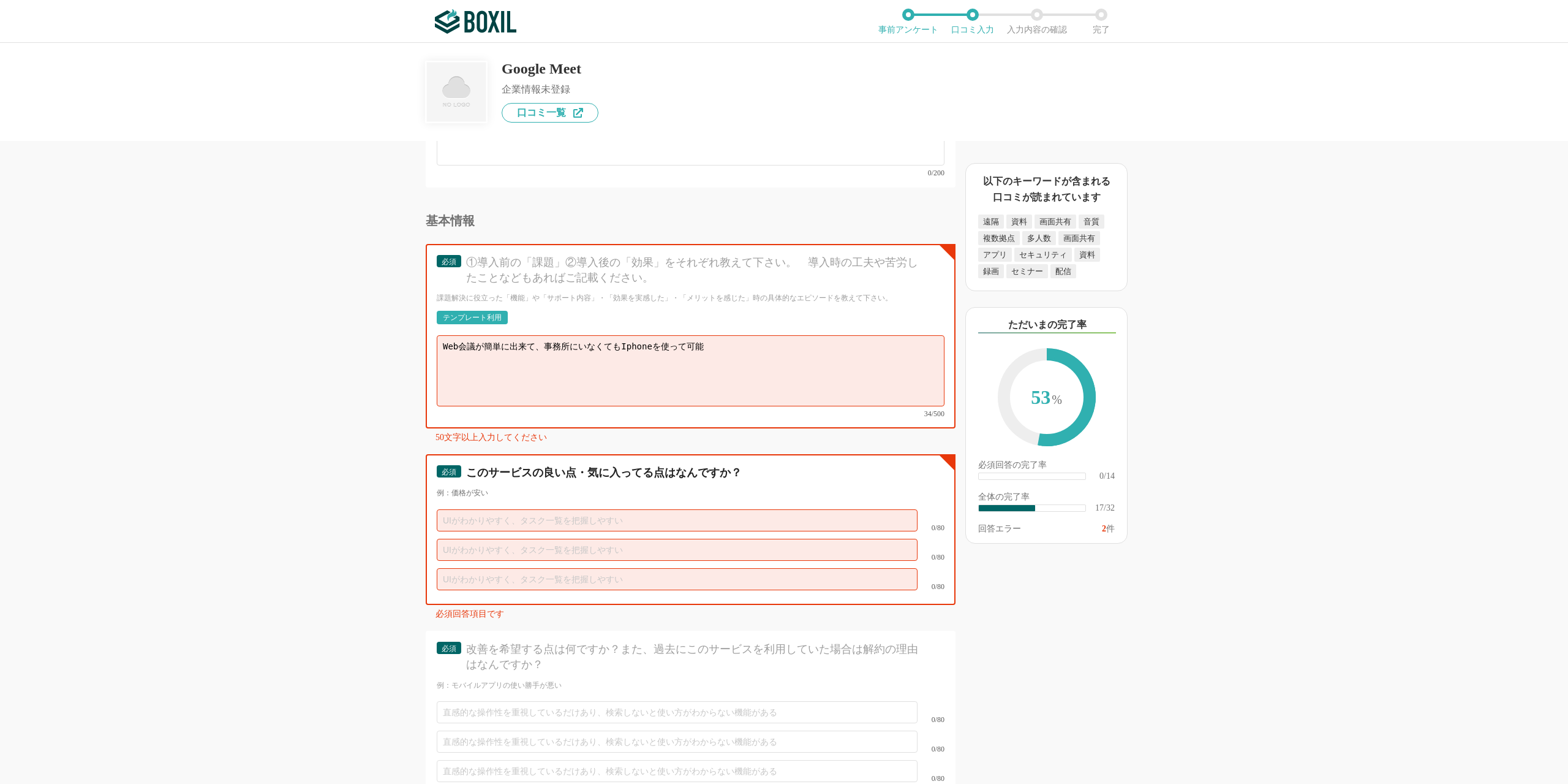
click at [506, 539] on input "text" at bounding box center [677, 550] width 481 height 22
click at [500, 511] on input "text" at bounding box center [677, 520] width 481 height 22
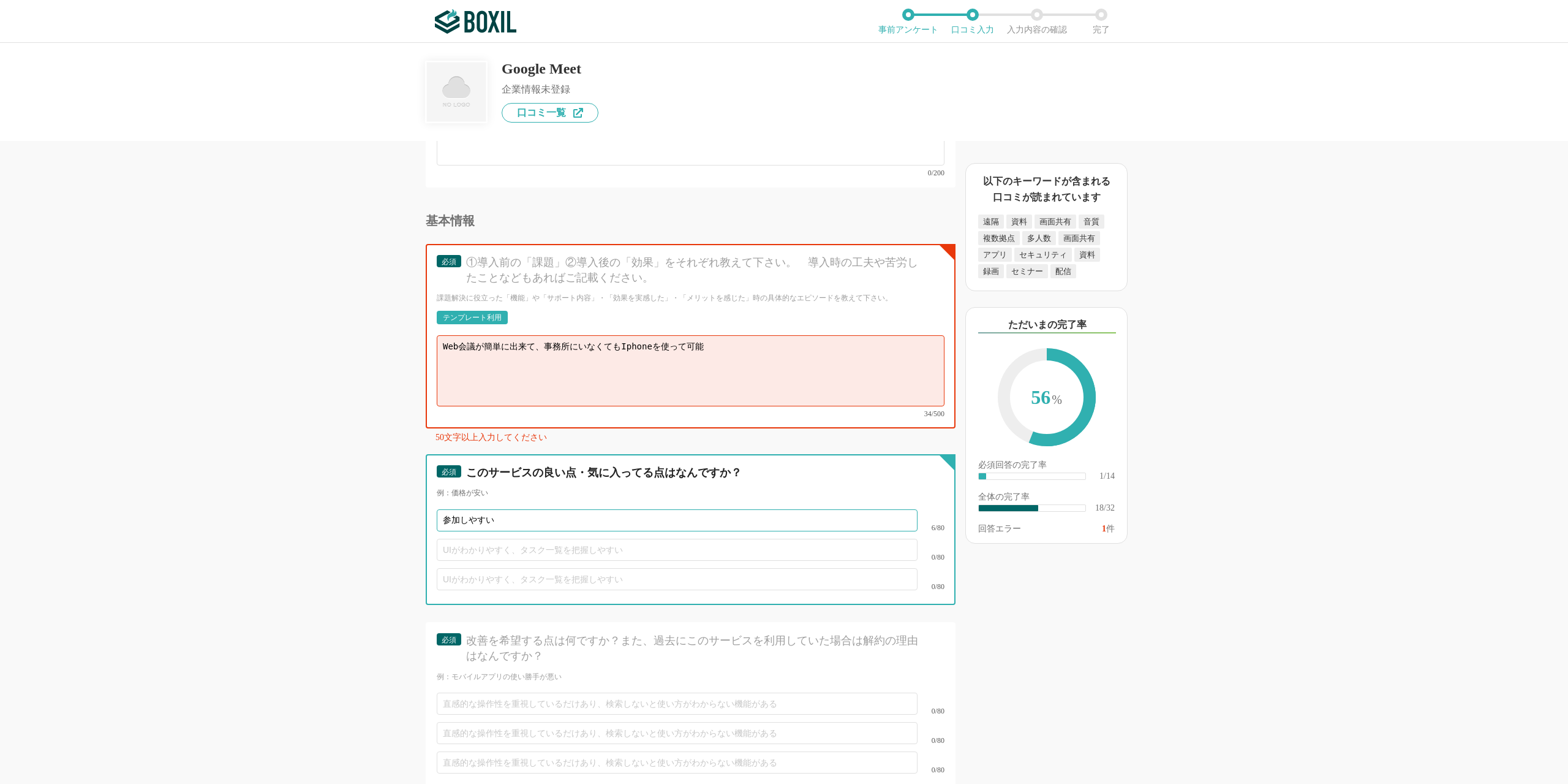
type input "参加しやすい"
click at [536, 539] on input "text" at bounding box center [677, 550] width 481 height 22
type input "ｊ"
type input "海"
type input "会議Webサイト作成が簡単"
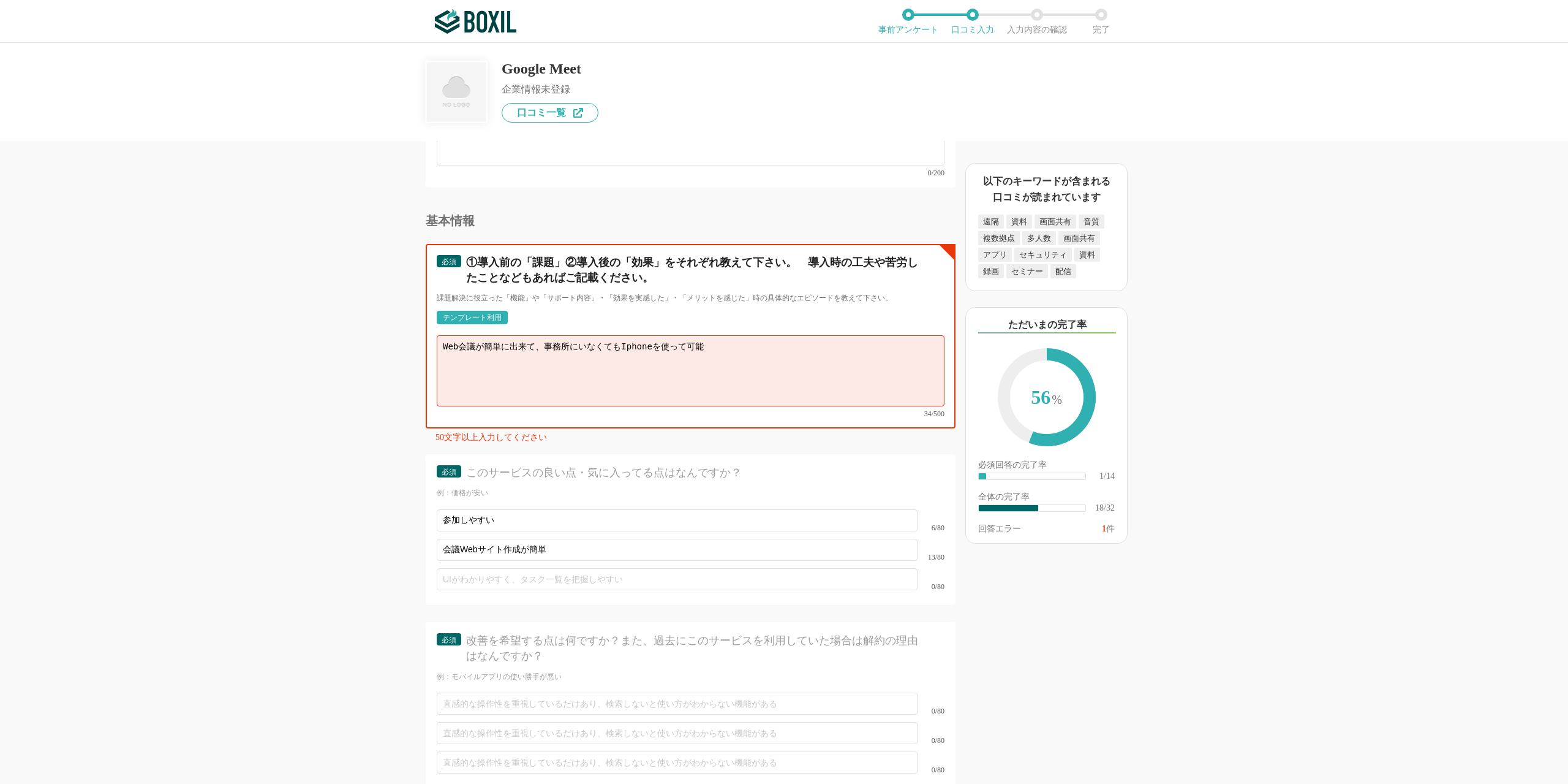
click at [729, 346] on textarea "Web会議が簡単に出来て、事務所にいなくてもIphoneを使って可能" at bounding box center [690, 370] width 507 height 71
type textarea "Web会議が簡単に出来て、事務所にいなくてもIphoneを使って可能。"
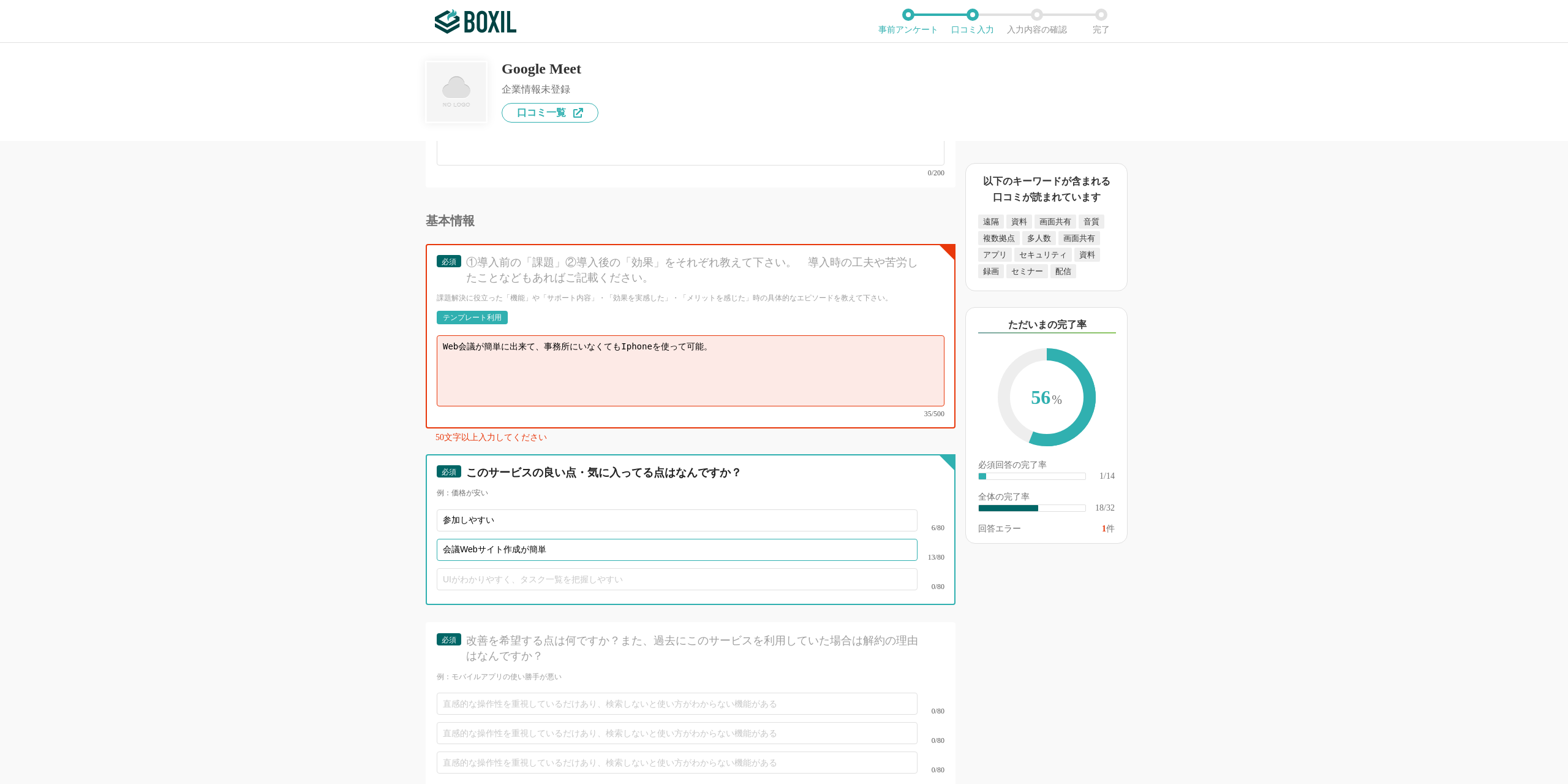
click at [566, 539] on input "会議Webサイト作成が簡単" at bounding box center [677, 550] width 481 height 22
type input "会"
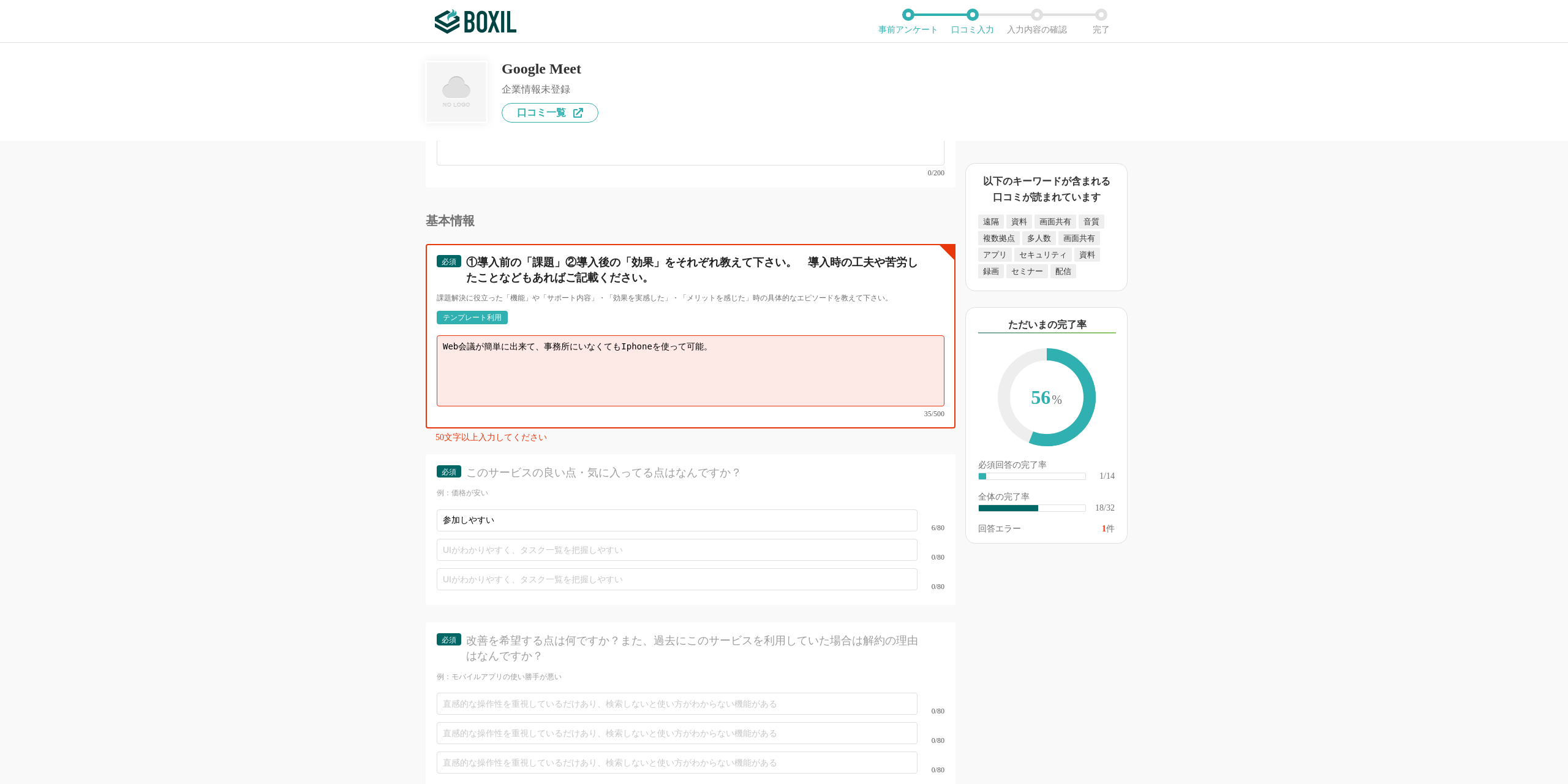
click at [733, 346] on textarea "Web会議が簡単に出来て、事務所にいなくてもIphoneを使って可能。" at bounding box center [690, 370] width 507 height 71
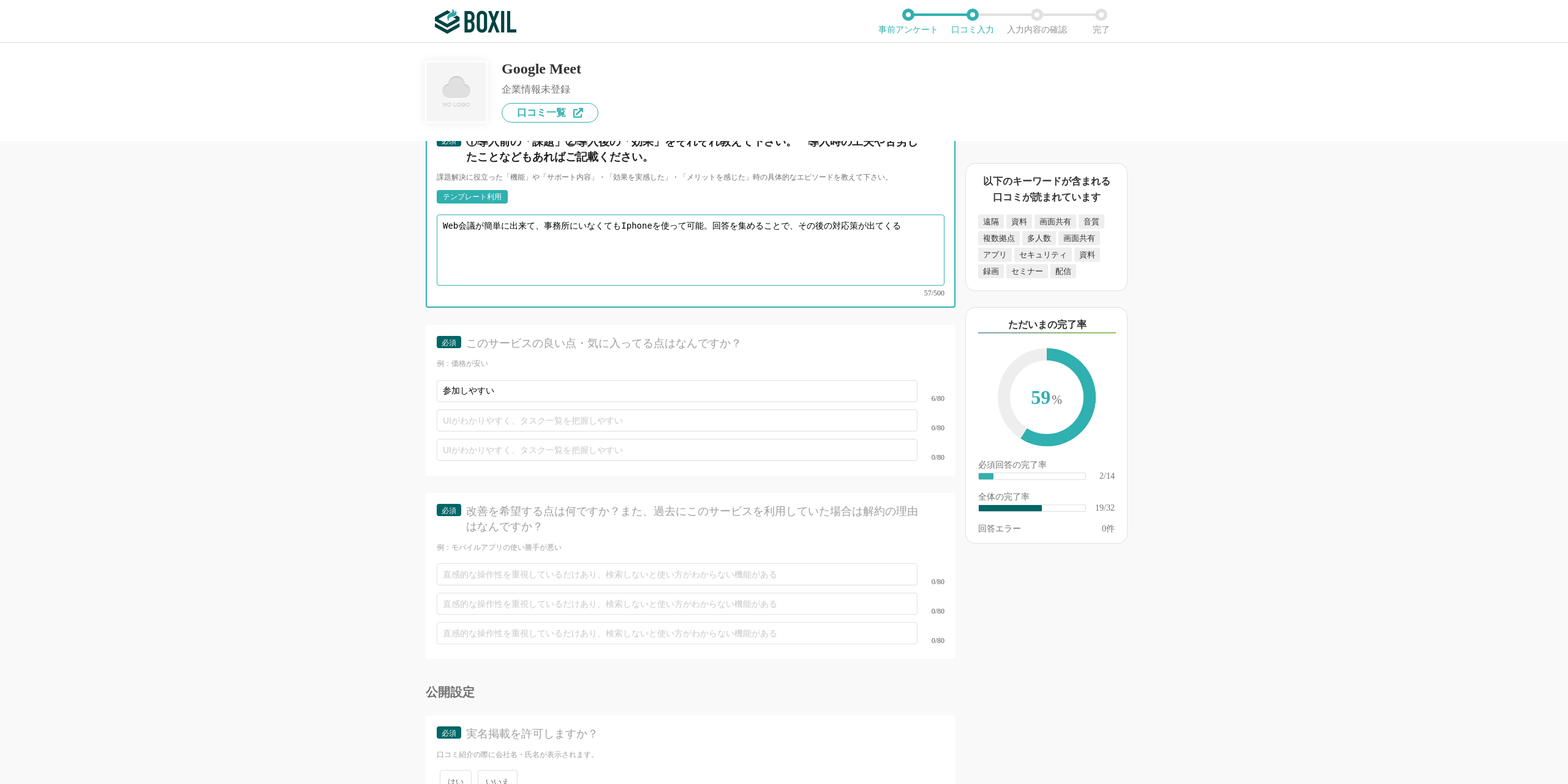
scroll to position [3186, 0]
type textarea "Web会議が簡単に出来て、事務所にいなくてもIphoneを使って可能。回答を集めることで、その後の対応策が出てくる"
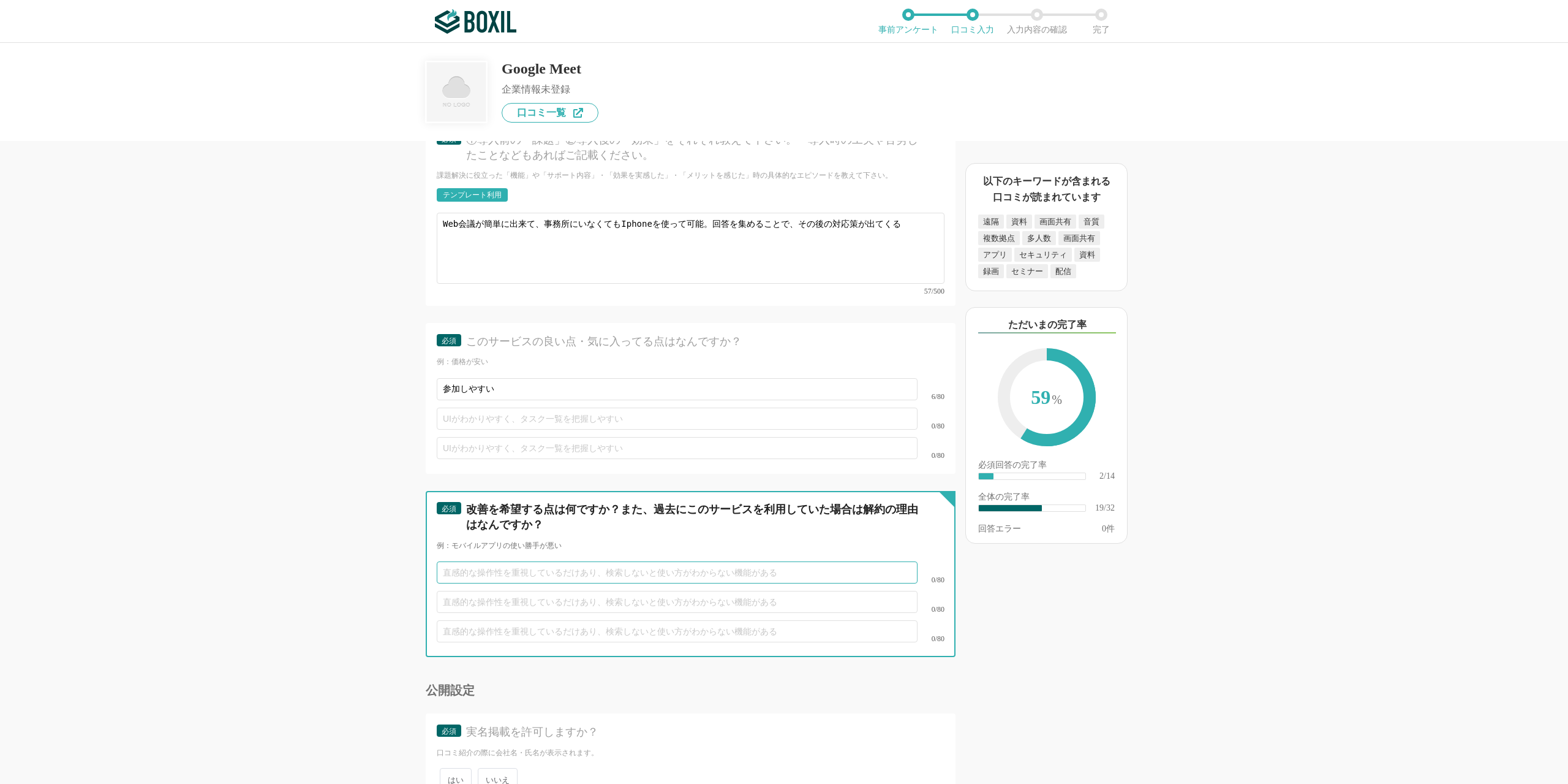
click at [507, 561] on input "text" at bounding box center [677, 572] width 481 height 22
type input "そ"
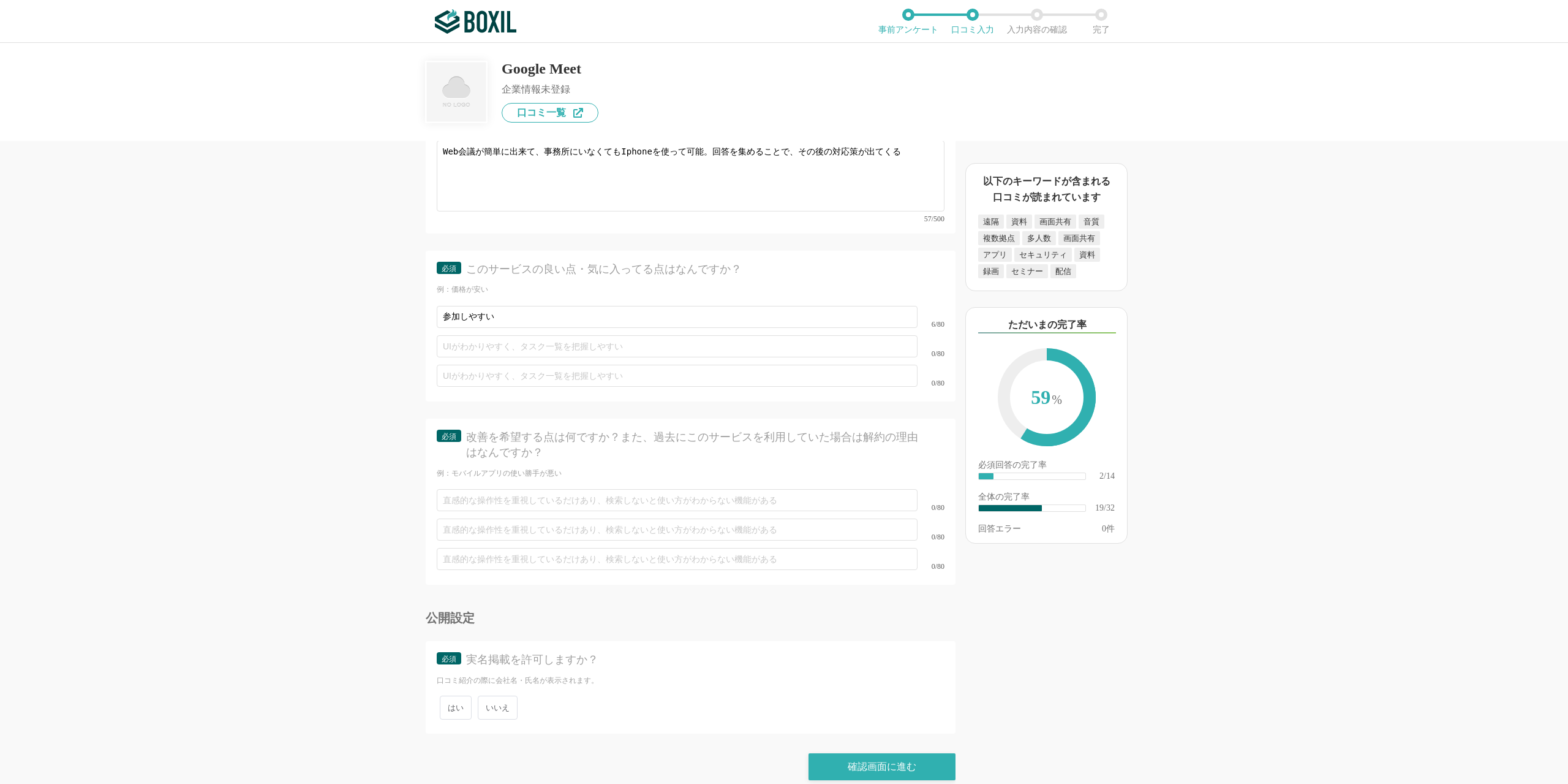
click at [510, 692] on div "はい いいえ" at bounding box center [690, 707] width 507 height 30
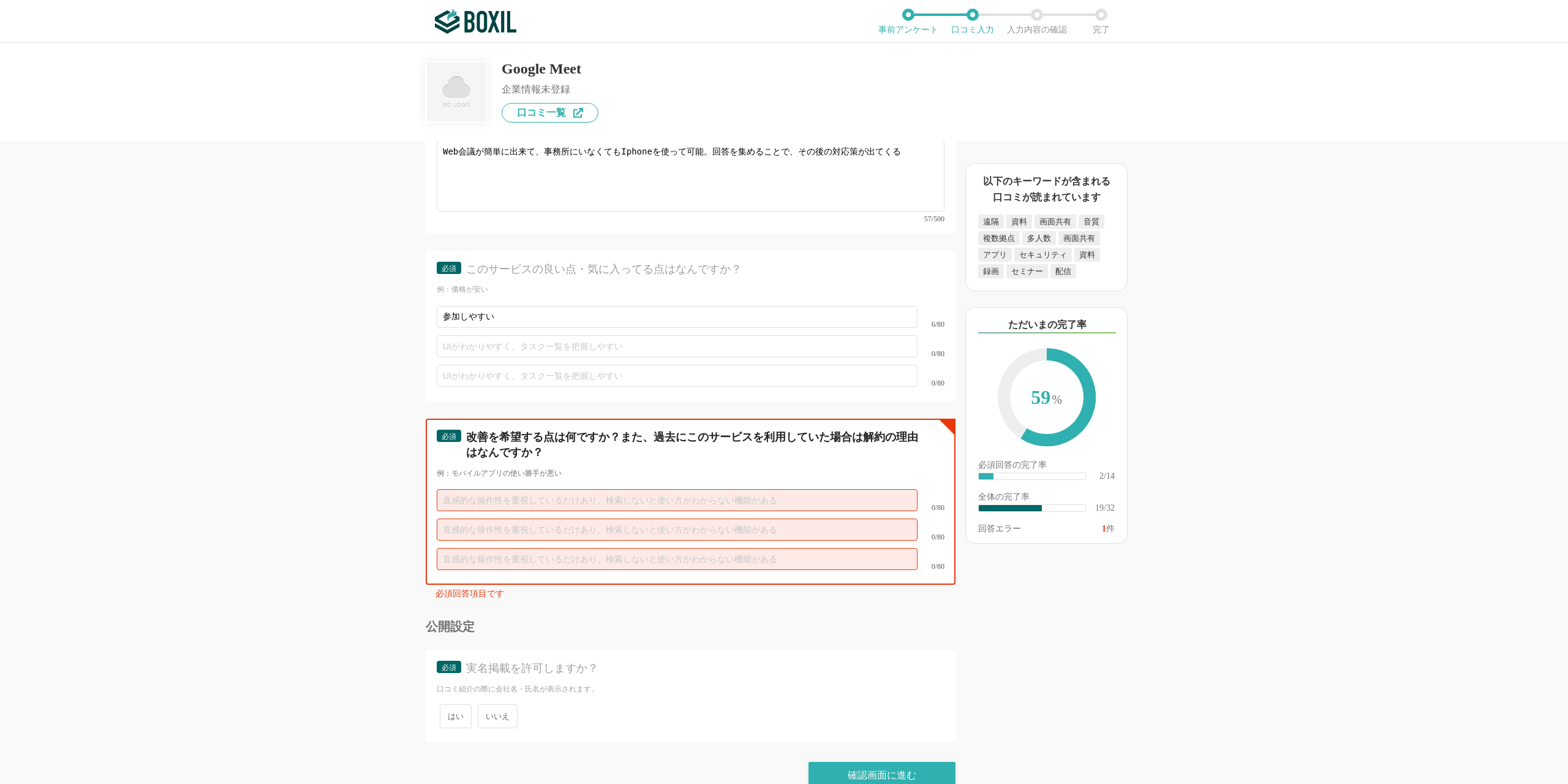
click at [538, 489] on input "text" at bounding box center [677, 500] width 481 height 22
type input "そ"
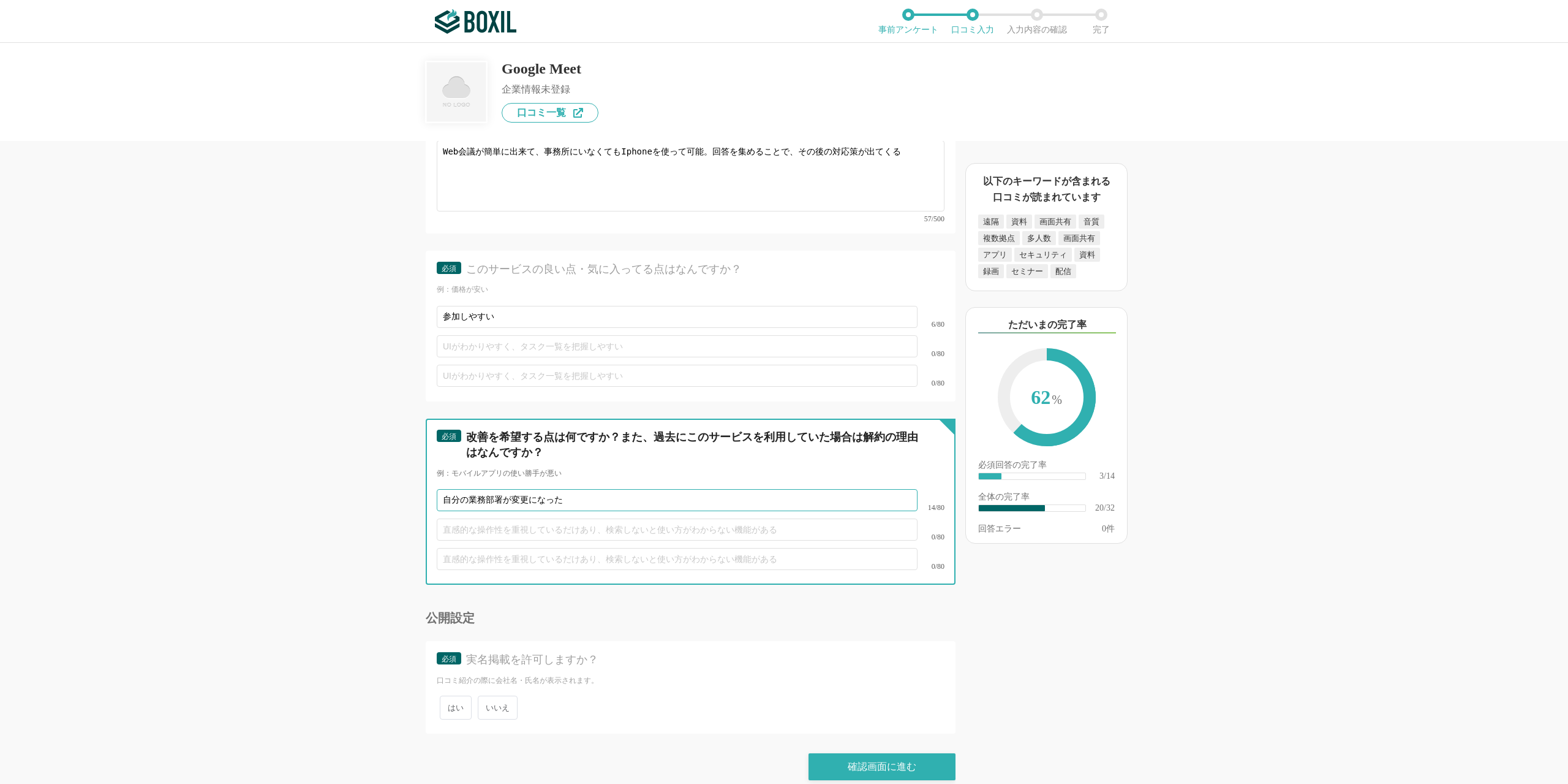
type input "自分の業務部署が変更になった"
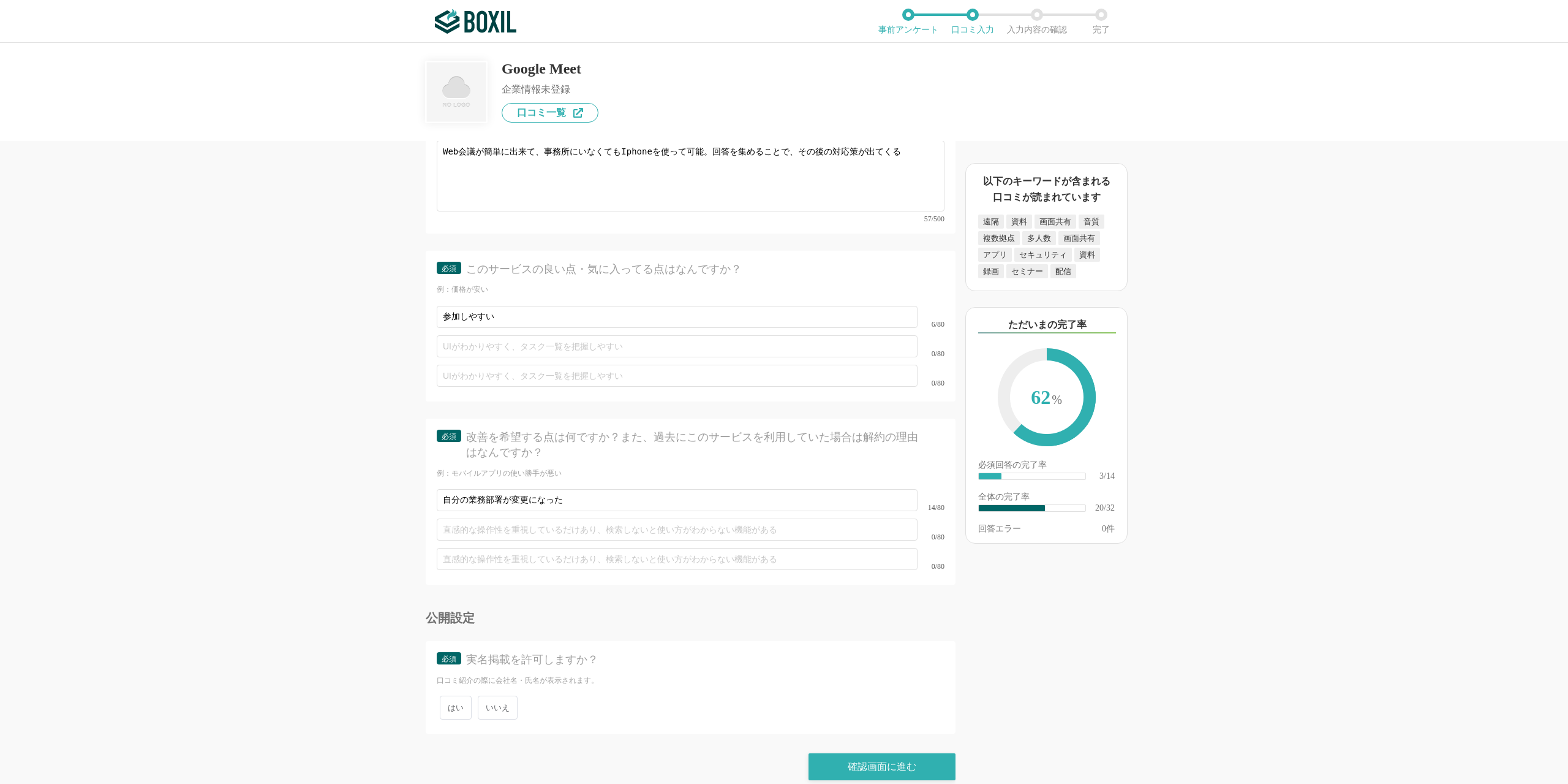
click at [507, 695] on span "いいえ" at bounding box center [497, 707] width 40 height 24
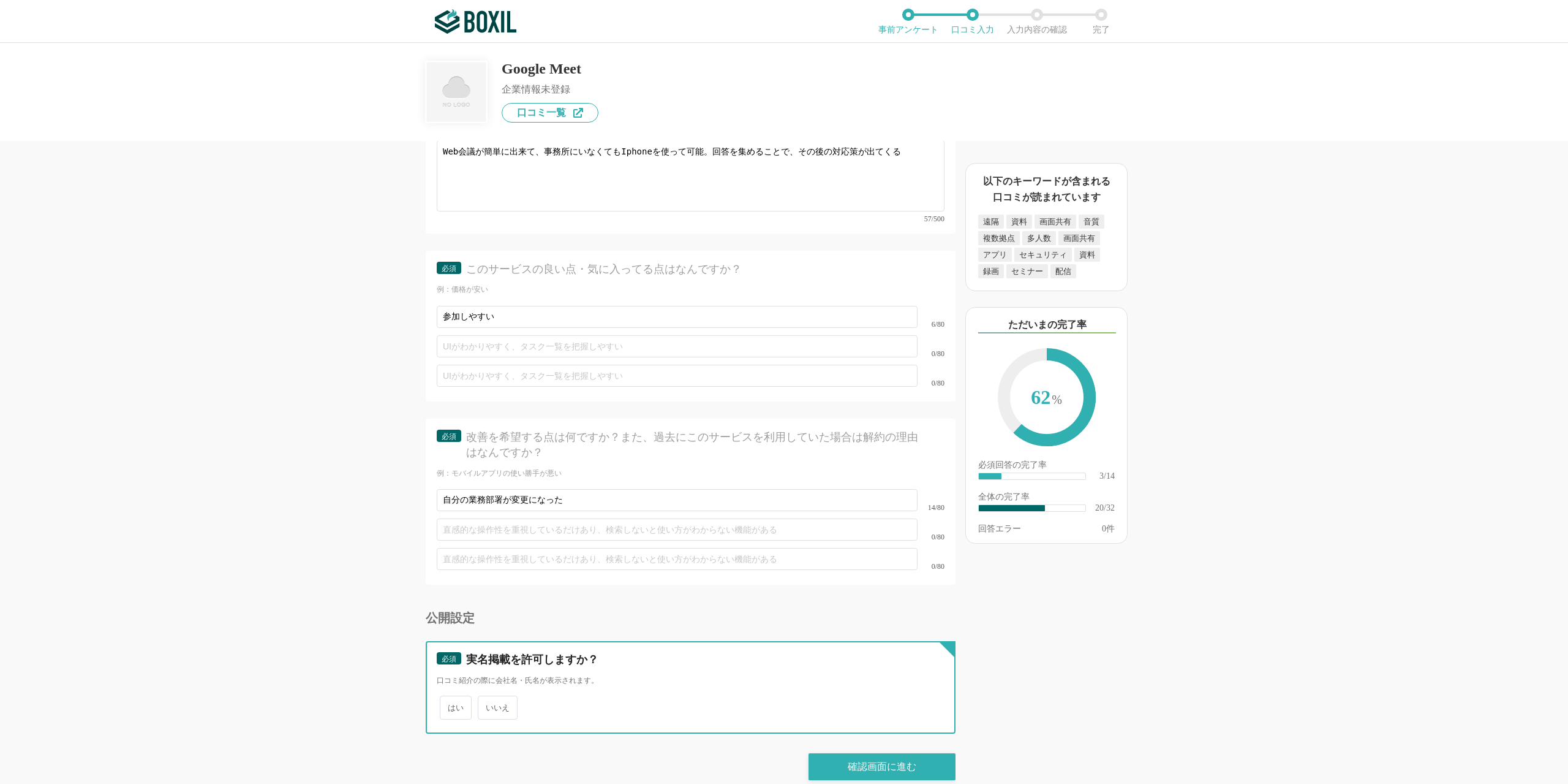
click at [489, 697] on input "いいえ" at bounding box center [485, 701] width 8 height 8
radio input "true"
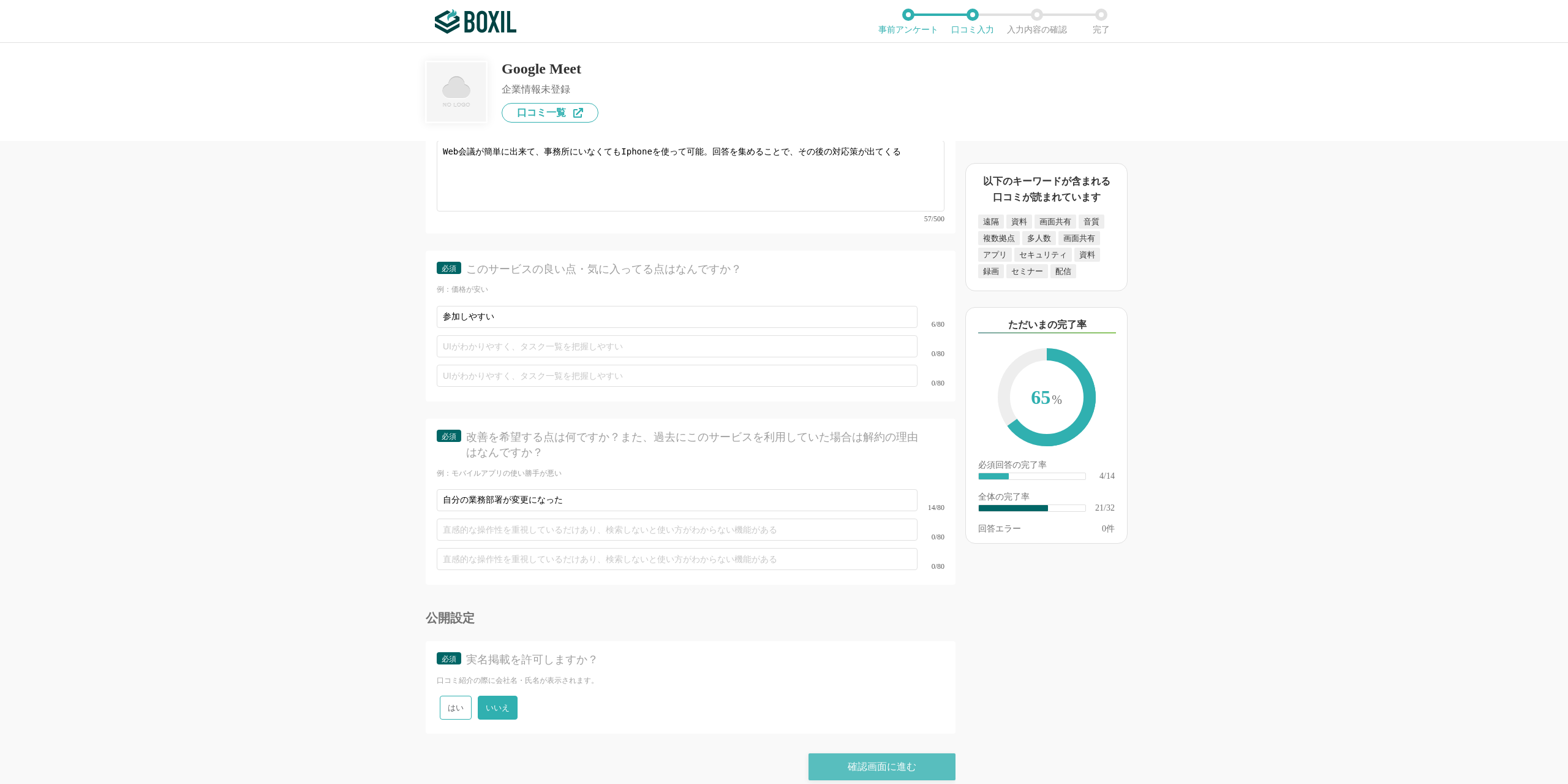
click at [901, 756] on div "確認画面に進む" at bounding box center [881, 766] width 147 height 27
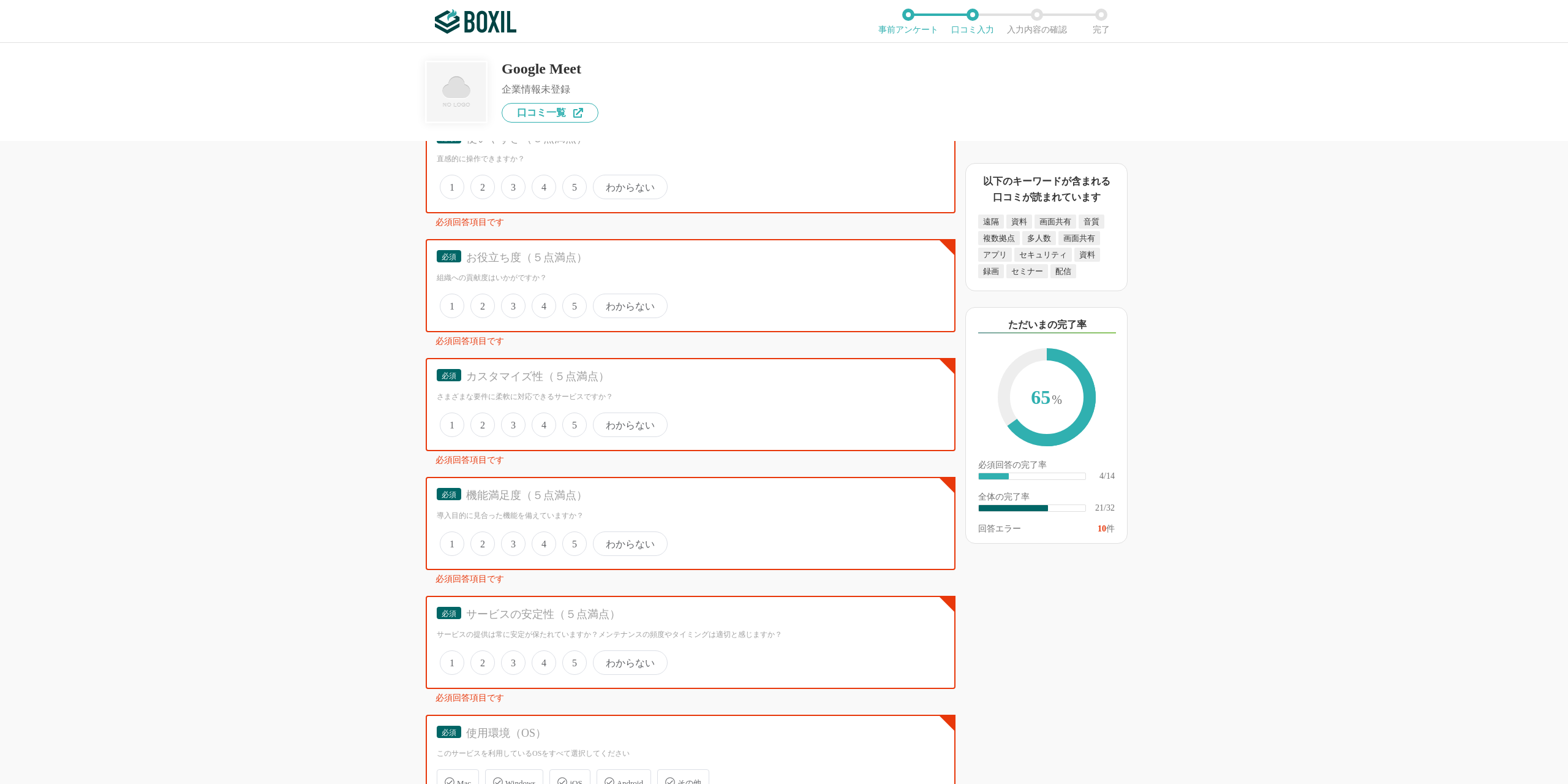
scroll to position [1925, 0]
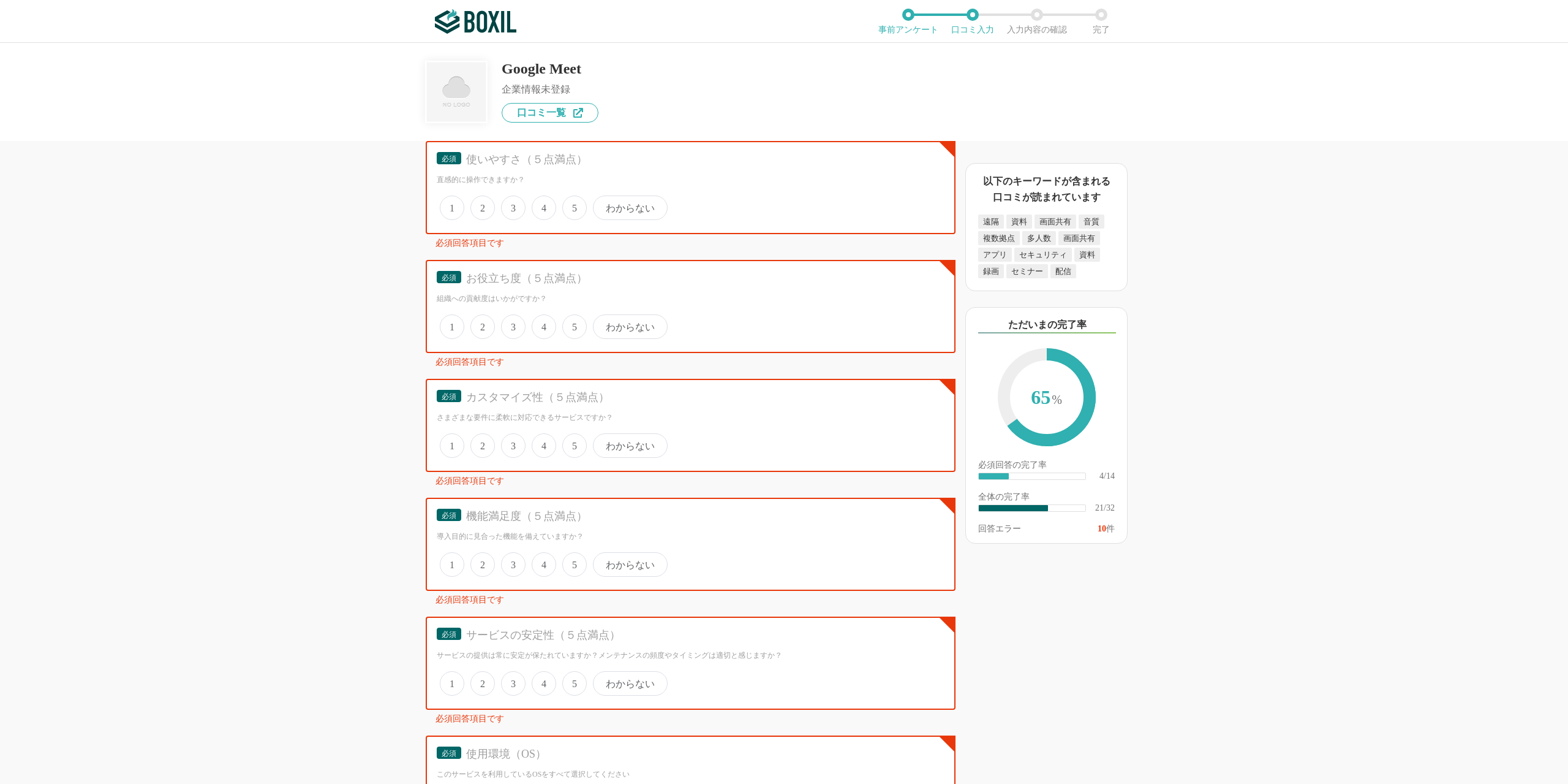
click at [534, 212] on span "4" at bounding box center [544, 208] width 24 height 24
click at [535, 205] on input "4" at bounding box center [539, 201] width 8 height 8
radio input "true"
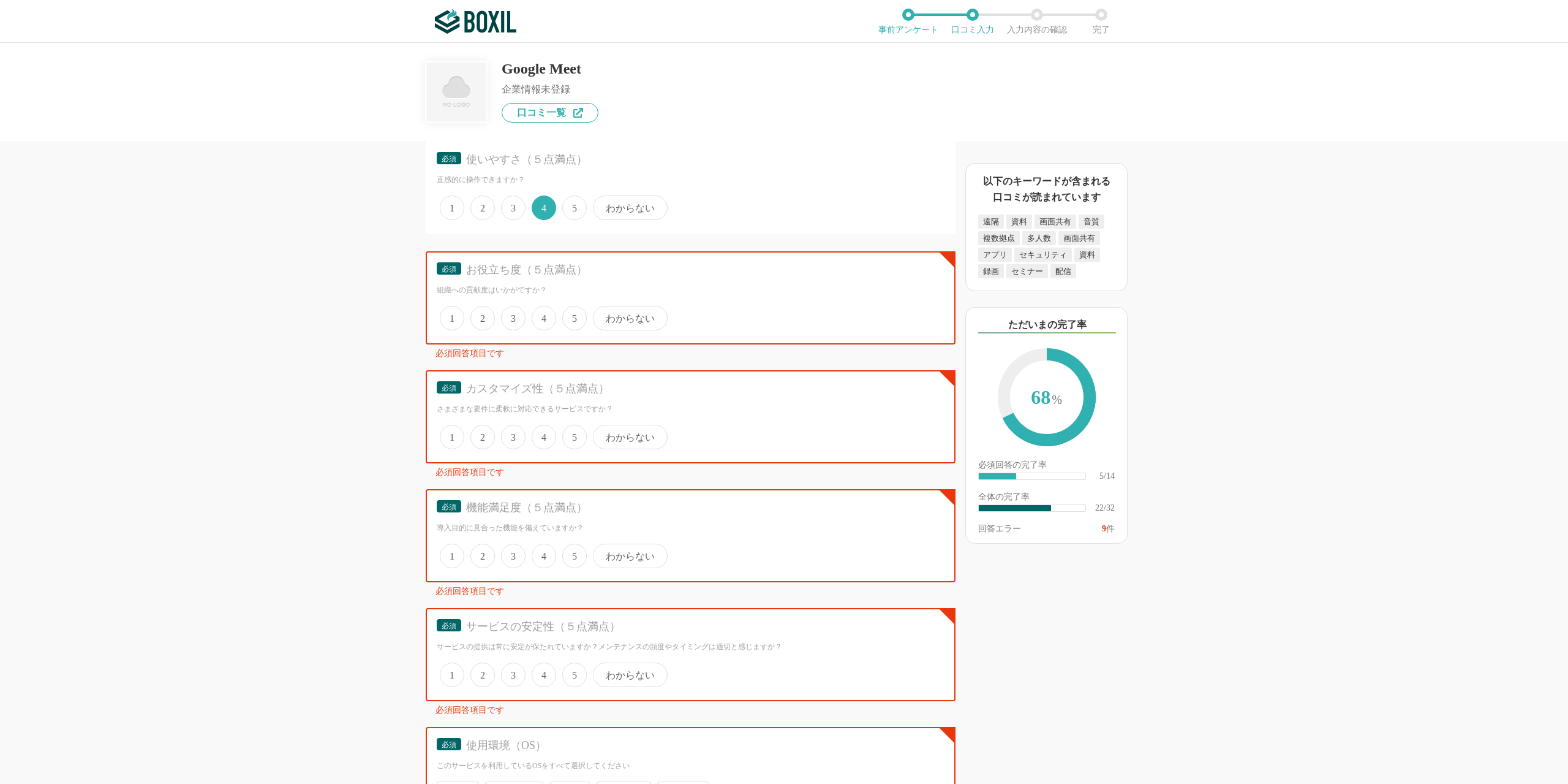
click at [540, 321] on span "4" at bounding box center [544, 318] width 24 height 24
click at [540, 315] on input "4" at bounding box center [539, 311] width 8 height 8
radio input "true"
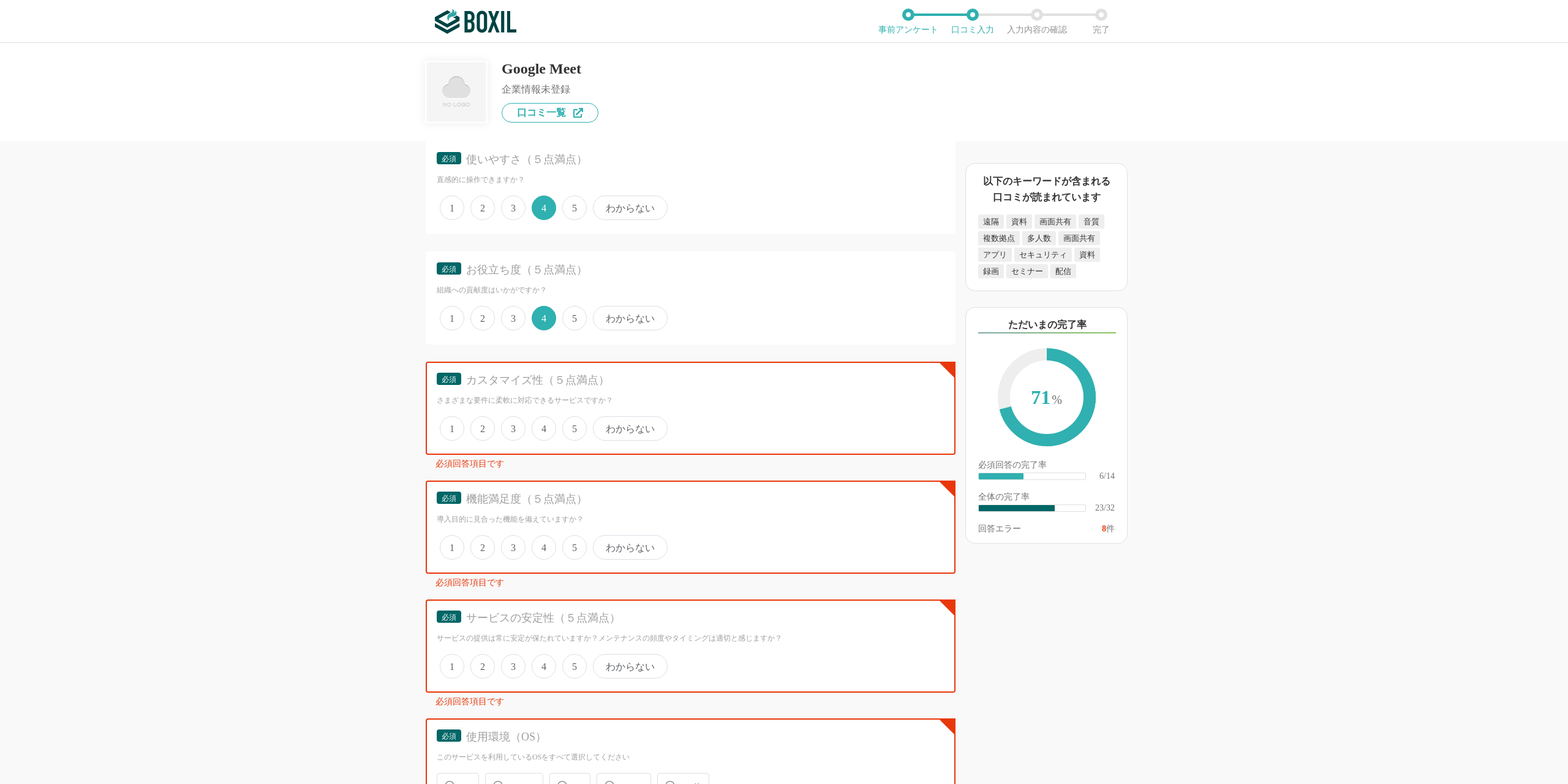
click at [545, 418] on span "4" at bounding box center [544, 428] width 24 height 24
click at [543, 418] on input "4" at bounding box center [539, 421] width 8 height 8
radio input "true"
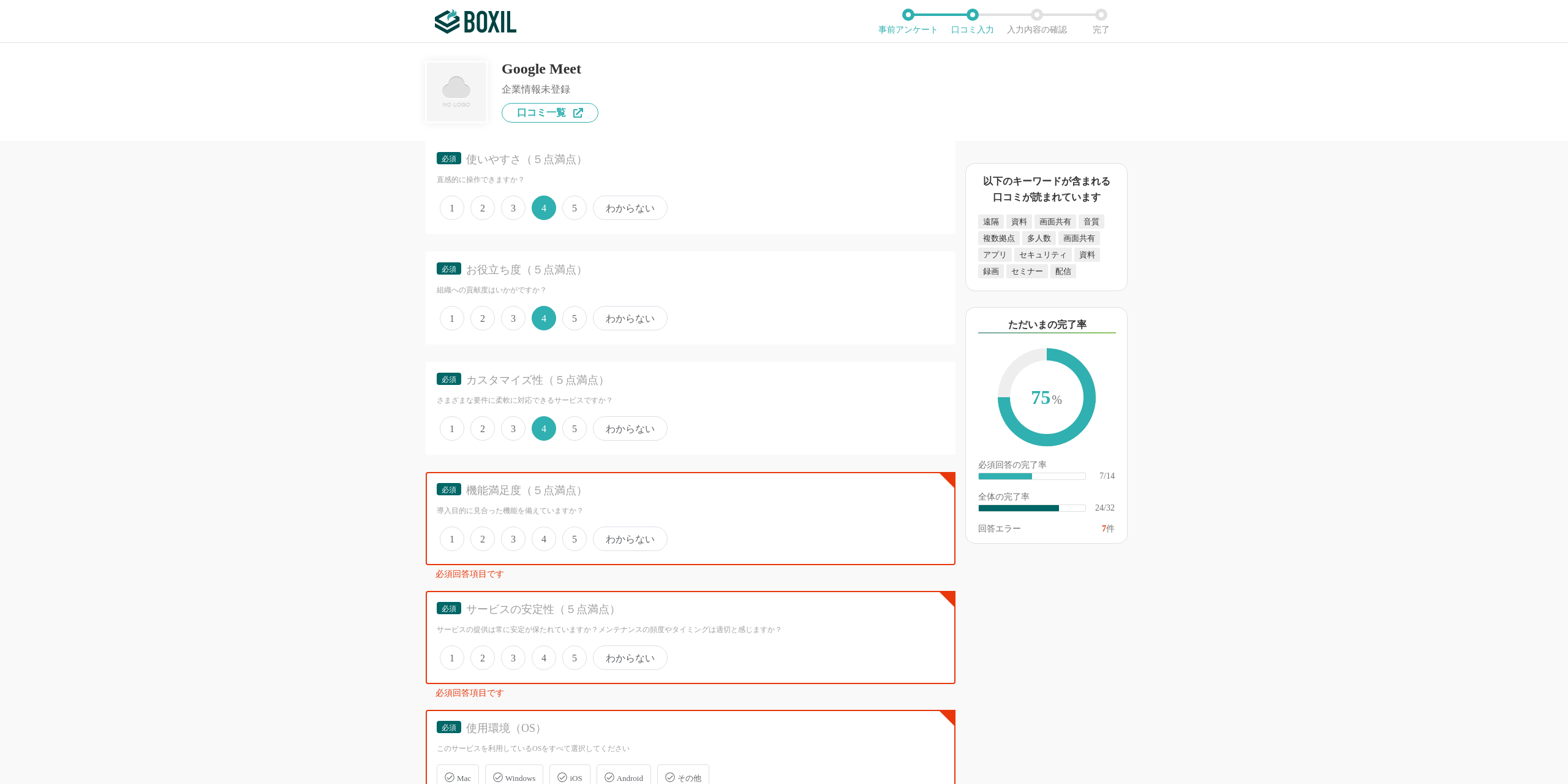
click at [509, 537] on span "3" at bounding box center [514, 538] width 24 height 24
click at [509, 536] on input "3" at bounding box center [508, 532] width 8 height 8
radio input "true"
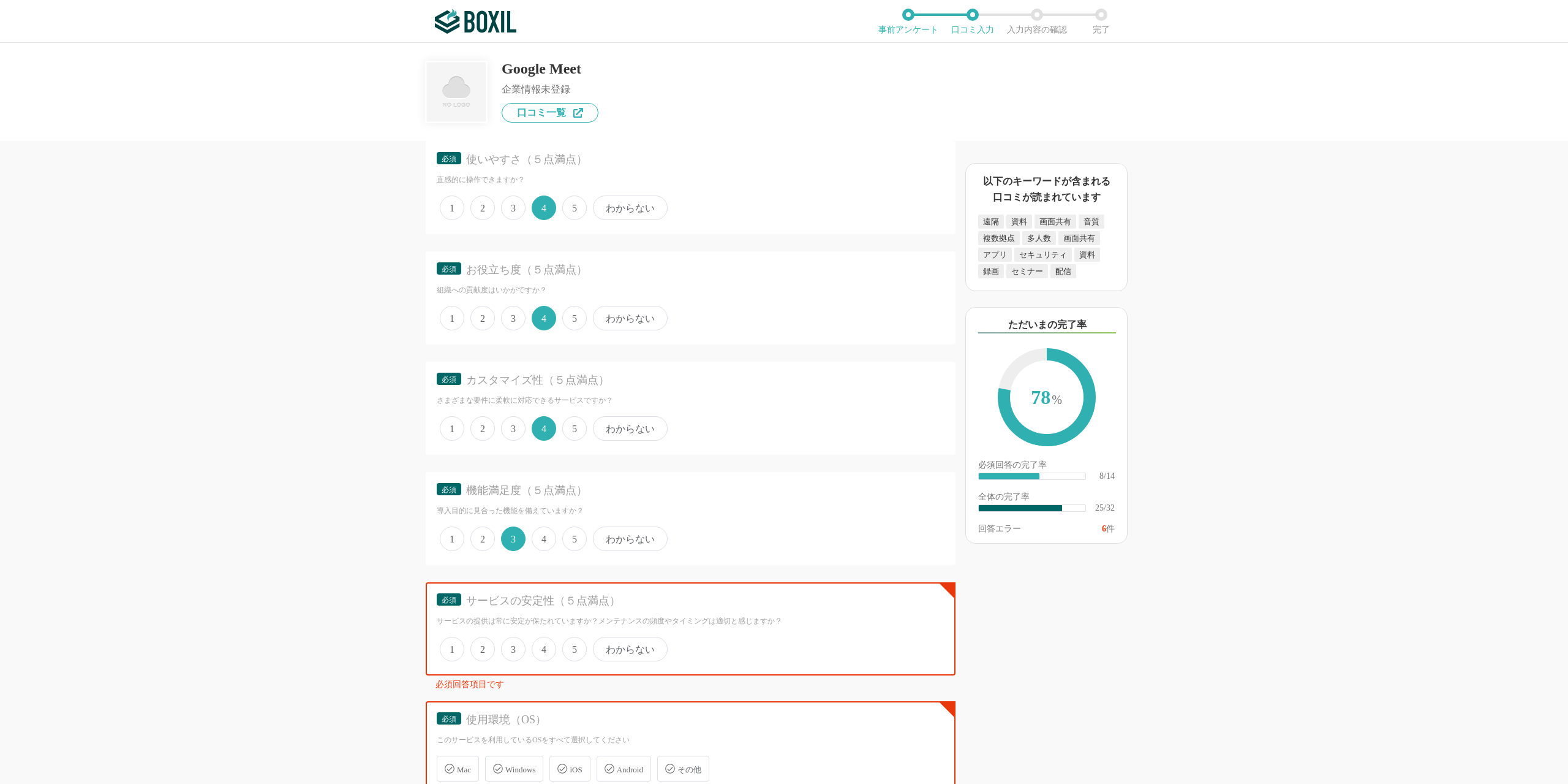
click at [510, 655] on span "3" at bounding box center [514, 649] width 24 height 24
click at [510, 647] on input "3" at bounding box center [508, 642] width 8 height 8
radio input "true"
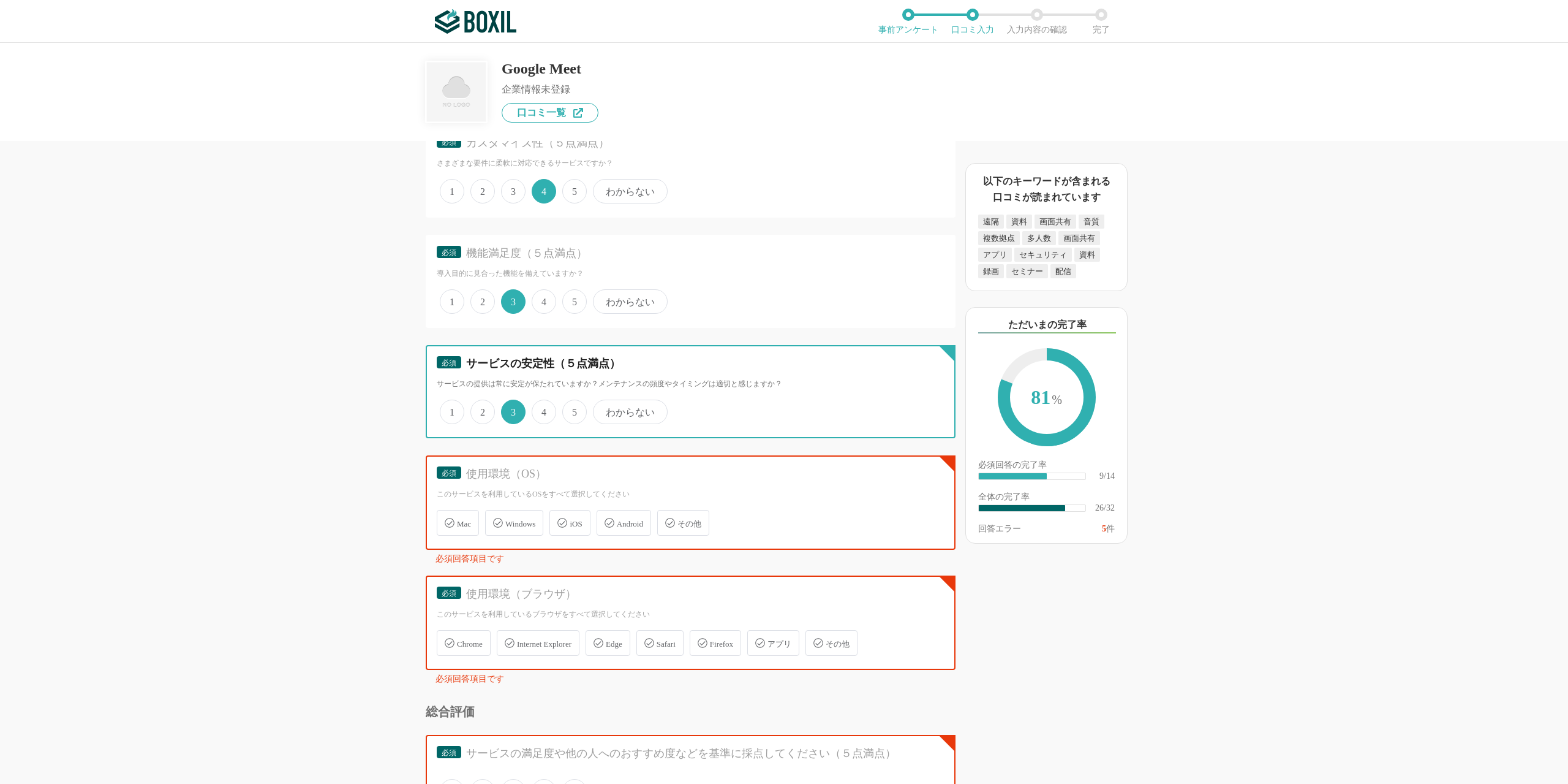
scroll to position [2170, 0]
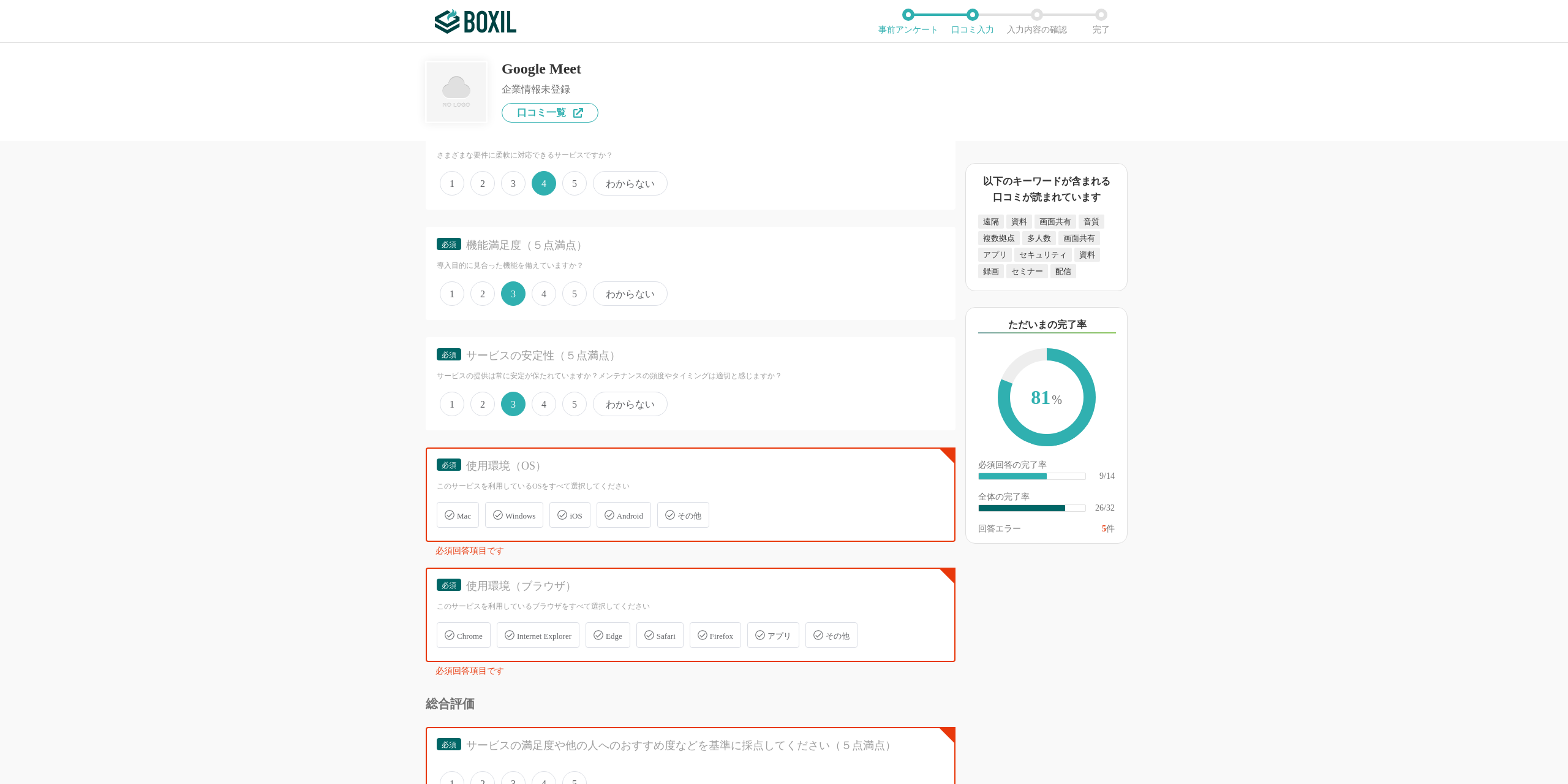
click at [529, 520] on span "Windows" at bounding box center [520, 515] width 30 height 9
click at [495, 511] on input "Windows" at bounding box center [491, 508] width 8 height 8
checkbox input "true"
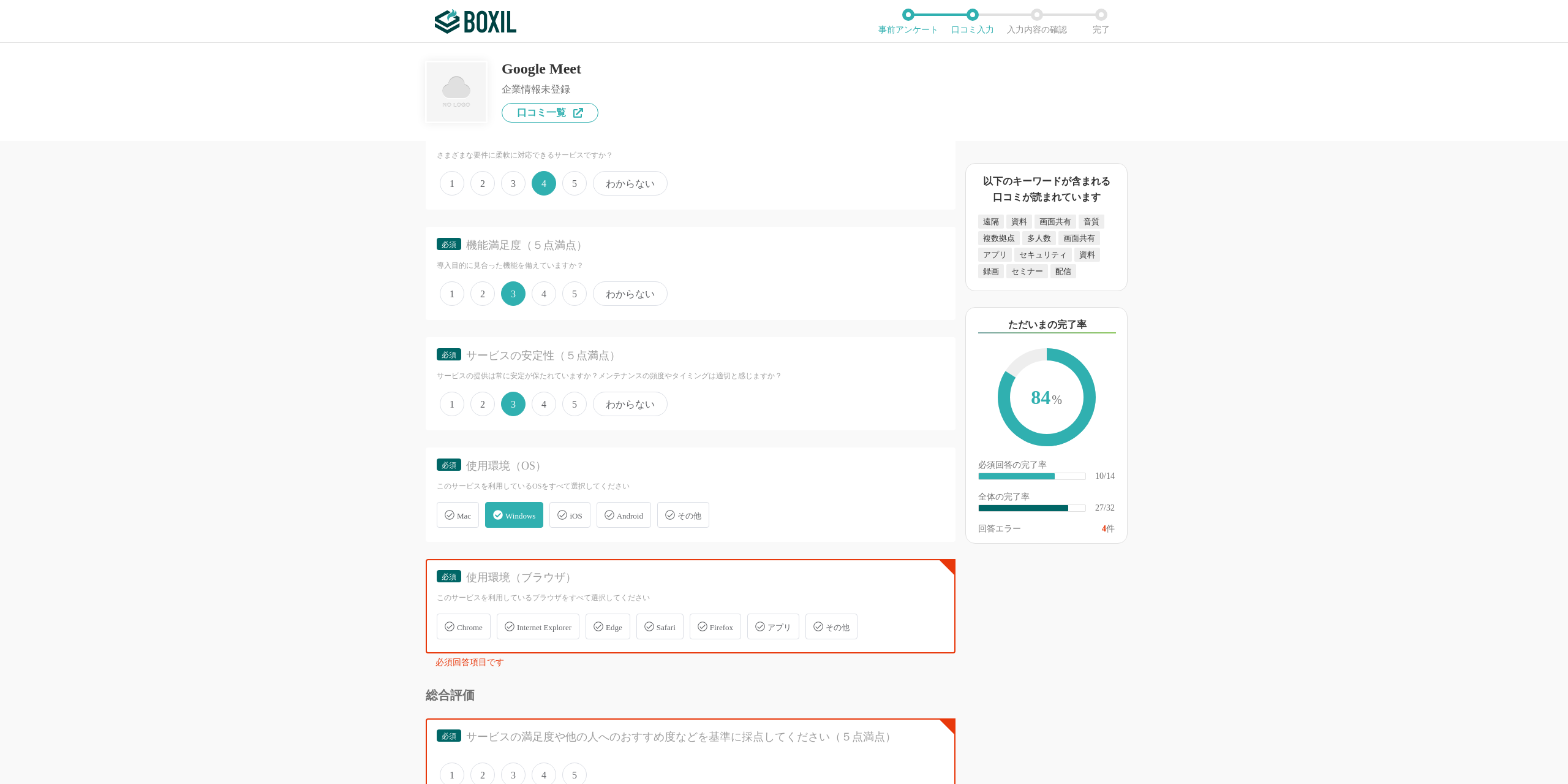
click at [481, 628] on span "Chrome" at bounding box center [470, 627] width 26 height 9
click at [447, 623] on input "Chrome" at bounding box center [443, 619] width 8 height 8
checkbox input "true"
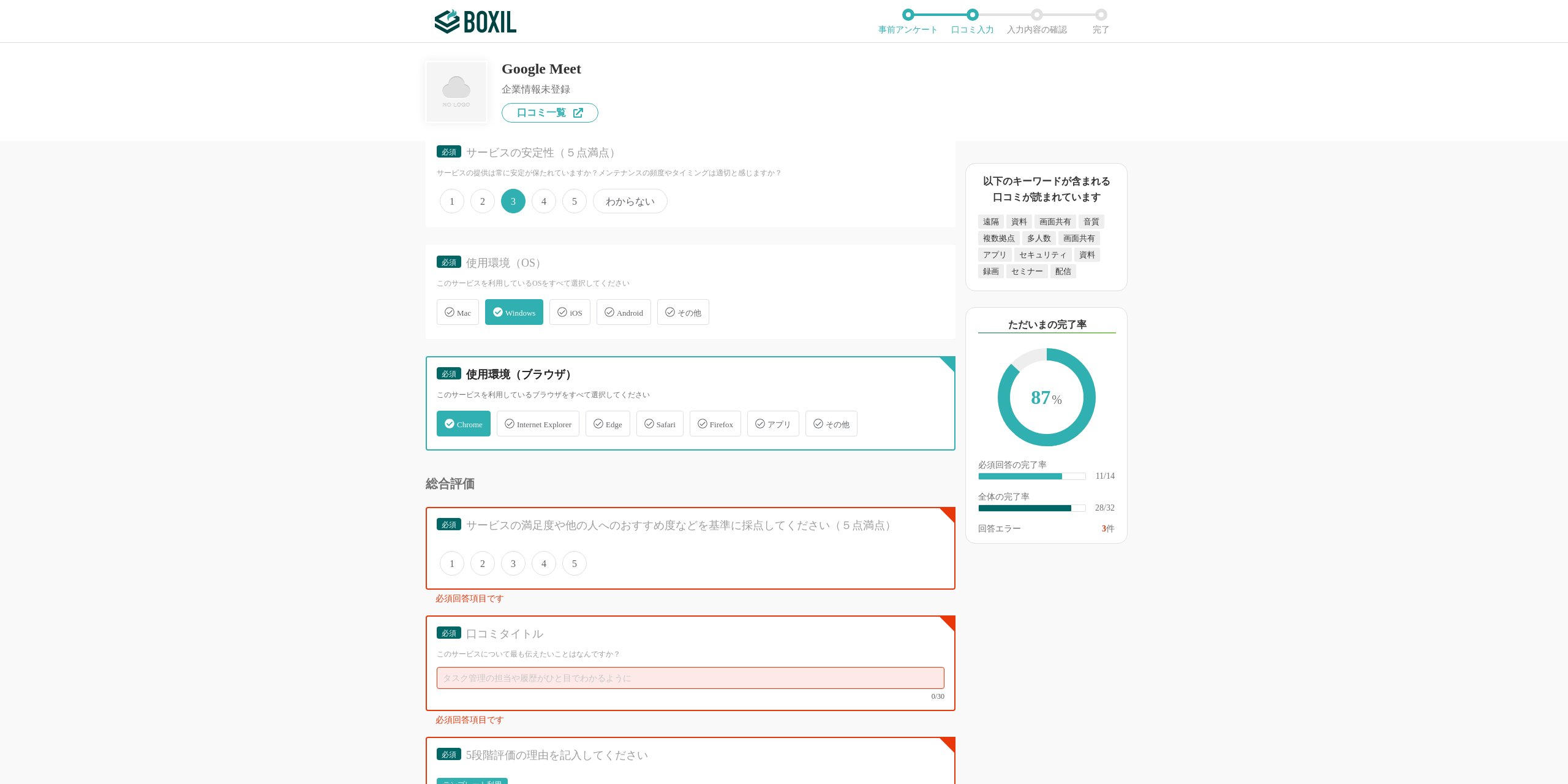
scroll to position [2415, 0]
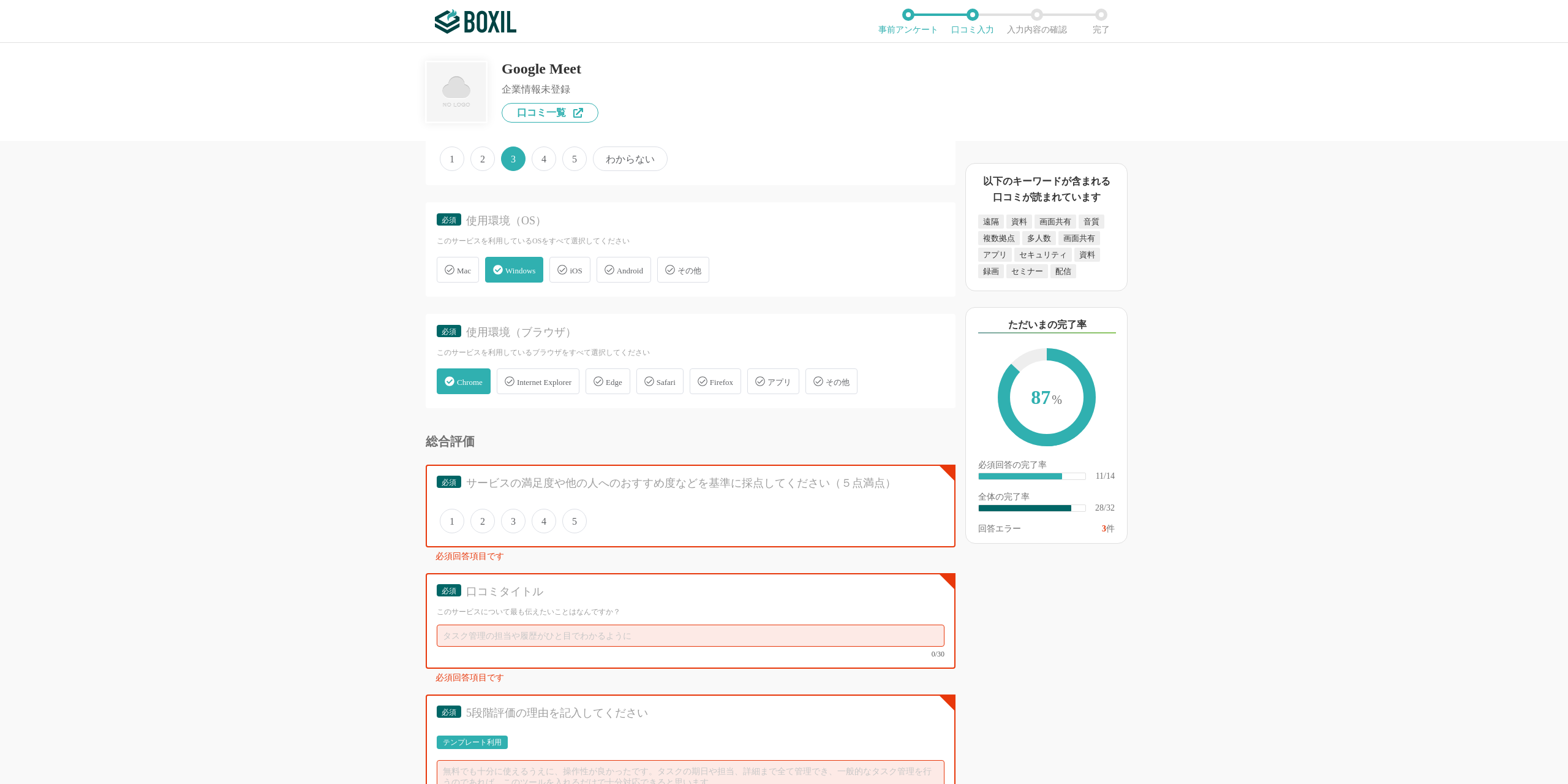
click at [545, 526] on span "4" at bounding box center [544, 521] width 24 height 24
click at [543, 518] on input "4" at bounding box center [539, 515] width 8 height 8
radio input "true"
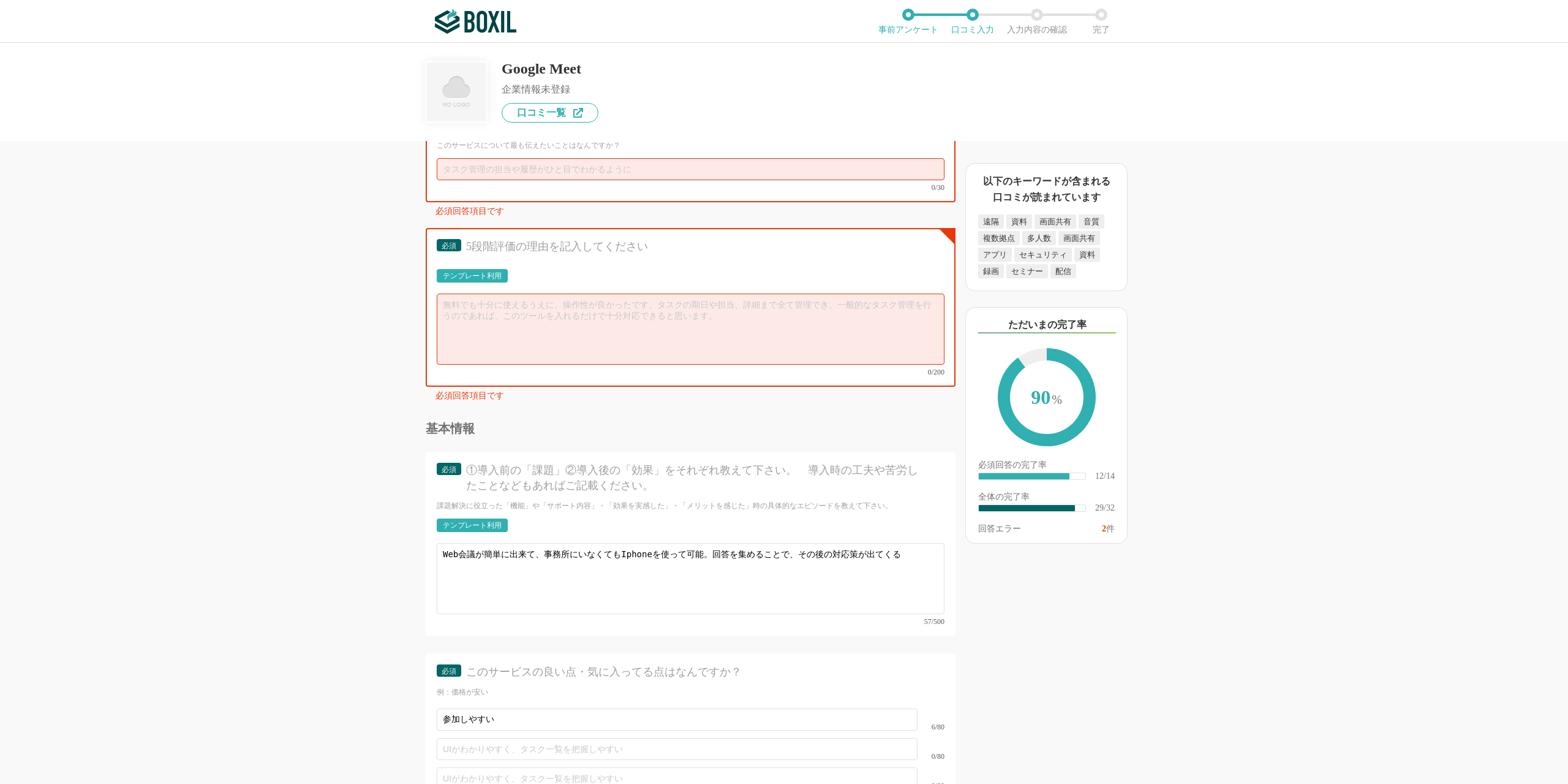
scroll to position [2783, 0]
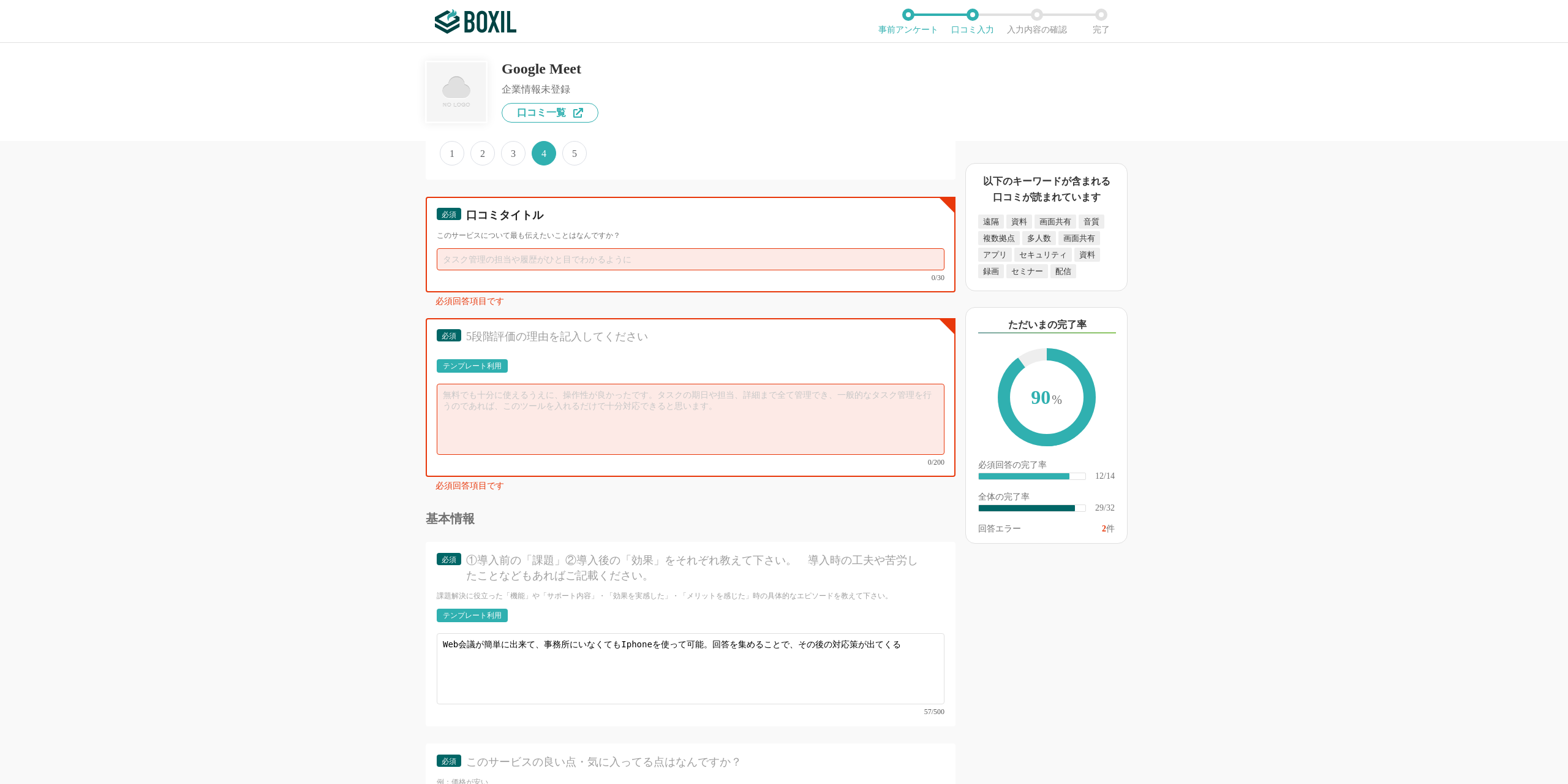
click at [524, 261] on input "text" at bounding box center [690, 259] width 507 height 22
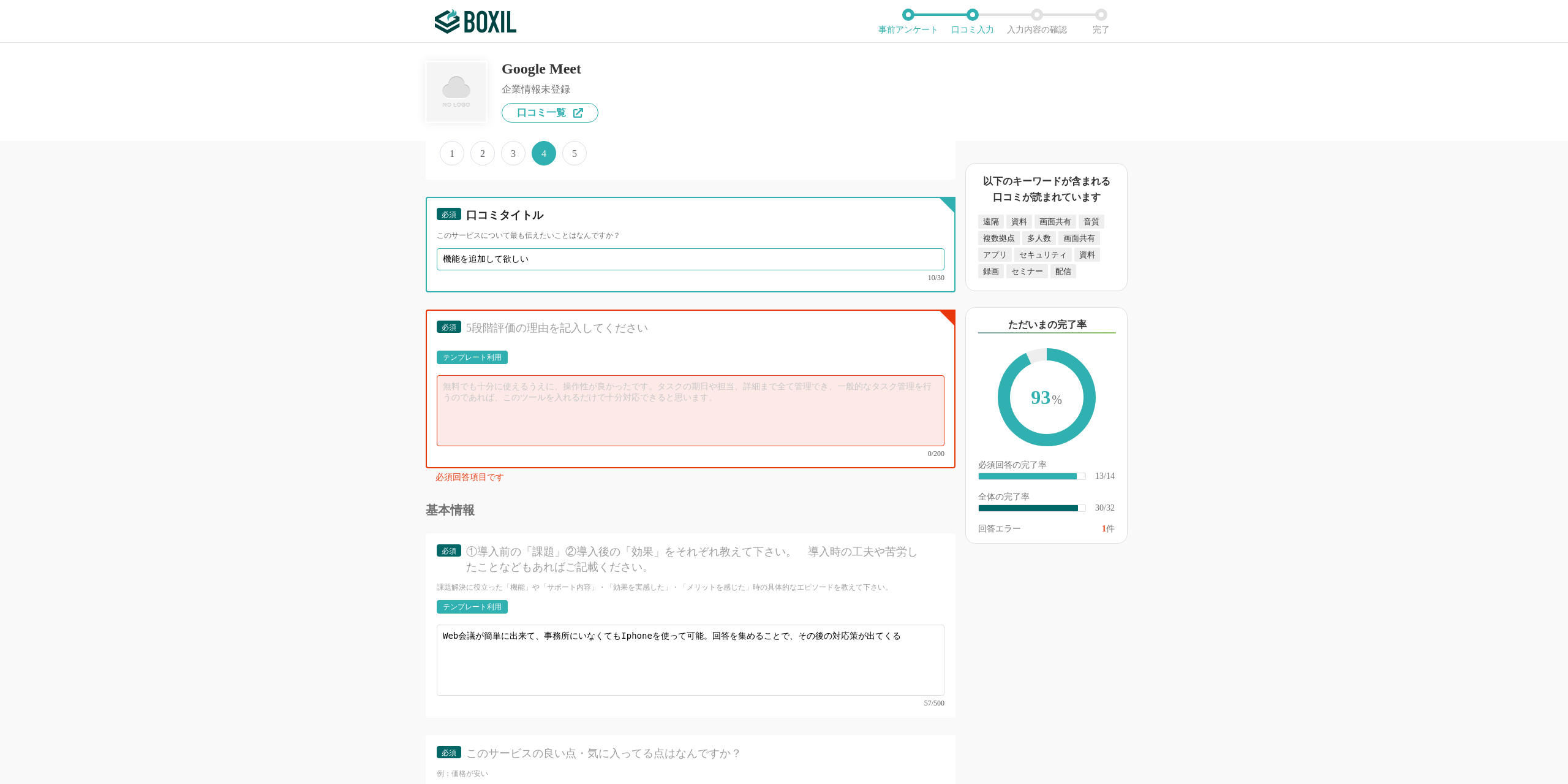
type input "機能を追加して欲しい"
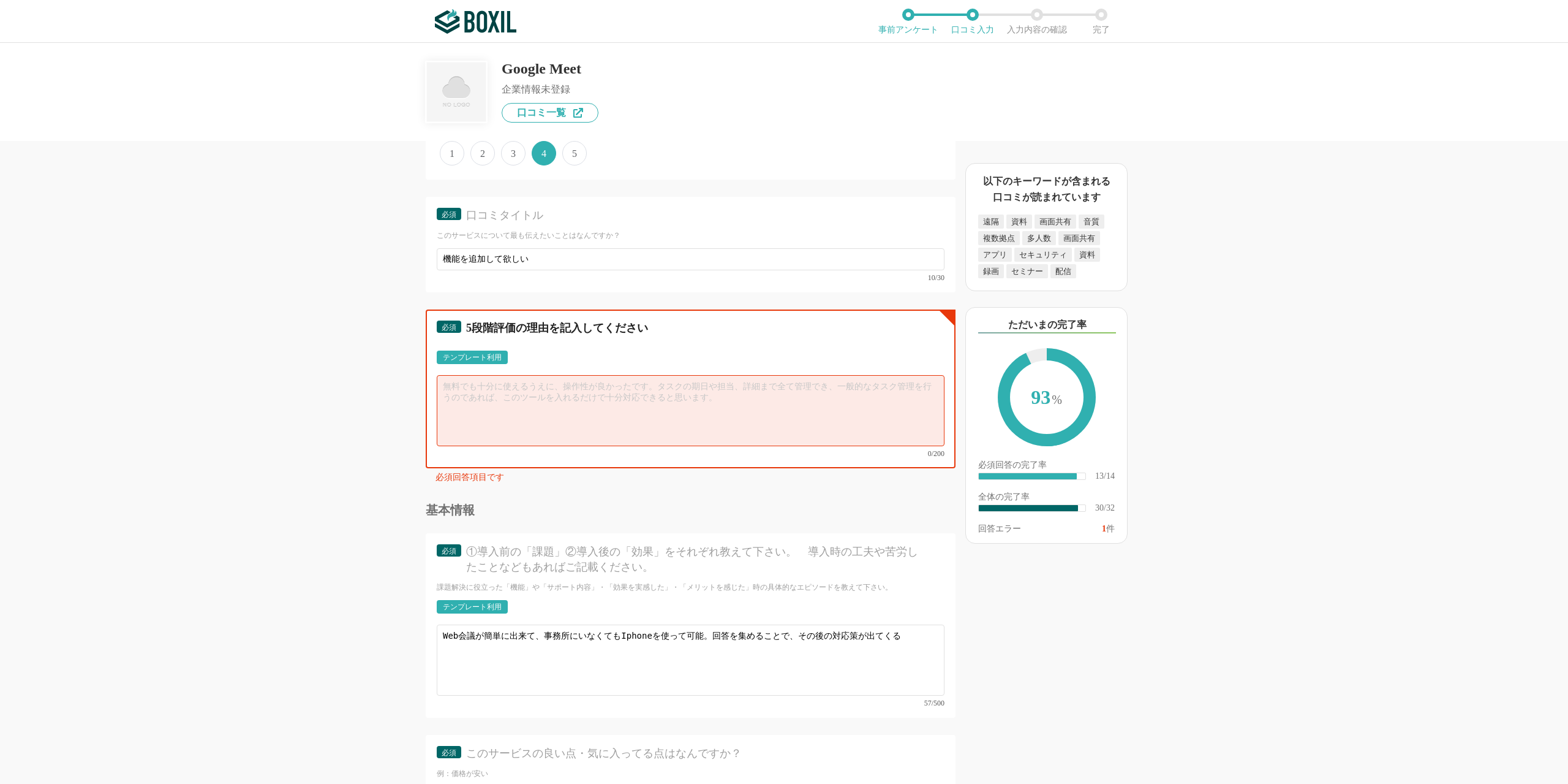
click at [495, 411] on textarea at bounding box center [690, 410] width 507 height 71
type textarea "簡単に使えてよ方t"
